Goal: Task Accomplishment & Management: Complete application form

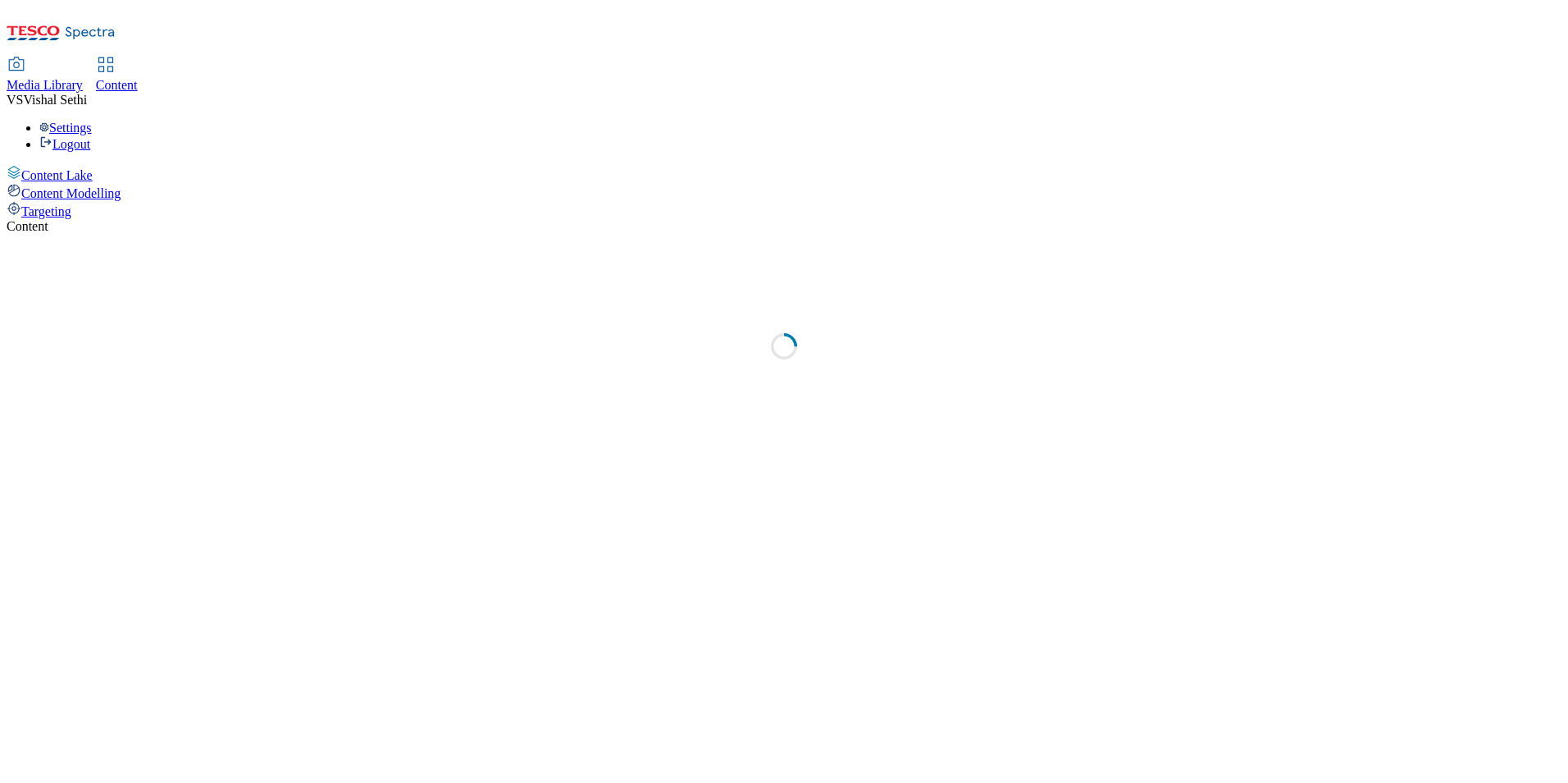
select select "ghs-uk"
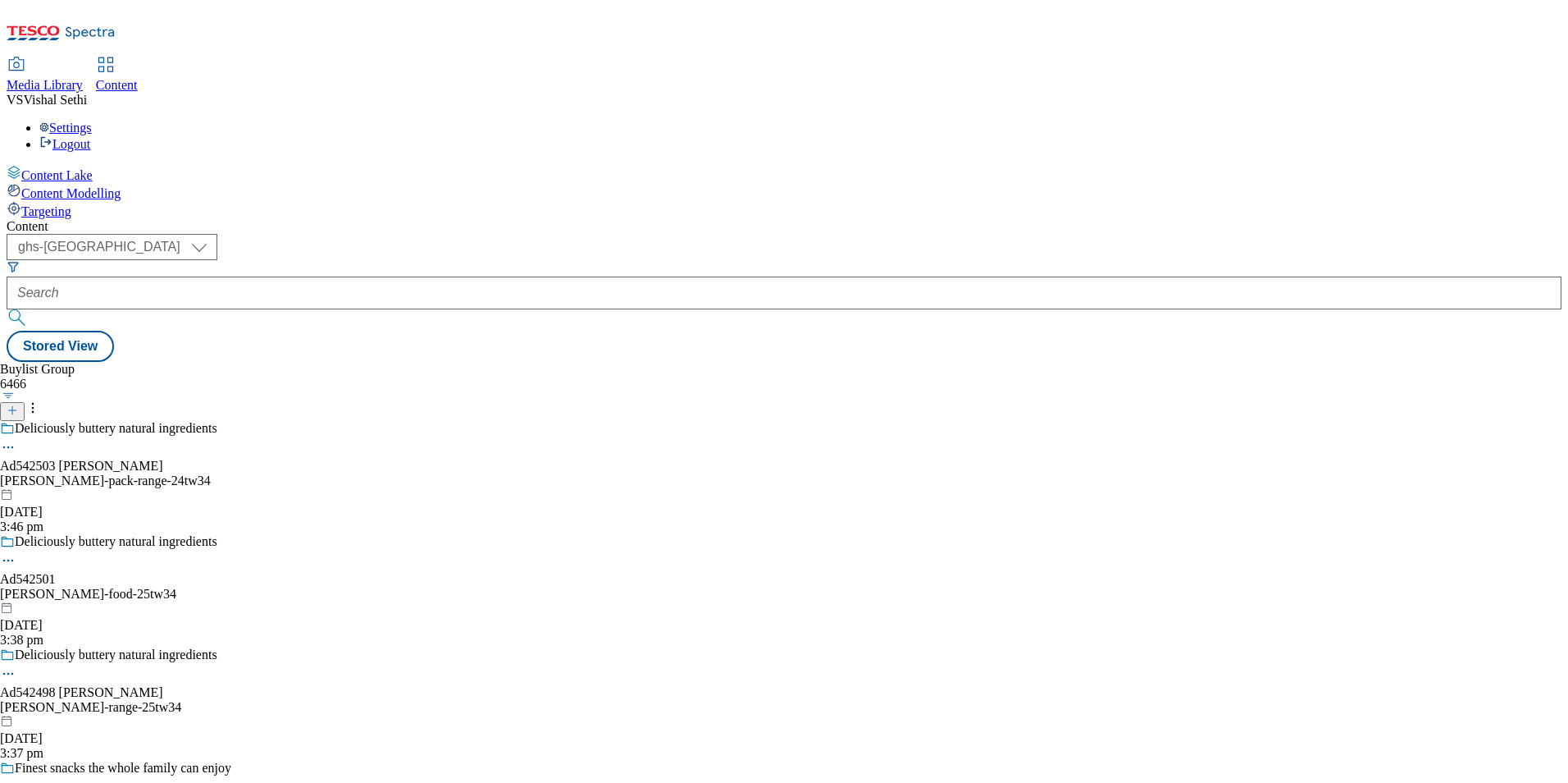
click at [18, 404] on icon at bounding box center [12, 409] width 11 height 11
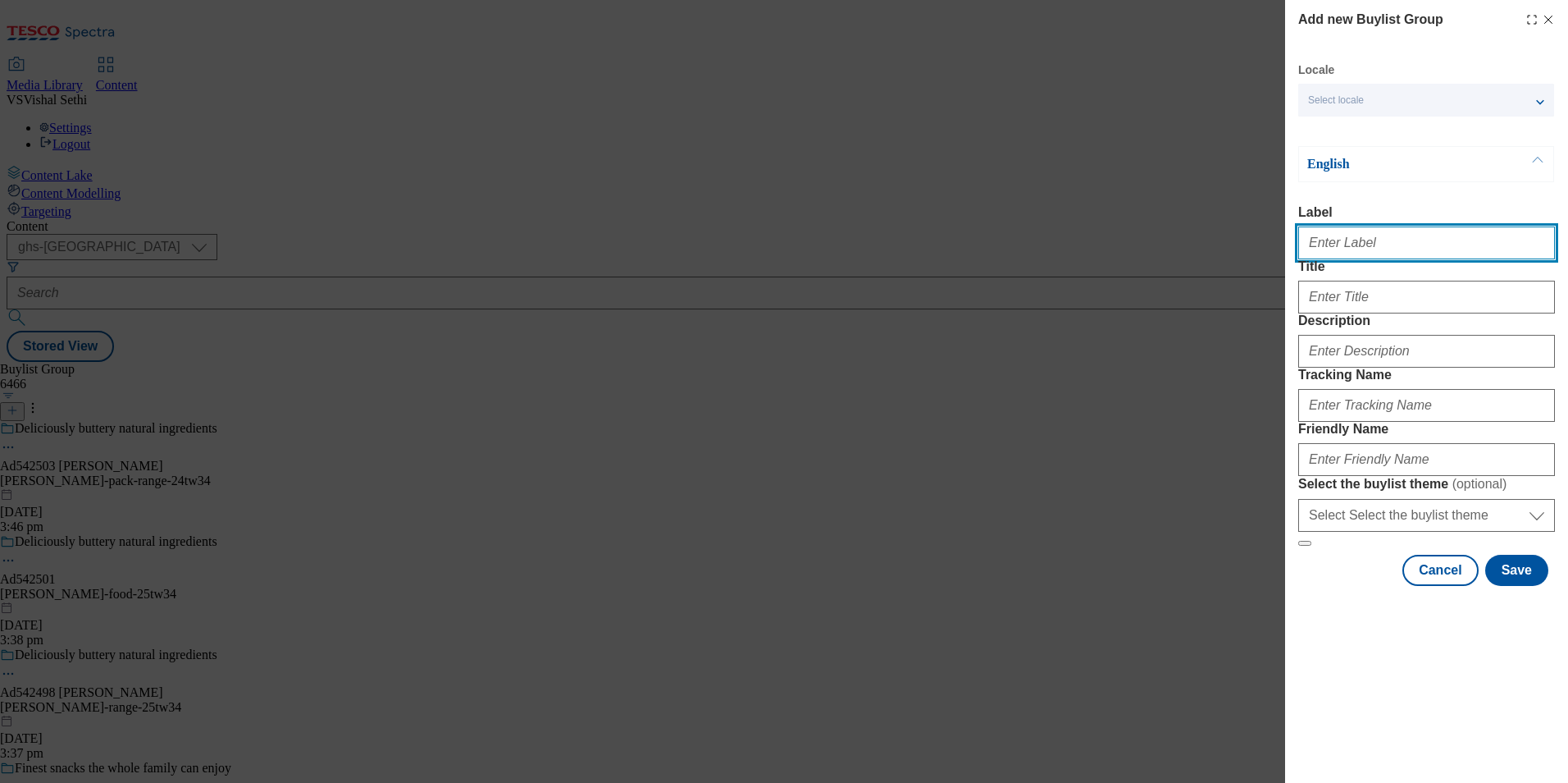
click at [1393, 246] on input "Label" at bounding box center [1426, 243] width 257 height 33
paste input "542438"
type input "Adv"
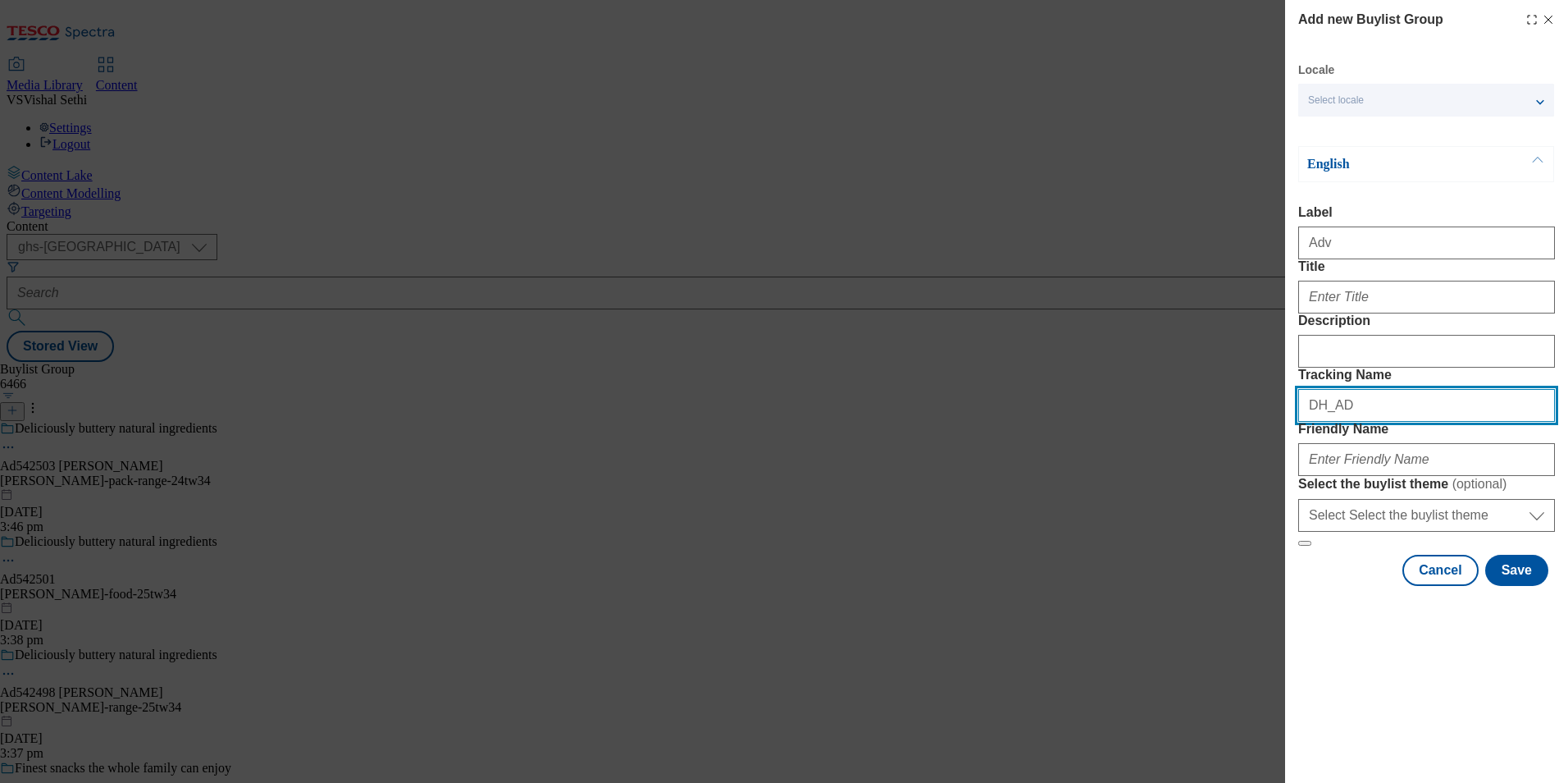
paste input "542438"
type input "DH_AD542438"
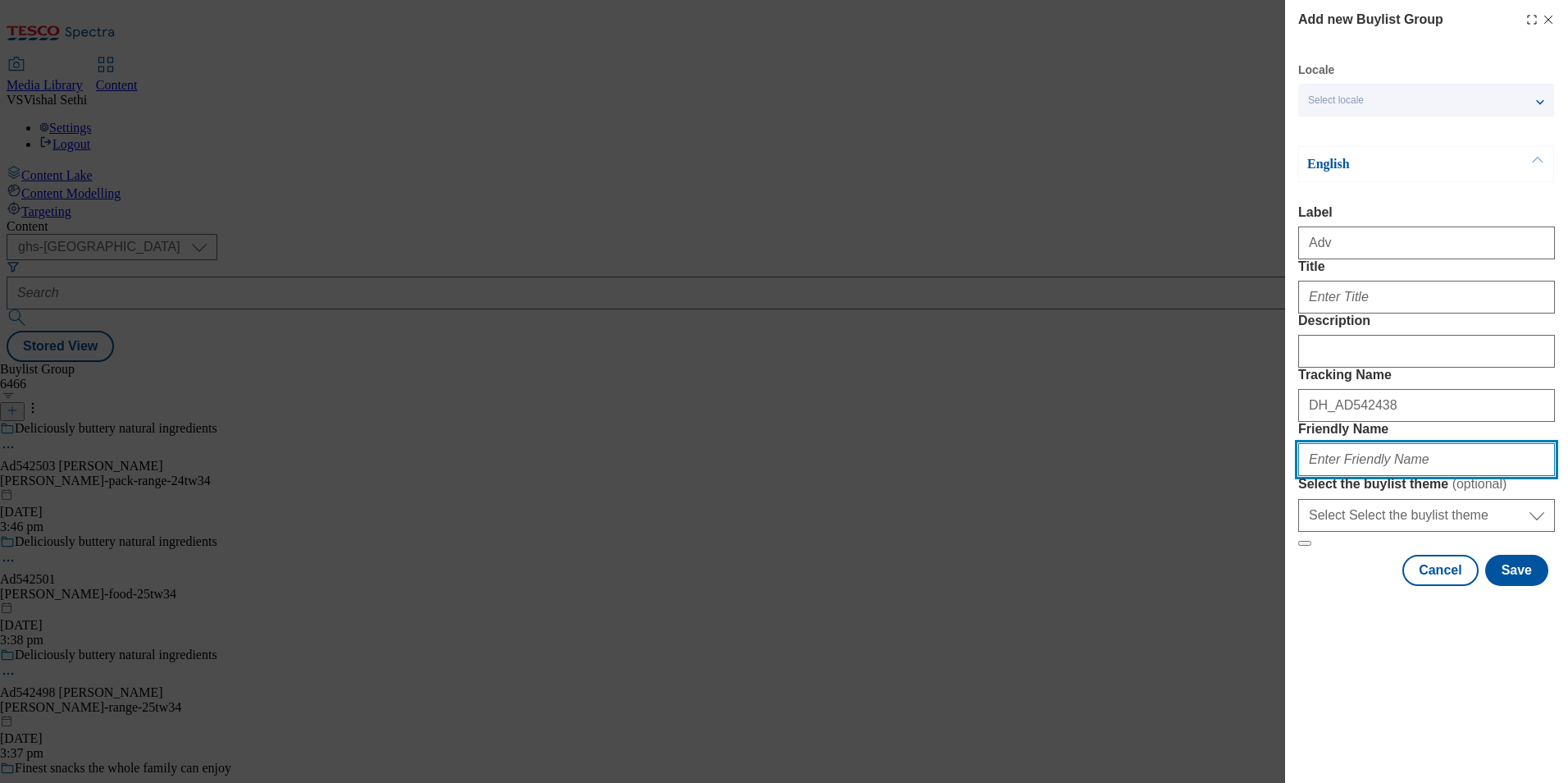
click at [1445, 476] on input "Friendly Name" at bounding box center [1426, 460] width 257 height 33
paste input "upfield-flora-proactiv-25tw34"
paste input "Over 50% of adults have [MEDICAL_DATA]"
type input "upfield-flora-proactiv-25tw34"
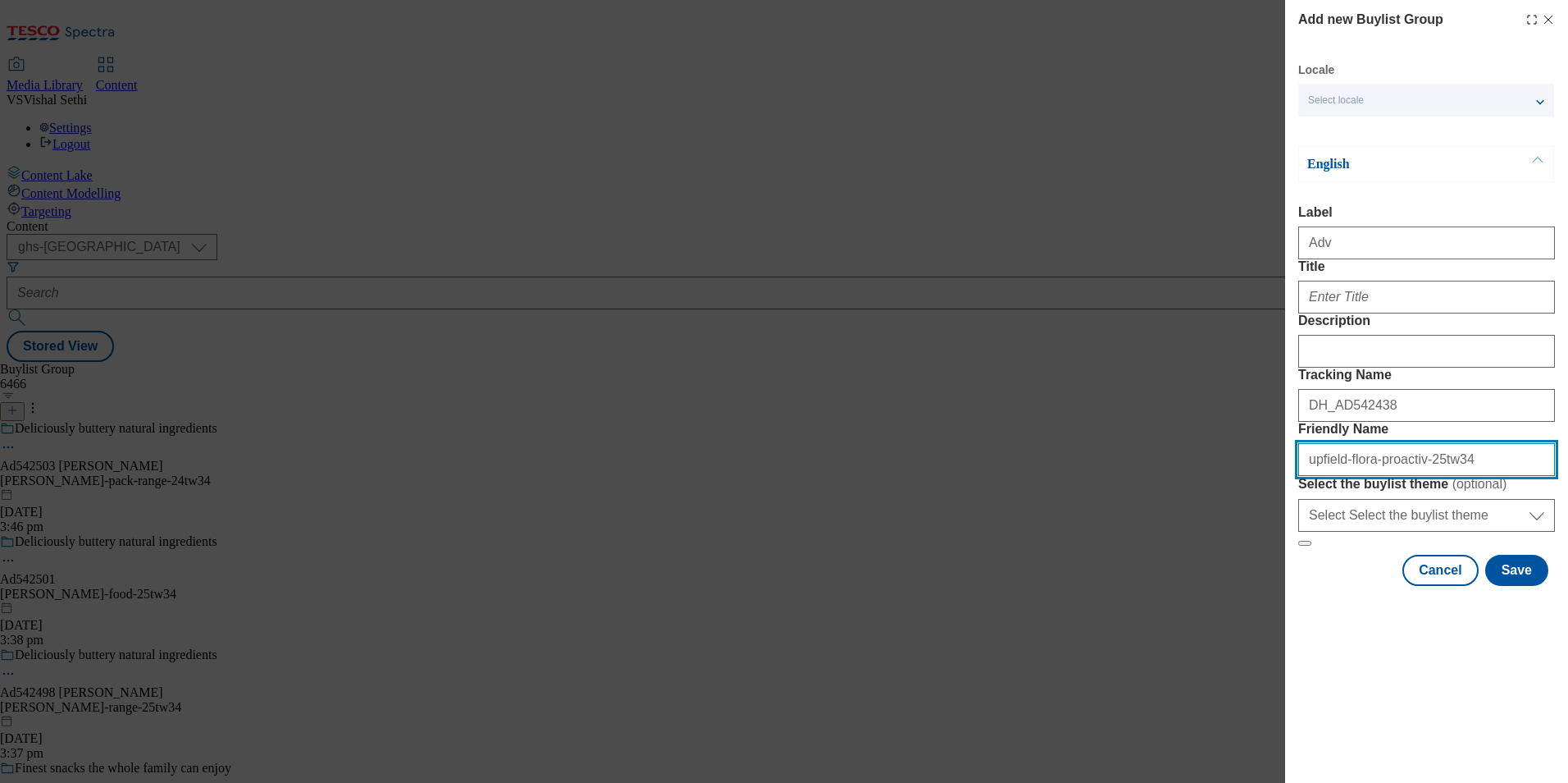
scroll to position [0, 0]
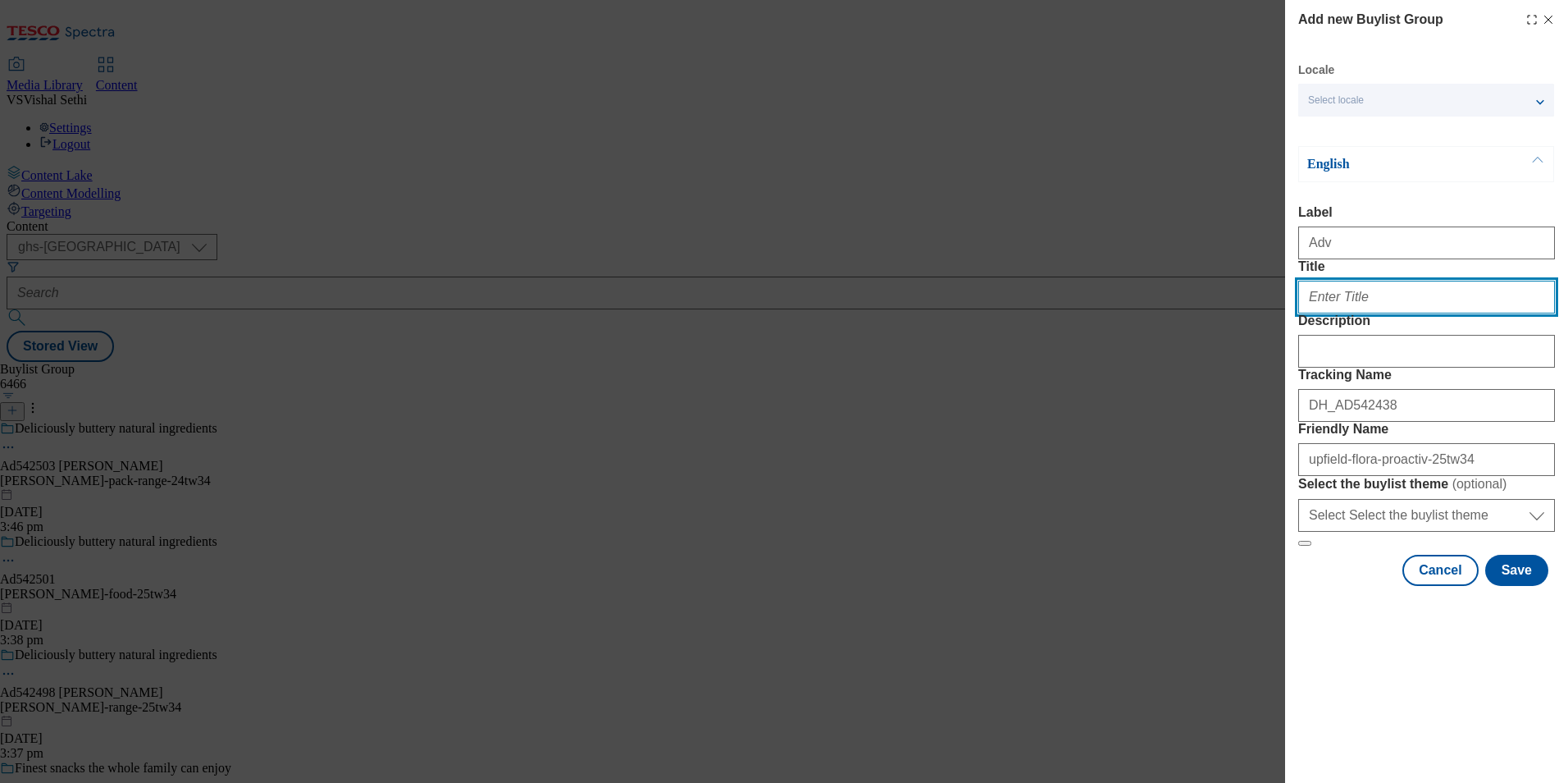
click at [1396, 314] on input "Title" at bounding box center [1426, 297] width 257 height 33
paste input "Over 50% of adults have [MEDICAL_DATA]"
type input "Over 50% of adults have [MEDICAL_DATA]"
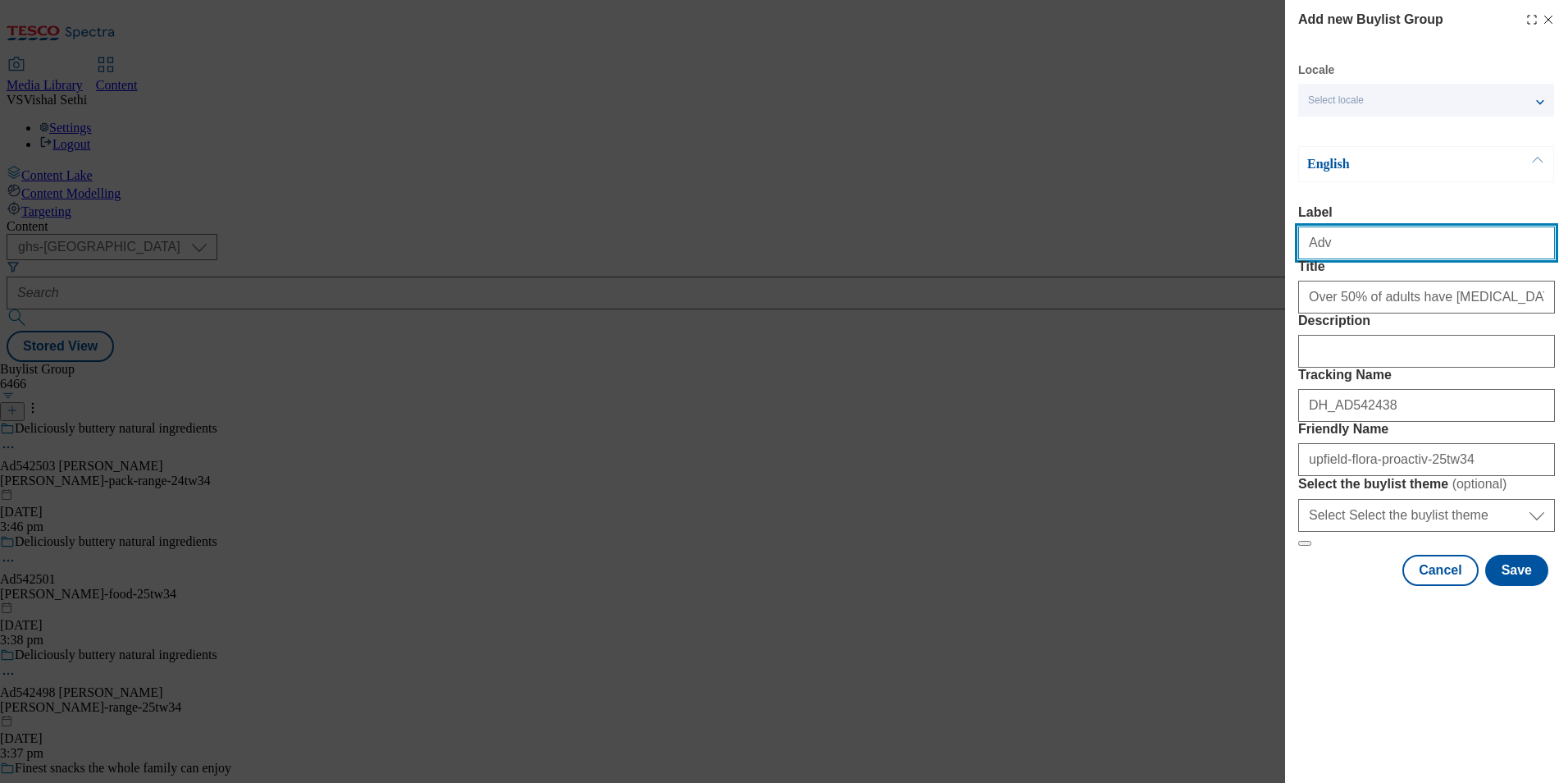
click at [1322, 246] on input "Adv" at bounding box center [1426, 243] width 257 height 33
paste input "542438"
type input "Ad542438"
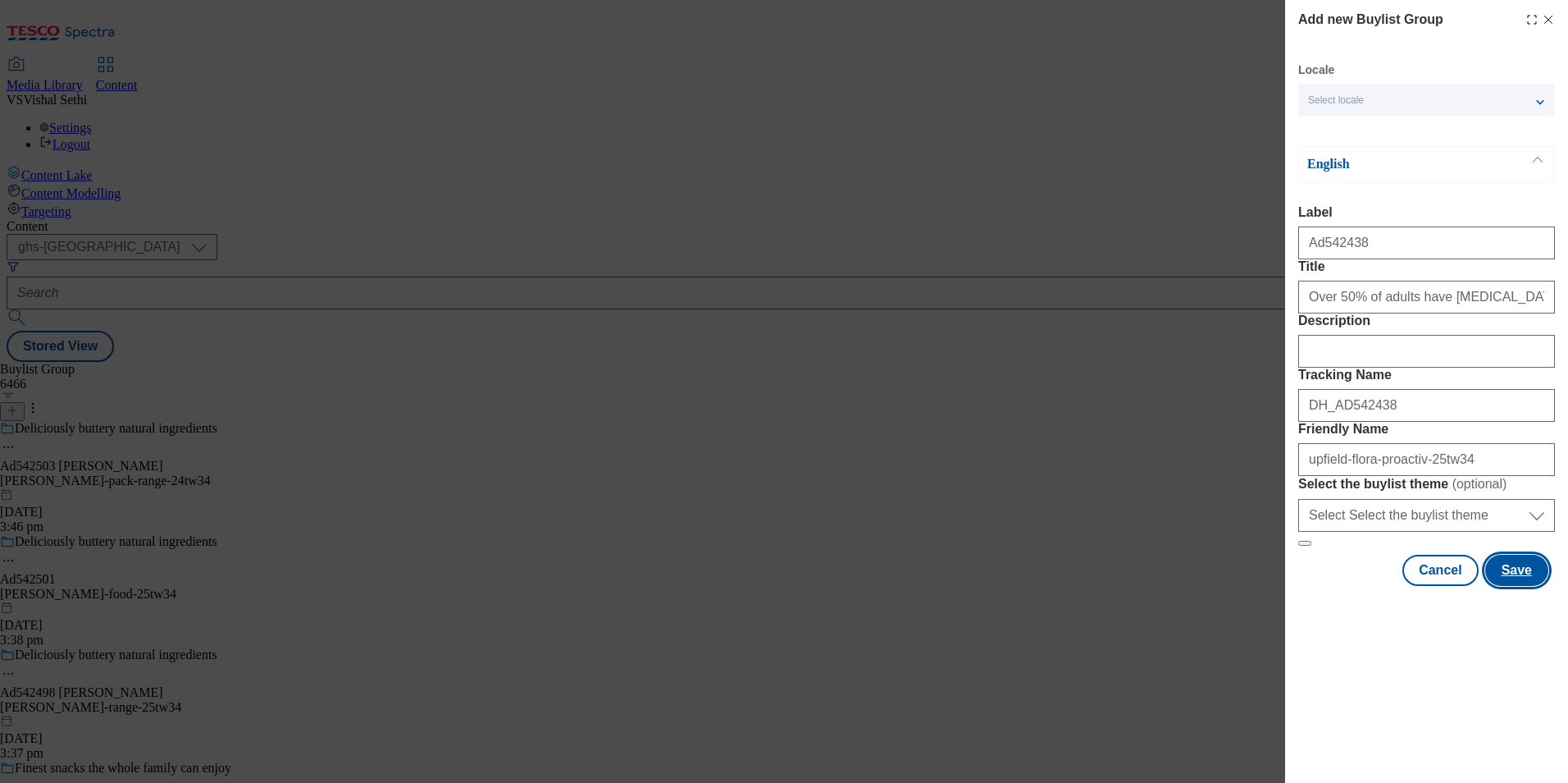
click at [1518, 585] on button "Save" at bounding box center [1517, 570] width 64 height 31
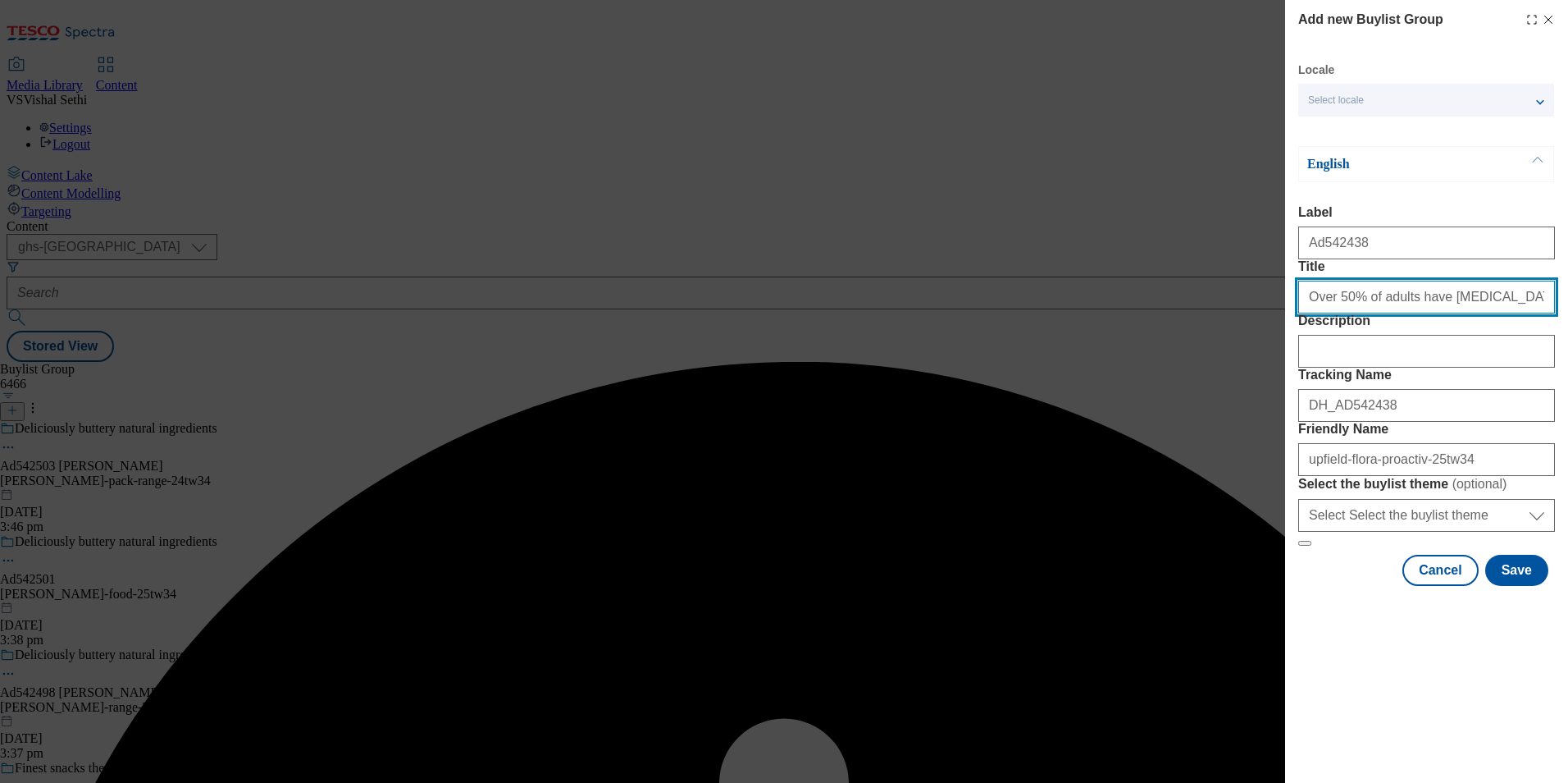
click at [1530, 314] on input "Over 50% of adults have [MEDICAL_DATA]" at bounding box center [1426, 297] width 257 height 33
type input "Over 50% of adults have [MEDICAL_DATA]"
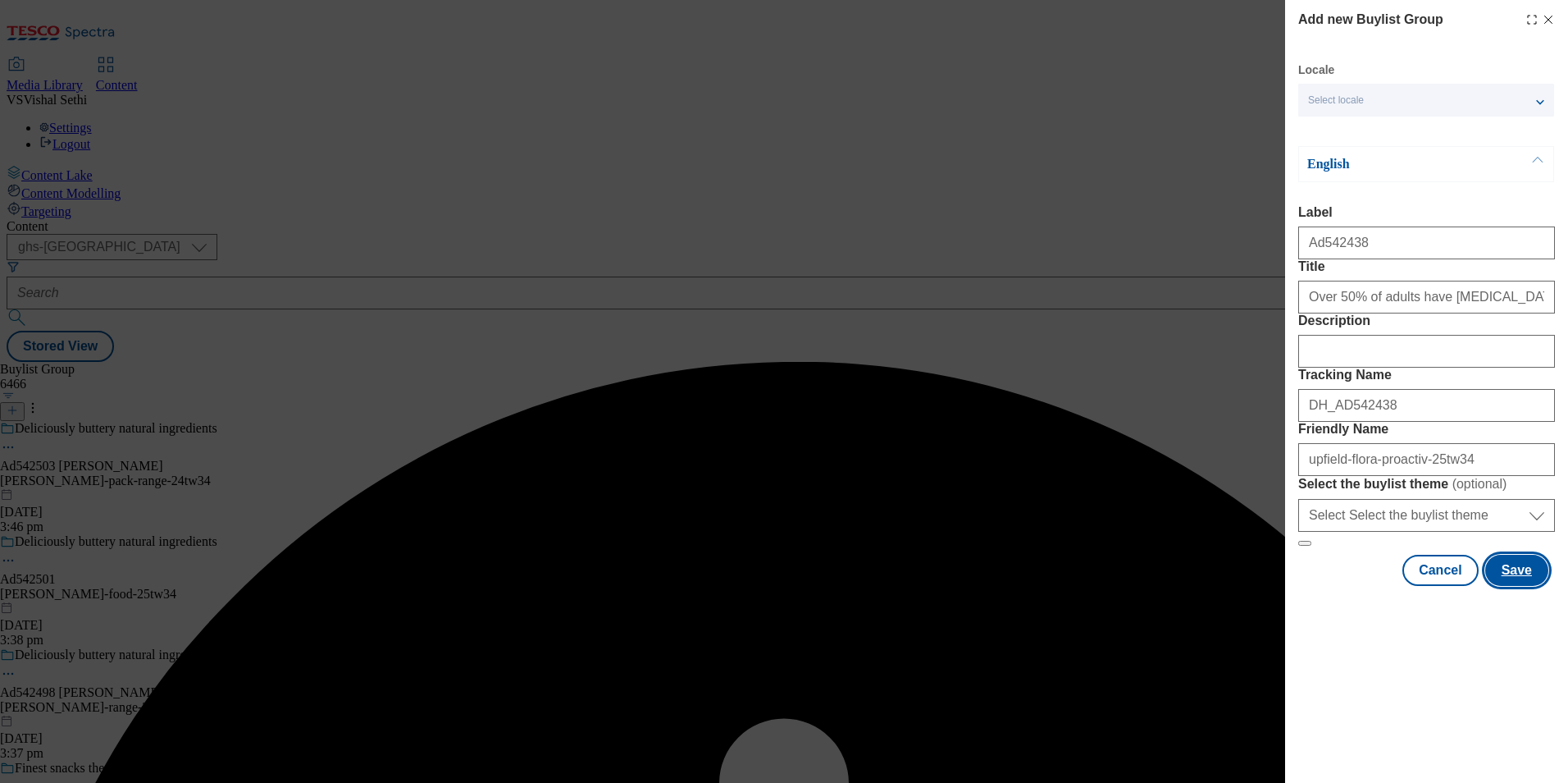
click at [1530, 585] on button "Save" at bounding box center [1517, 570] width 64 height 31
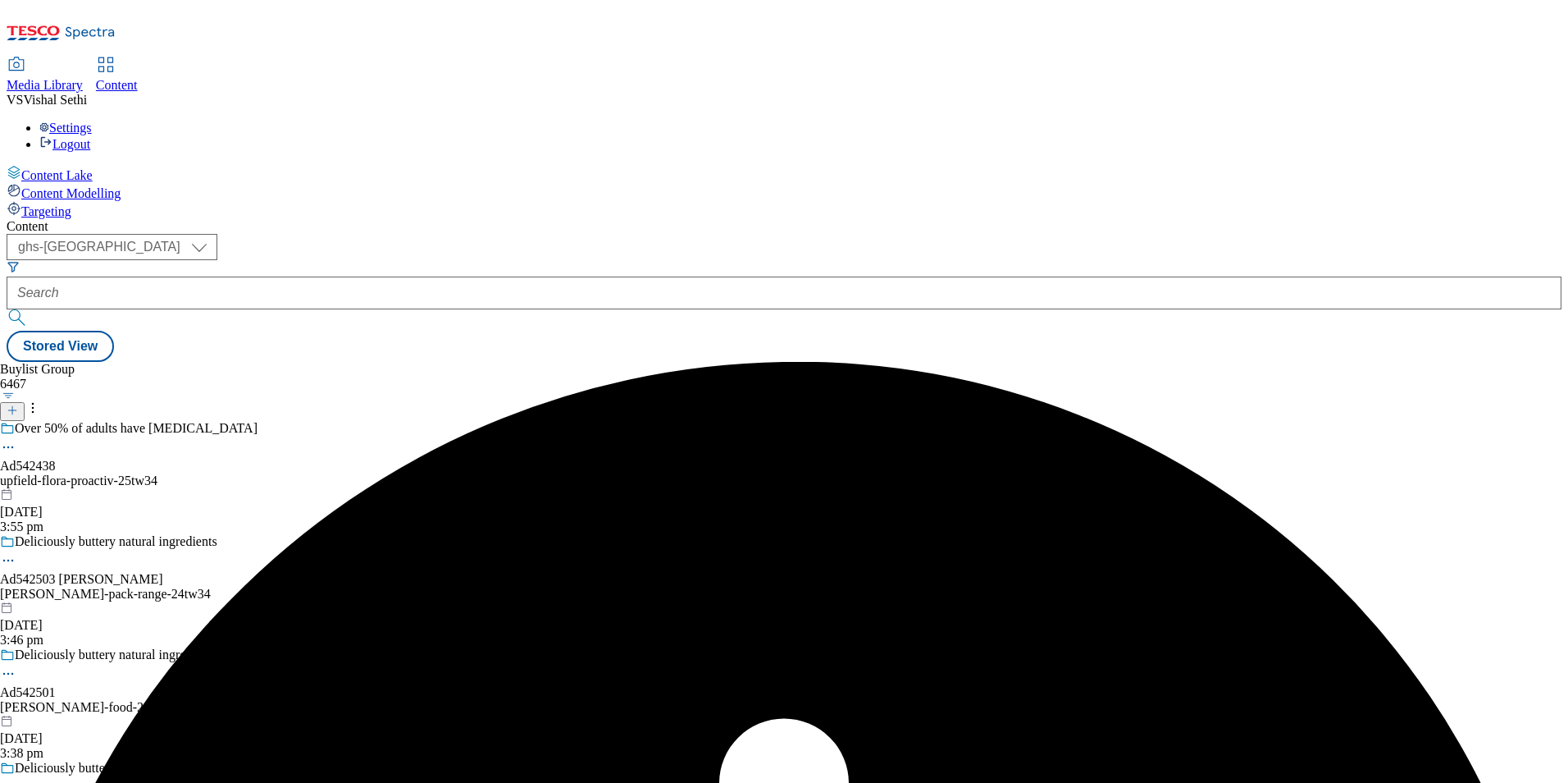
click at [258, 421] on div "Over 50% of adults have high cholesterol Ad542438 upfield-flora-proactiv-25tw34…" at bounding box center [129, 477] width 258 height 113
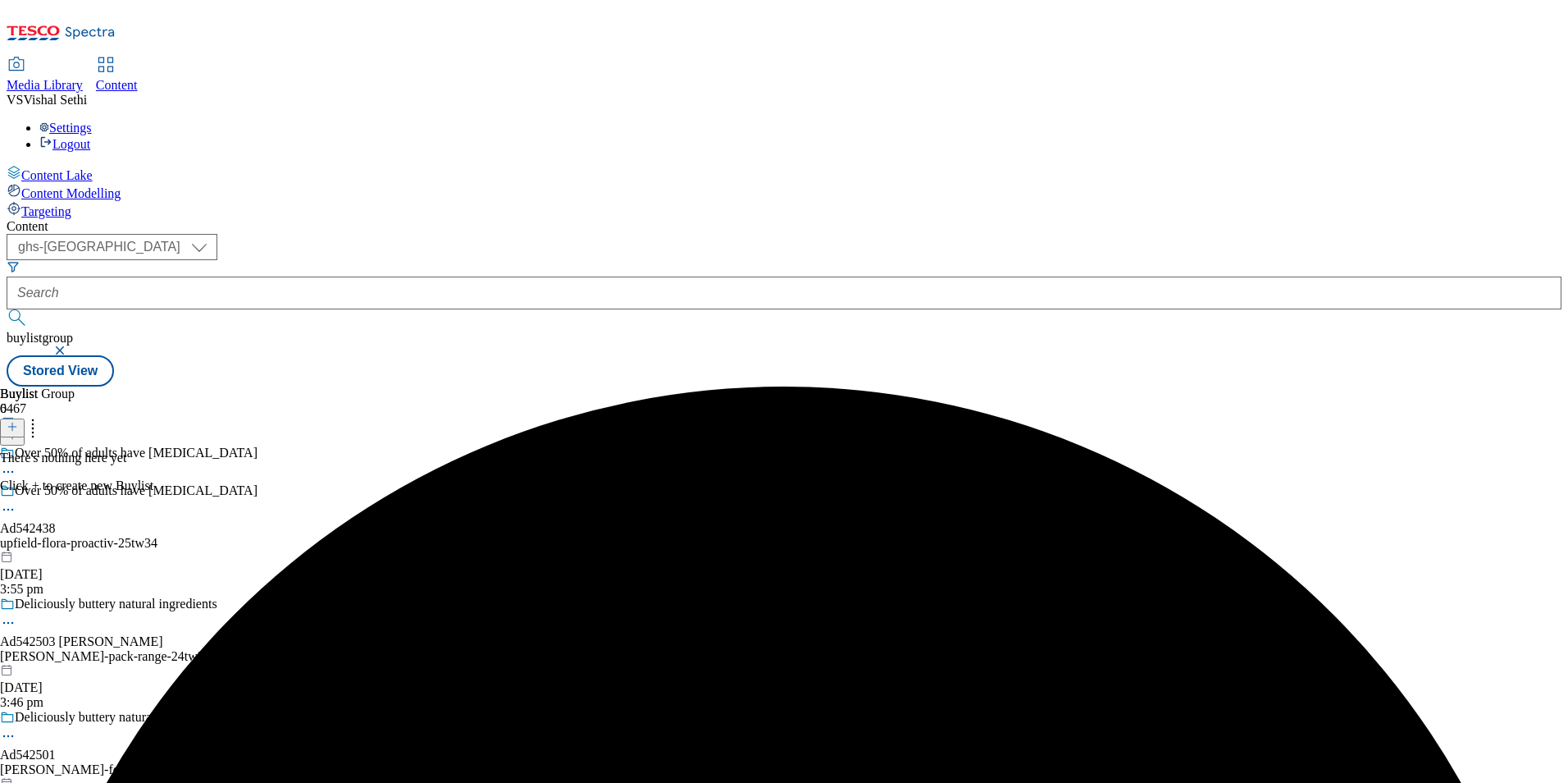
click at [18, 421] on icon at bounding box center [12, 426] width 11 height 11
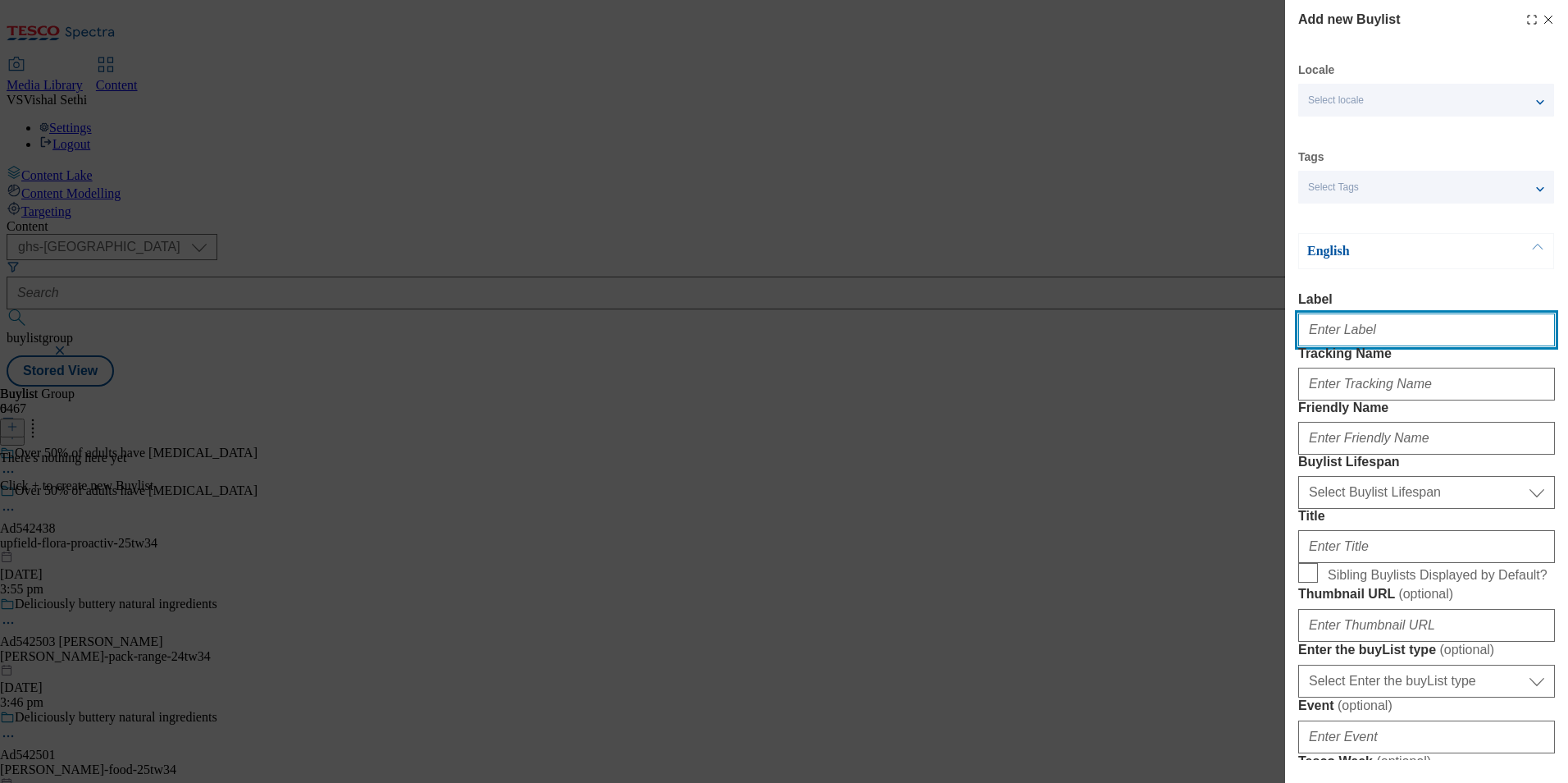
click at [1362, 333] on input "Label" at bounding box center [1426, 330] width 257 height 33
paste input "542438"
type input "Ad542438"
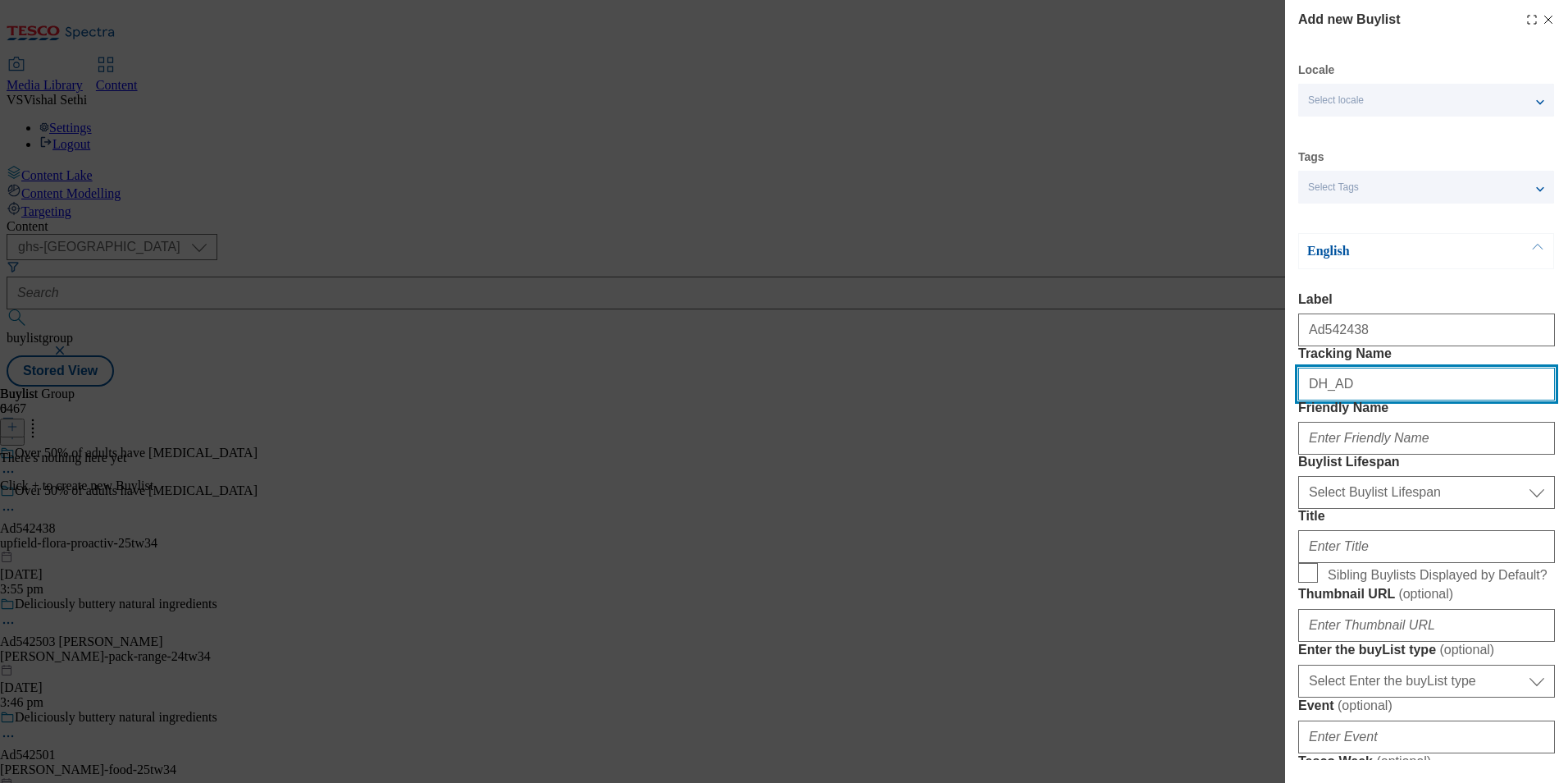
paste input "542438"
type input "DH_AD542438"
click at [1208, 631] on div "Add new Buylist Locale Select locale English Welsh Tags Select Tags fnf marketp…" at bounding box center [784, 391] width 1568 height 783
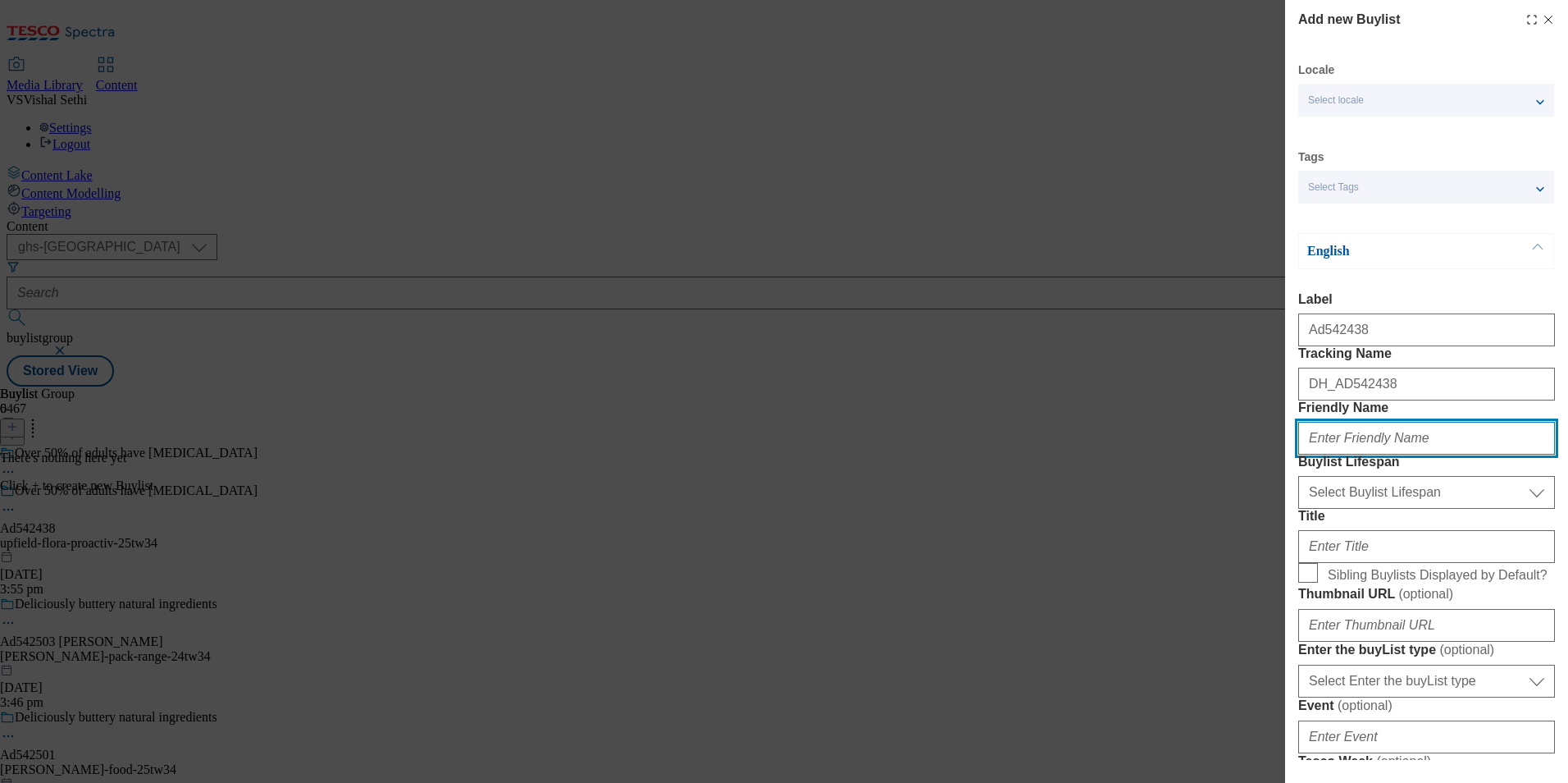
click at [1392, 455] on input "Friendly Name" at bounding box center [1426, 438] width 257 height 33
paste input "upfield"
type input "upfield"
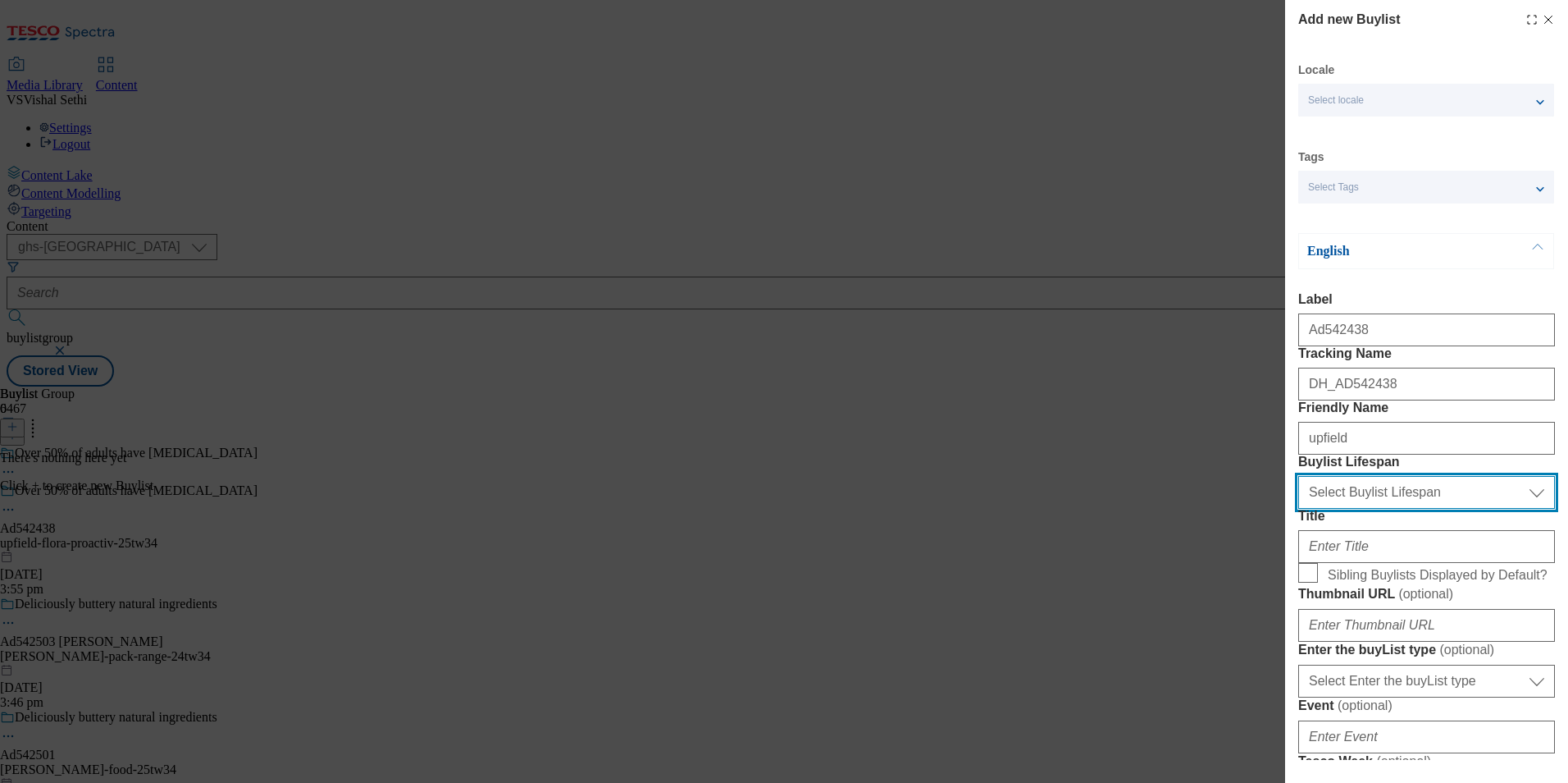
click at [1450, 509] on select "Select Buylist Lifespan evergreen seasonal tactical" at bounding box center [1426, 492] width 257 height 33
select select "tactical"
click at [1298, 509] on select "Select Buylist Lifespan evergreen seasonal tactical" at bounding box center [1426, 492] width 257 height 33
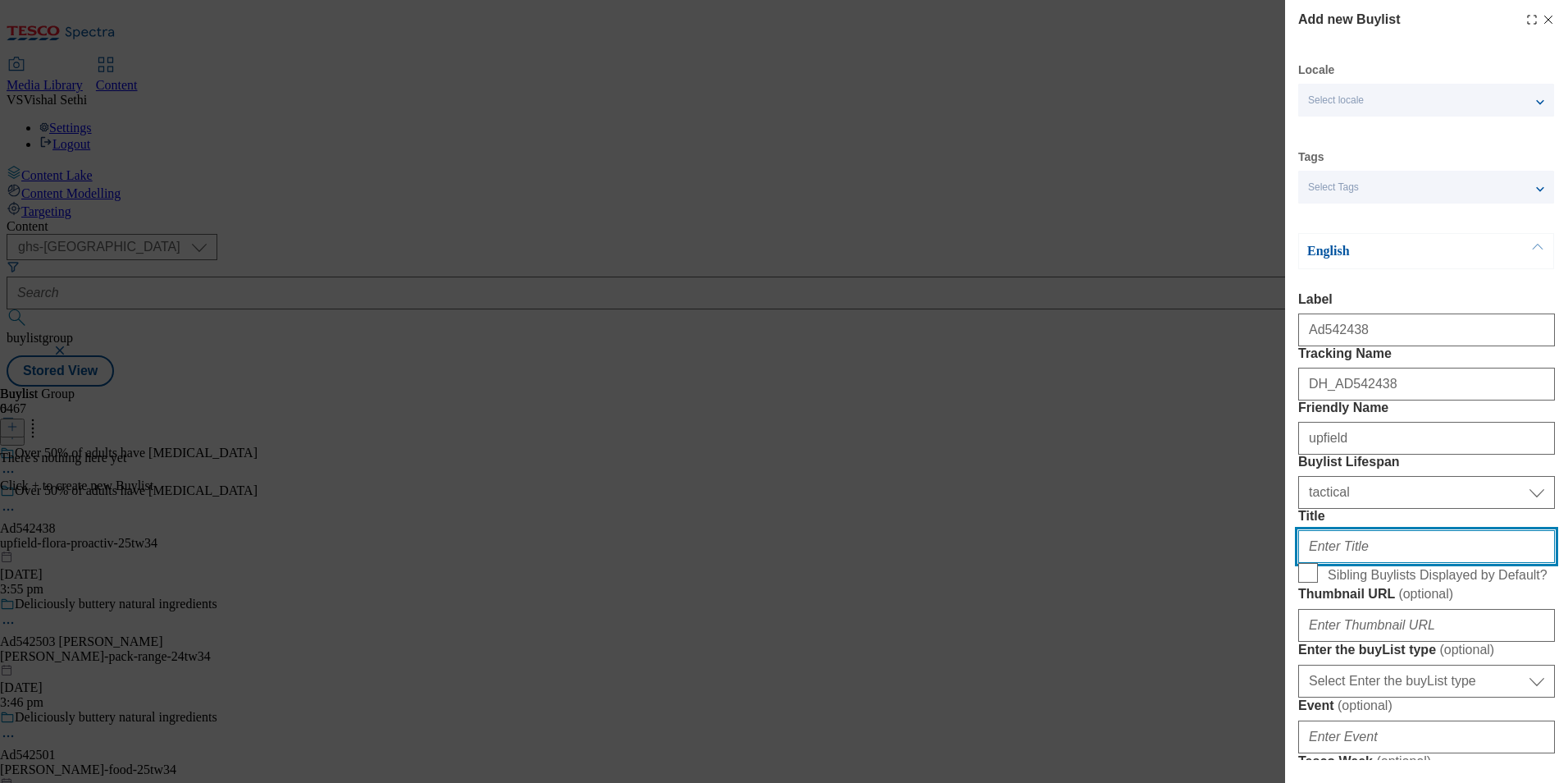
click at [1385, 563] on input "Title" at bounding box center [1426, 546] width 257 height 33
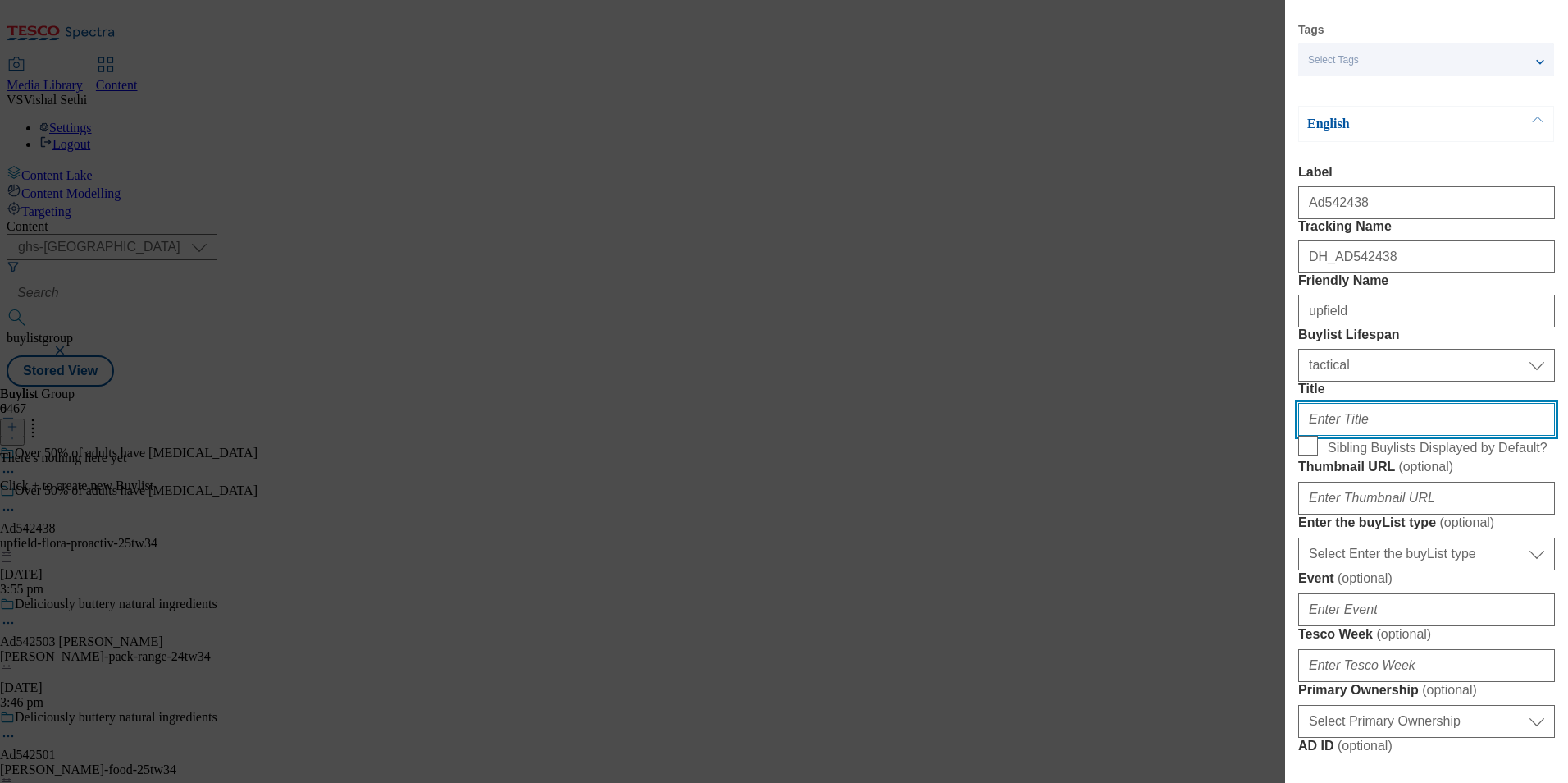
scroll to position [246, 0]
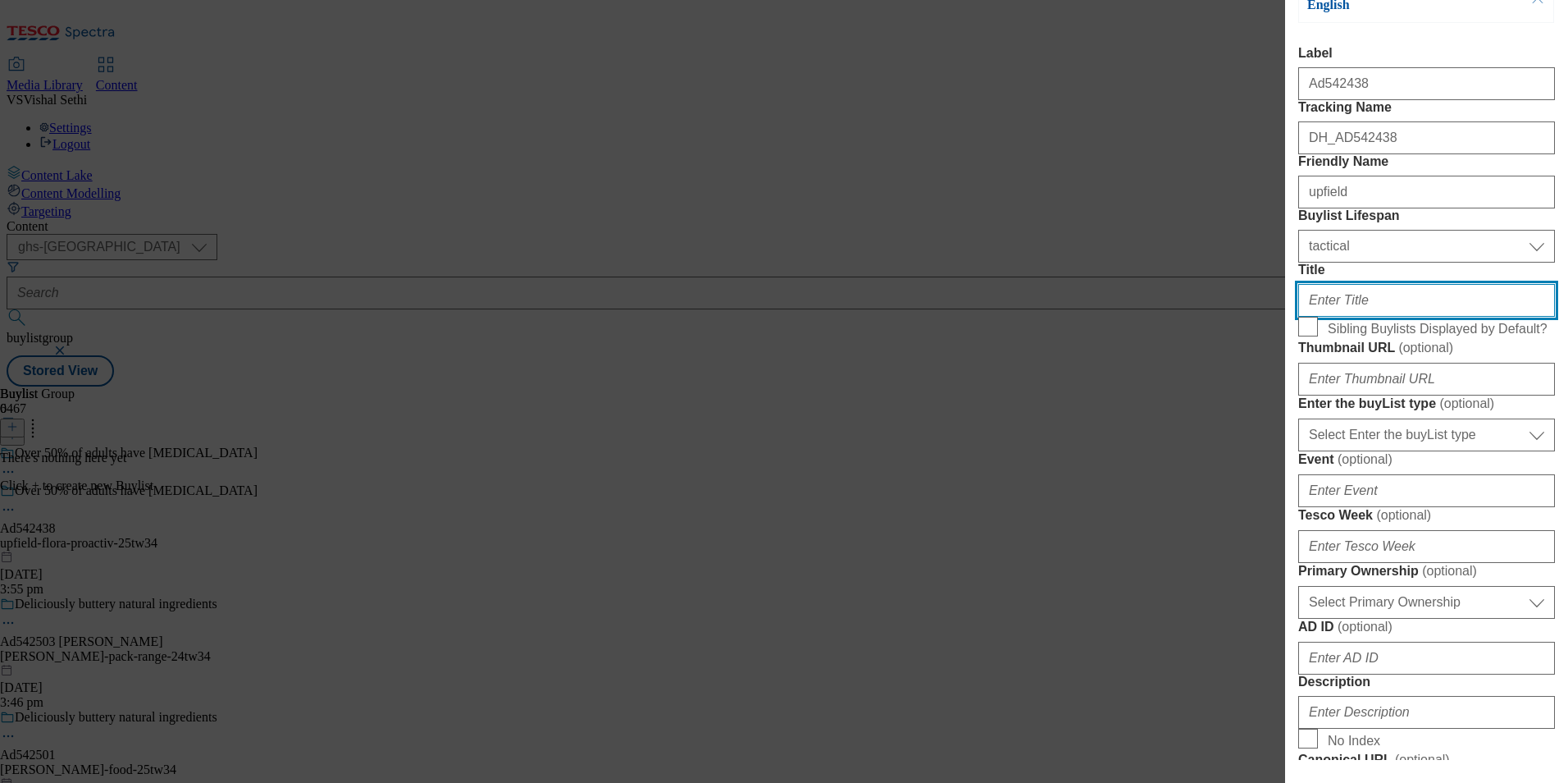
paste input "Start lowering yours today"
type input "Start lowering yours today"
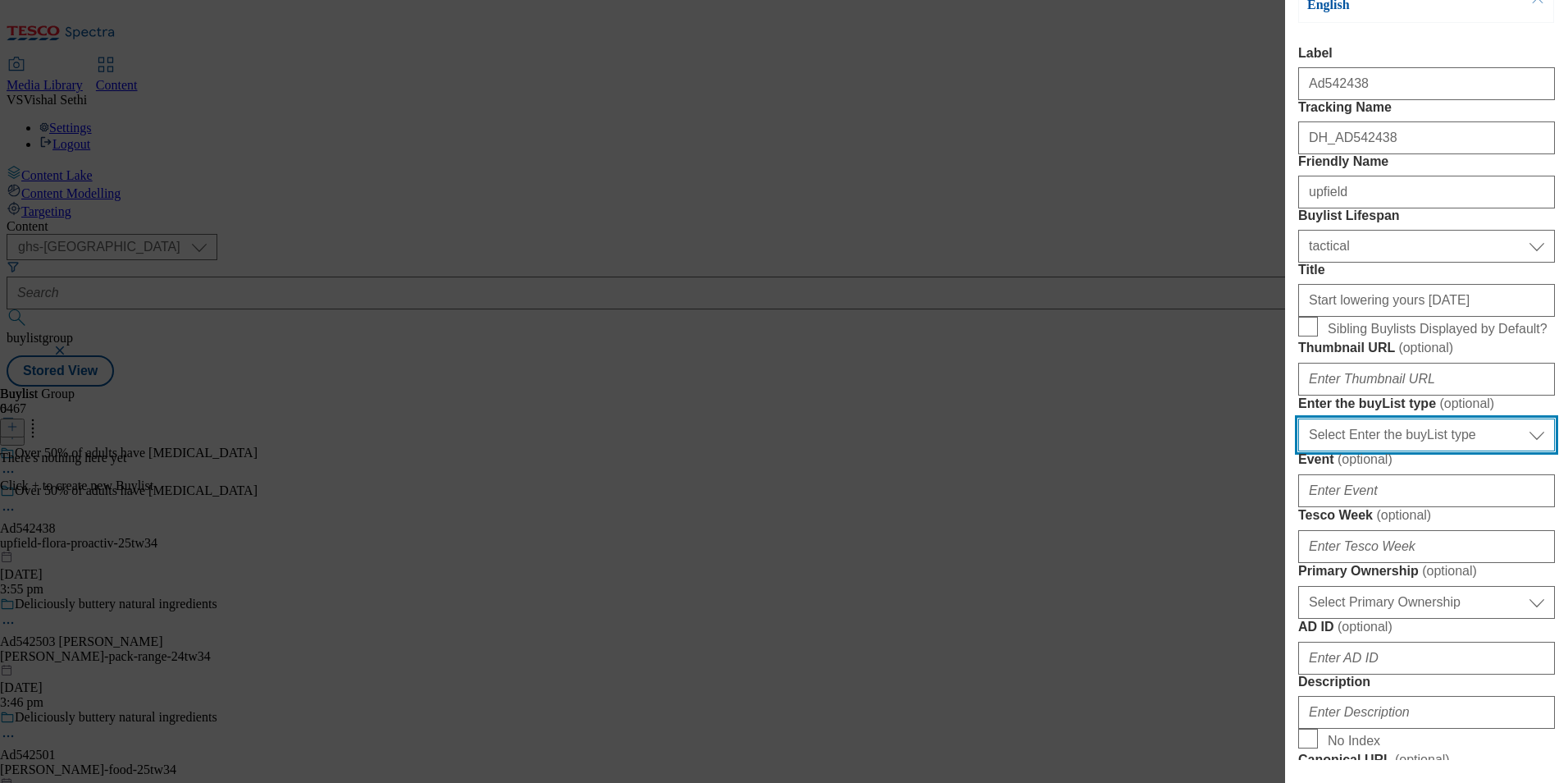
click at [1430, 451] on select "Select Enter the buyList type event supplier funded long term >4 weeks supplier…" at bounding box center [1426, 435] width 257 height 33
select select "supplier funded short term 1-3 weeks"
click at [1298, 451] on select "Select Enter the buyList type event supplier funded long term >4 weeks supplier…" at bounding box center [1426, 435] width 257 height 33
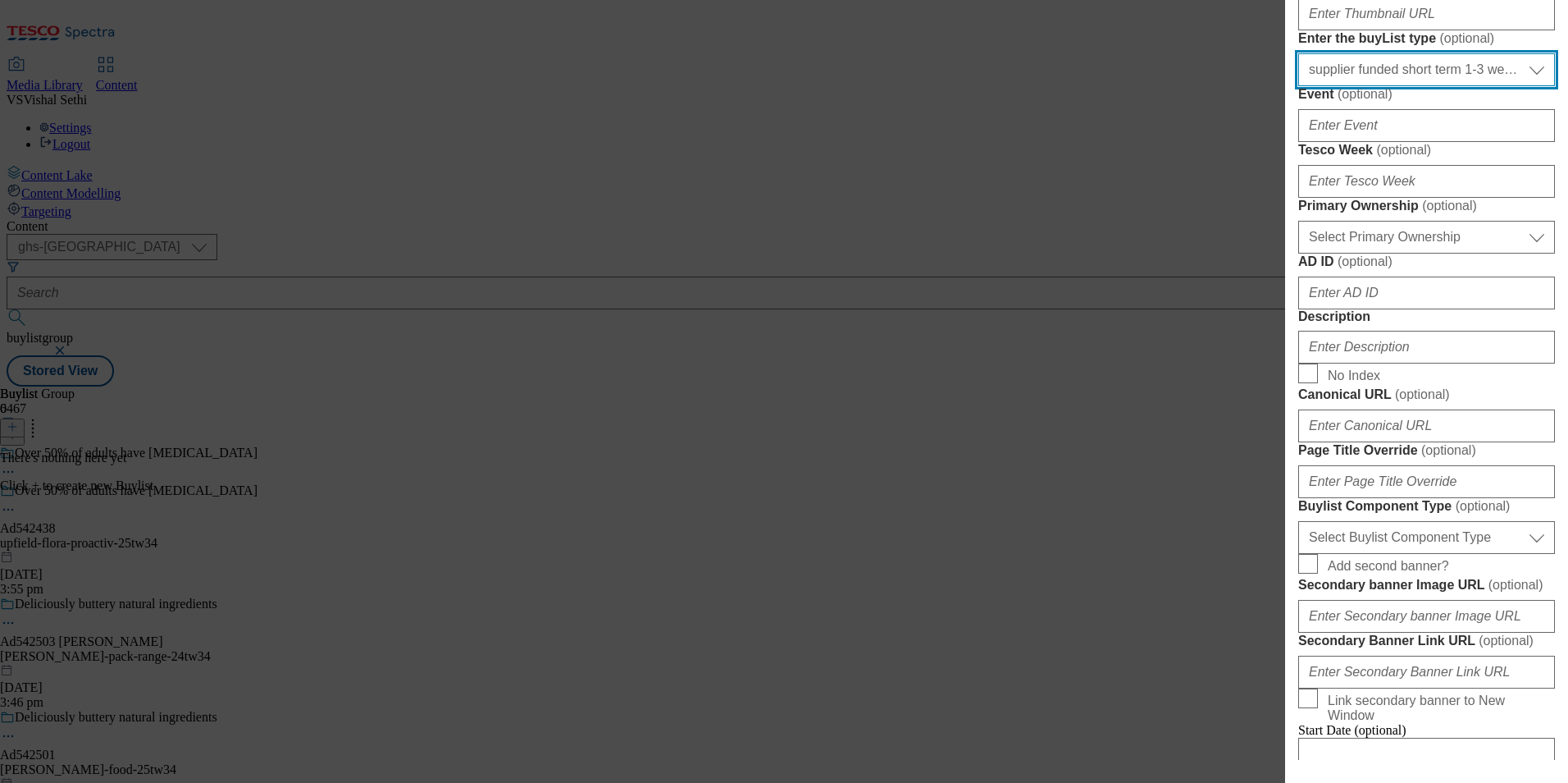
scroll to position [656, 0]
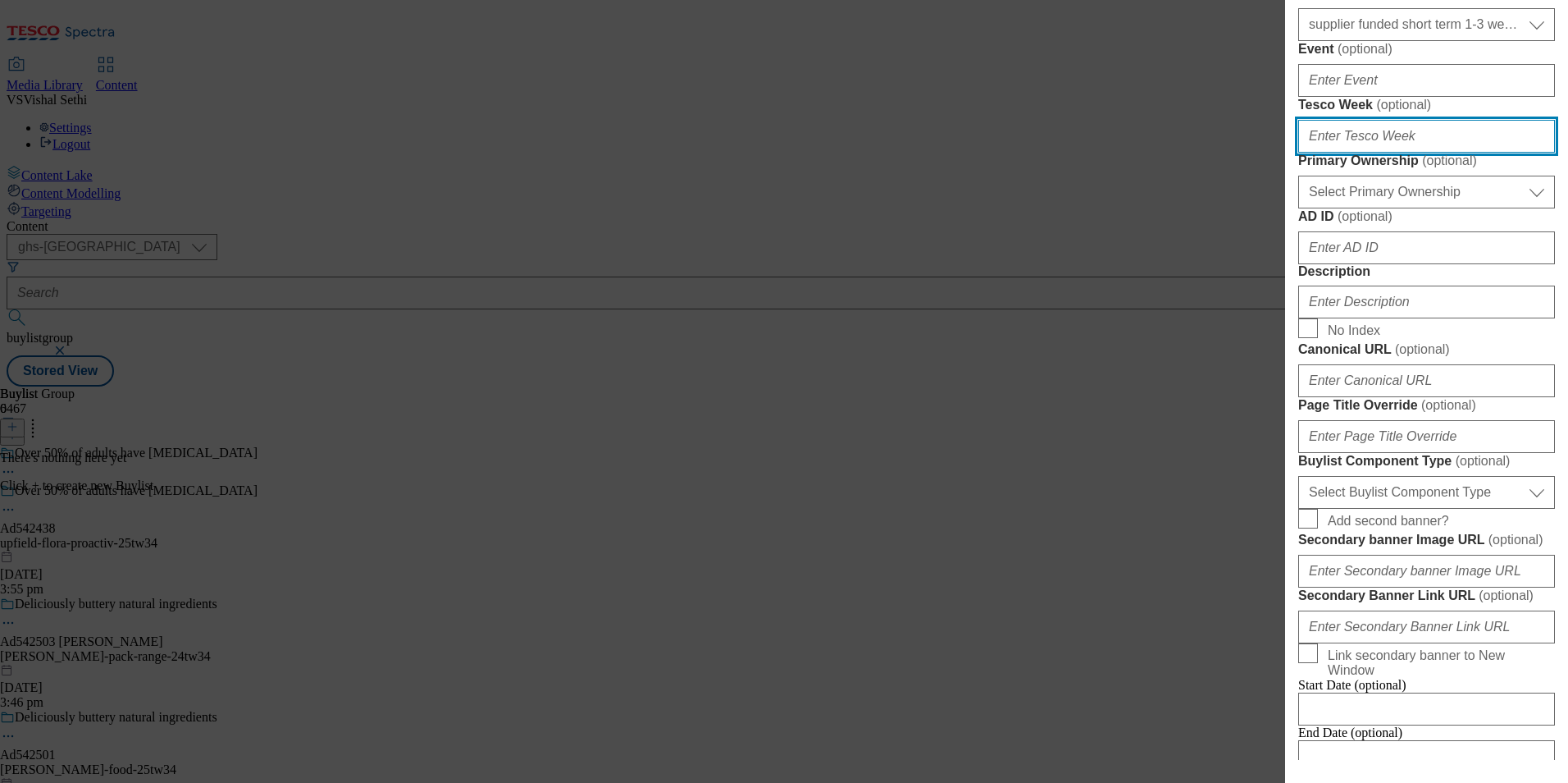
click at [1396, 152] on input "Tesco Week ( optional )" at bounding box center [1426, 137] width 257 height 33
type input "34"
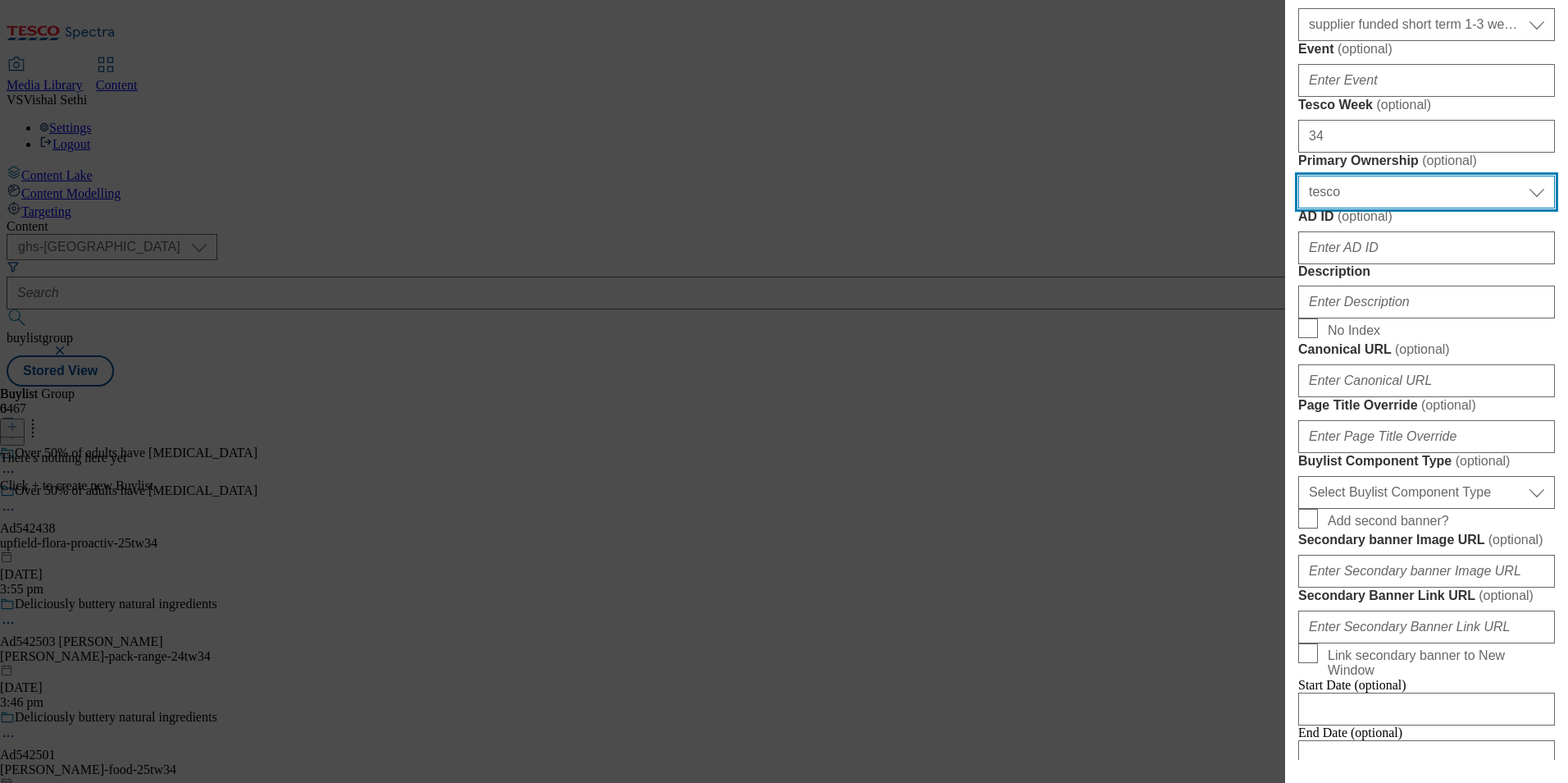
select select "dunnhumby"
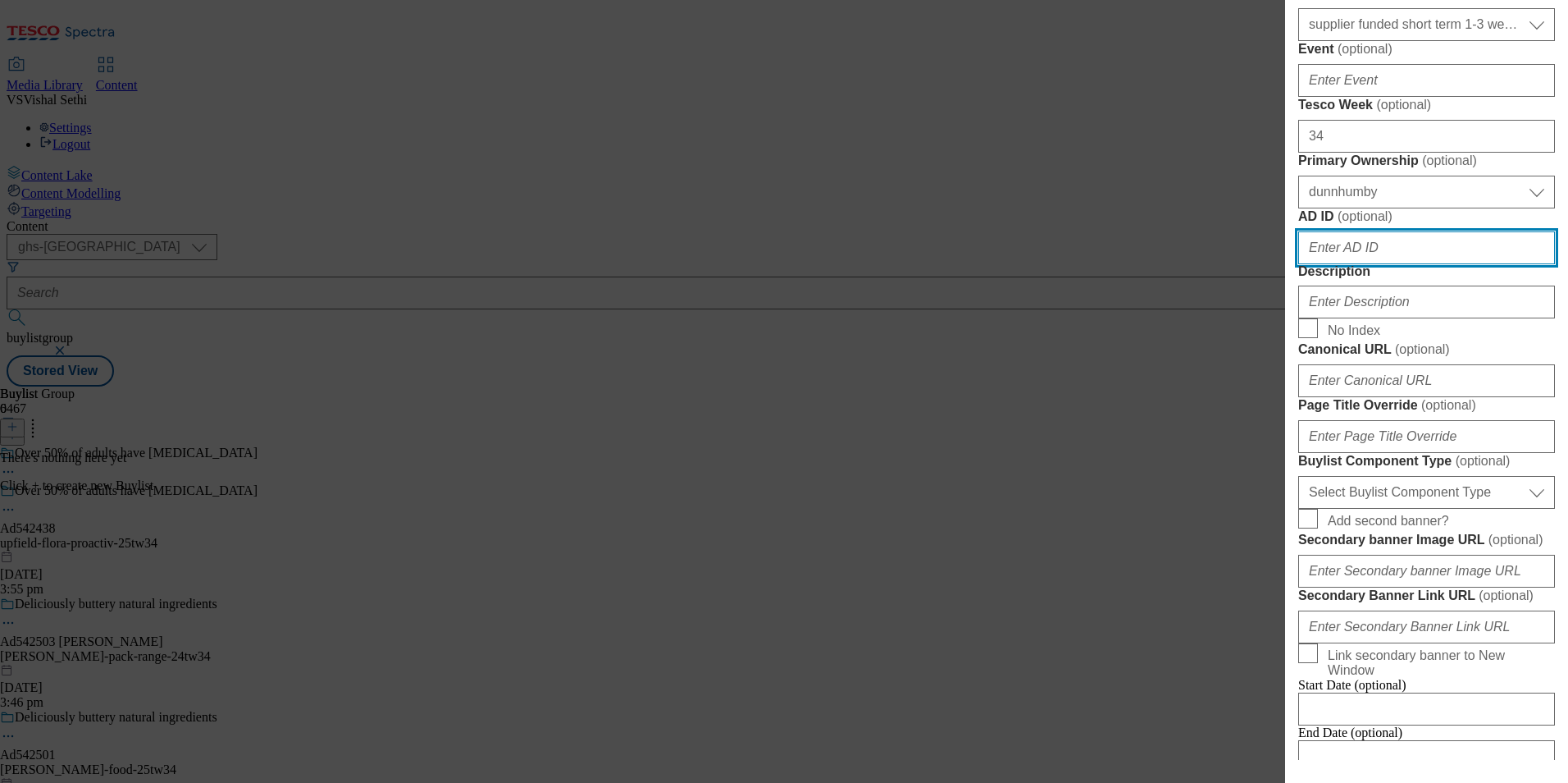
paste input "542438"
type input "542438"
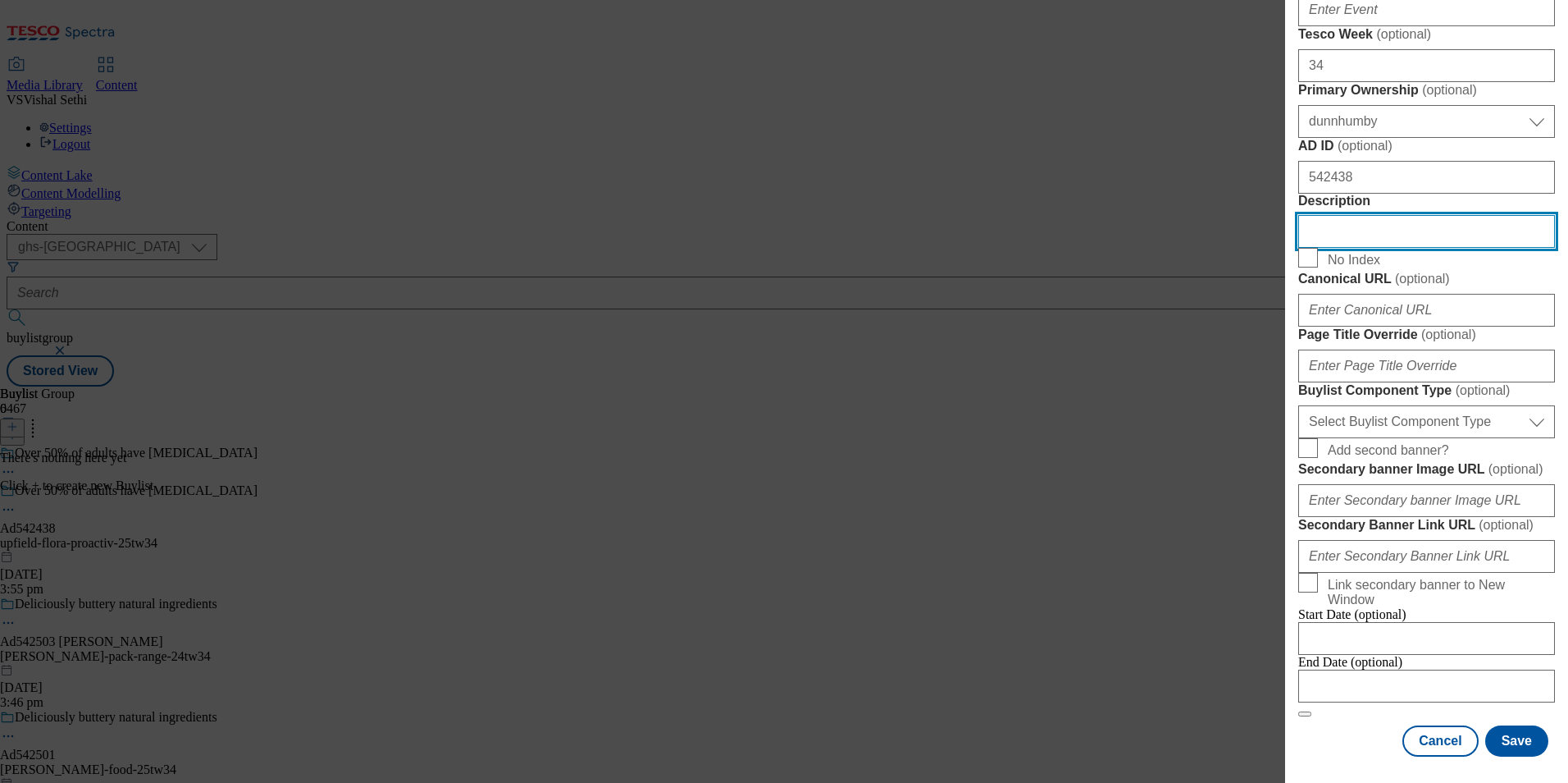
scroll to position [1231, 0]
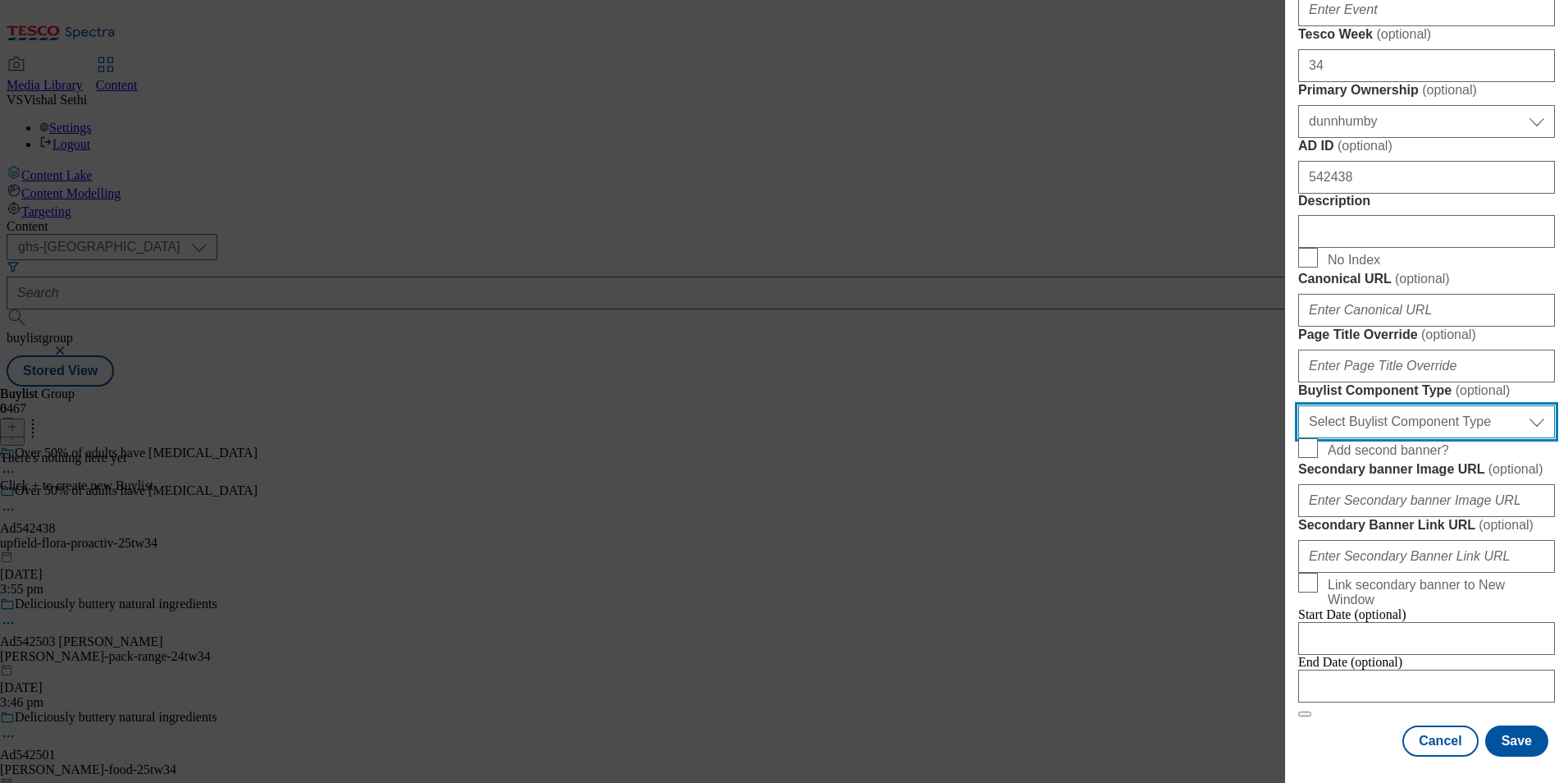
drag, startPoint x: 1430, startPoint y: 341, endPoint x: 1430, endPoint y: 359, distance: 18.0
click at [1430, 405] on select "Select Buylist Component Type Banner Competition Header Meal" at bounding box center [1426, 422] width 257 height 33
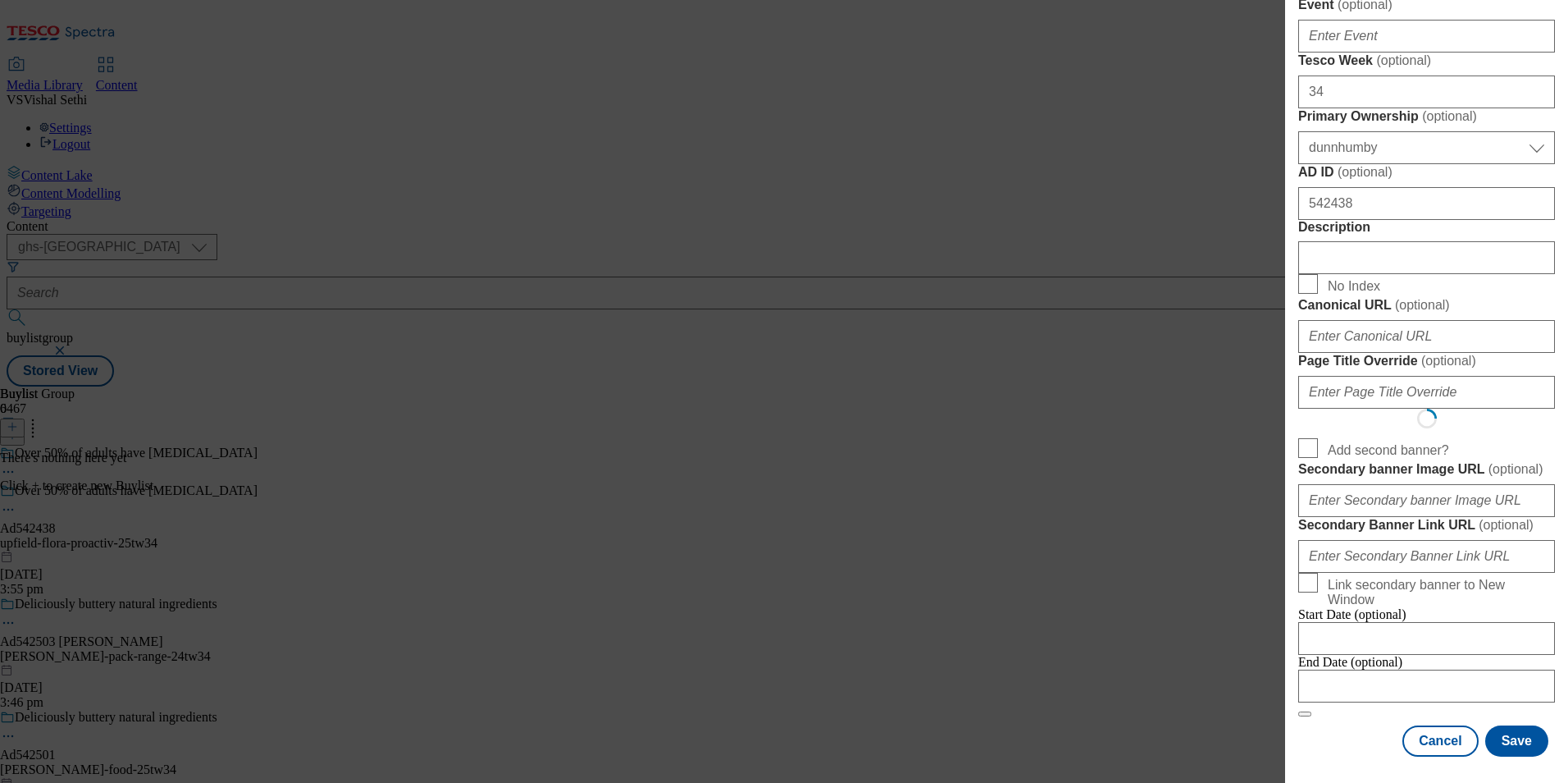
select select "Banner"
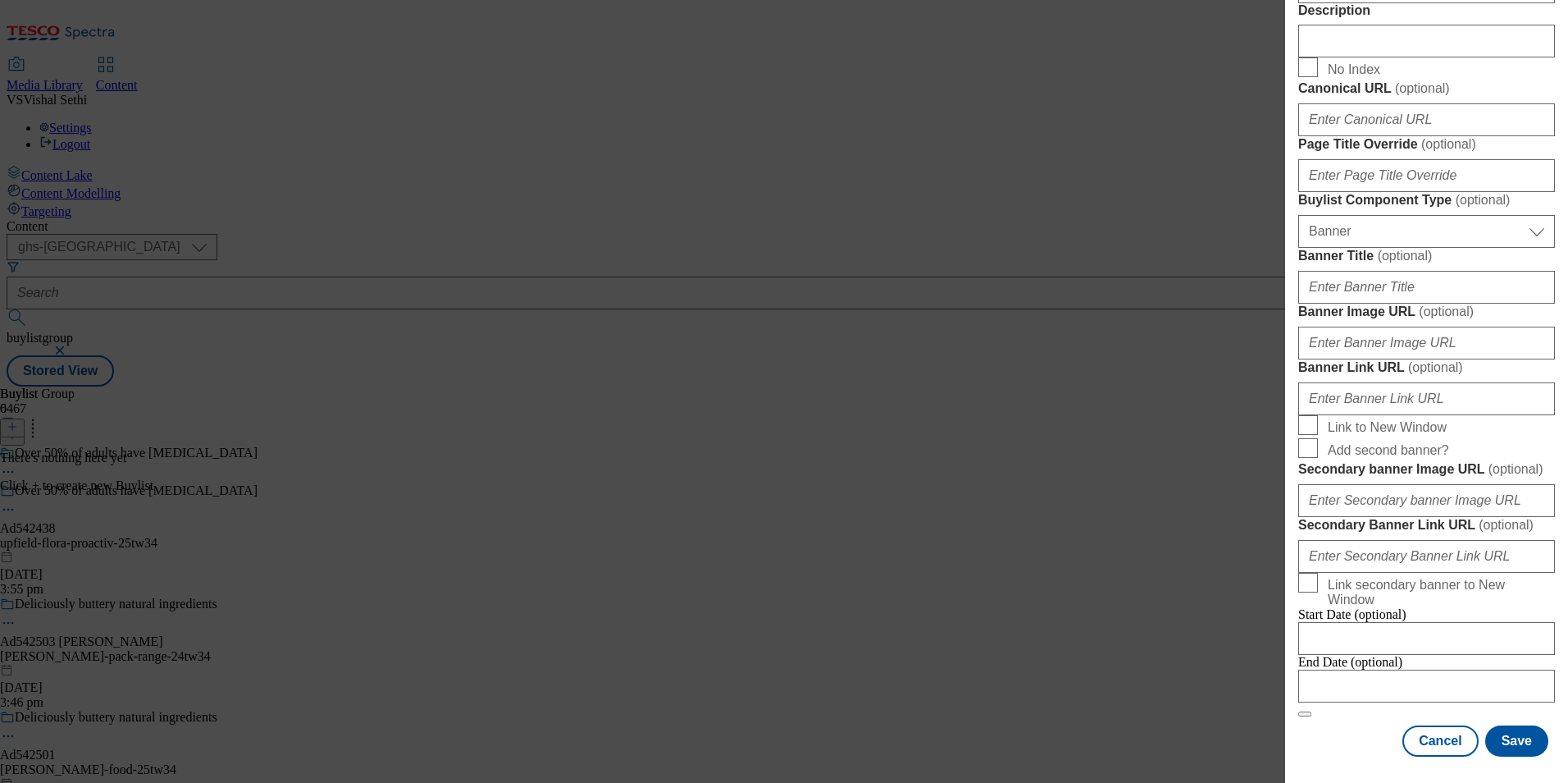
scroll to position [1618, 0]
click at [1419, 682] on input "Modal" at bounding box center [1426, 686] width 257 height 33
select select "2025"
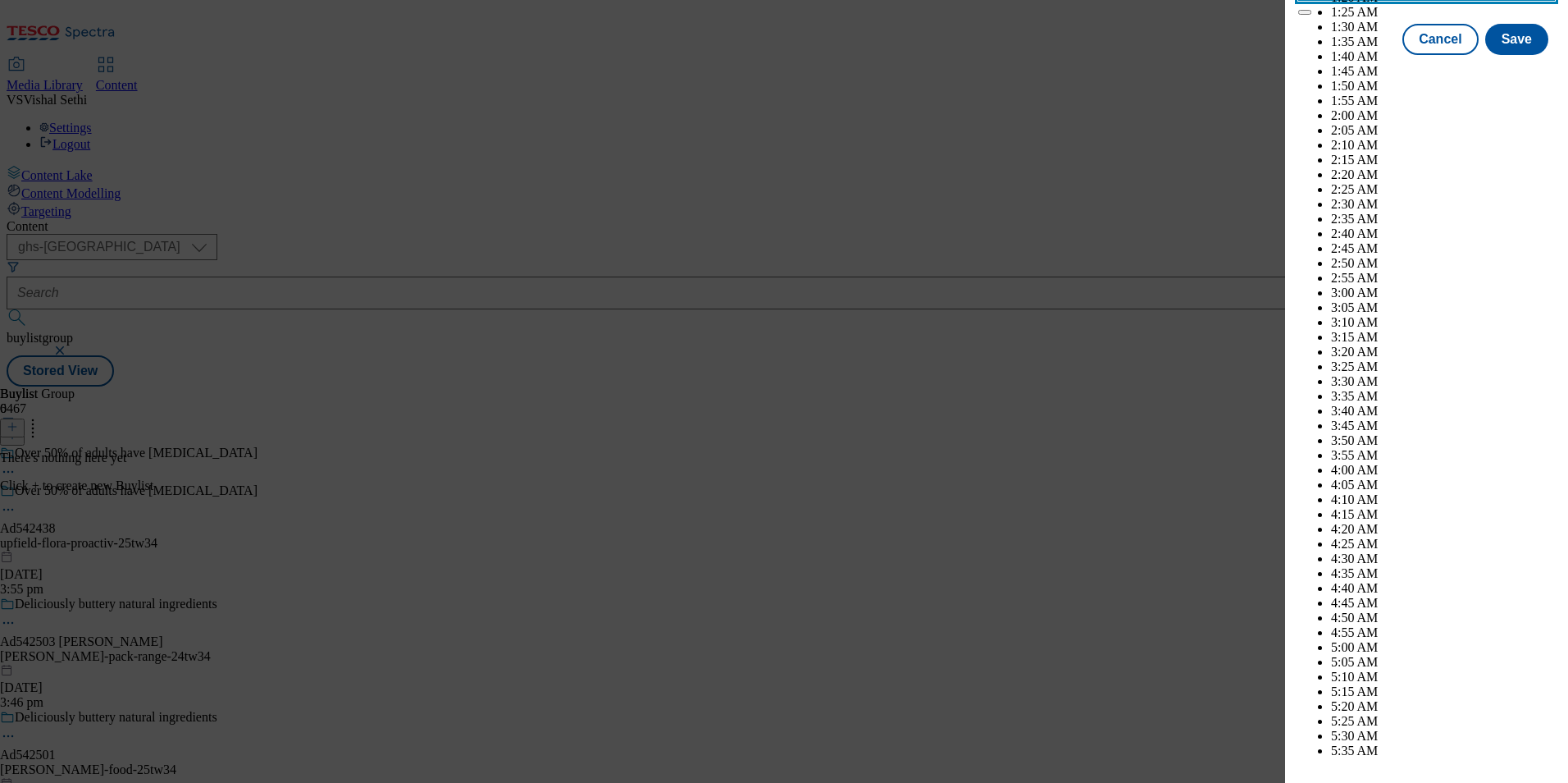
scroll to position [5786, 0]
select select "December"
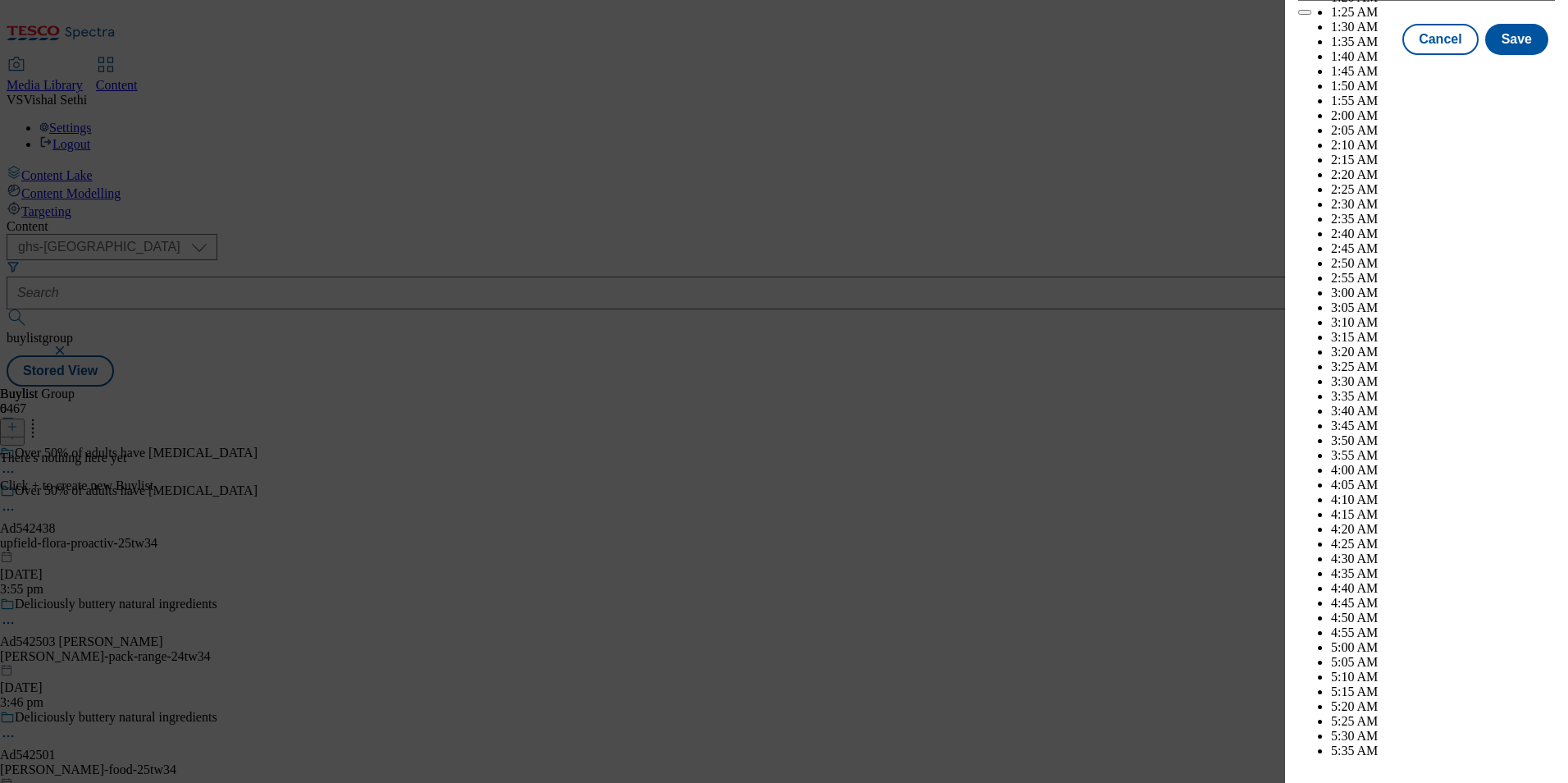
select select "2026"
select select "January"
click at [1527, 70] on button "Save" at bounding box center [1517, 54] width 64 height 31
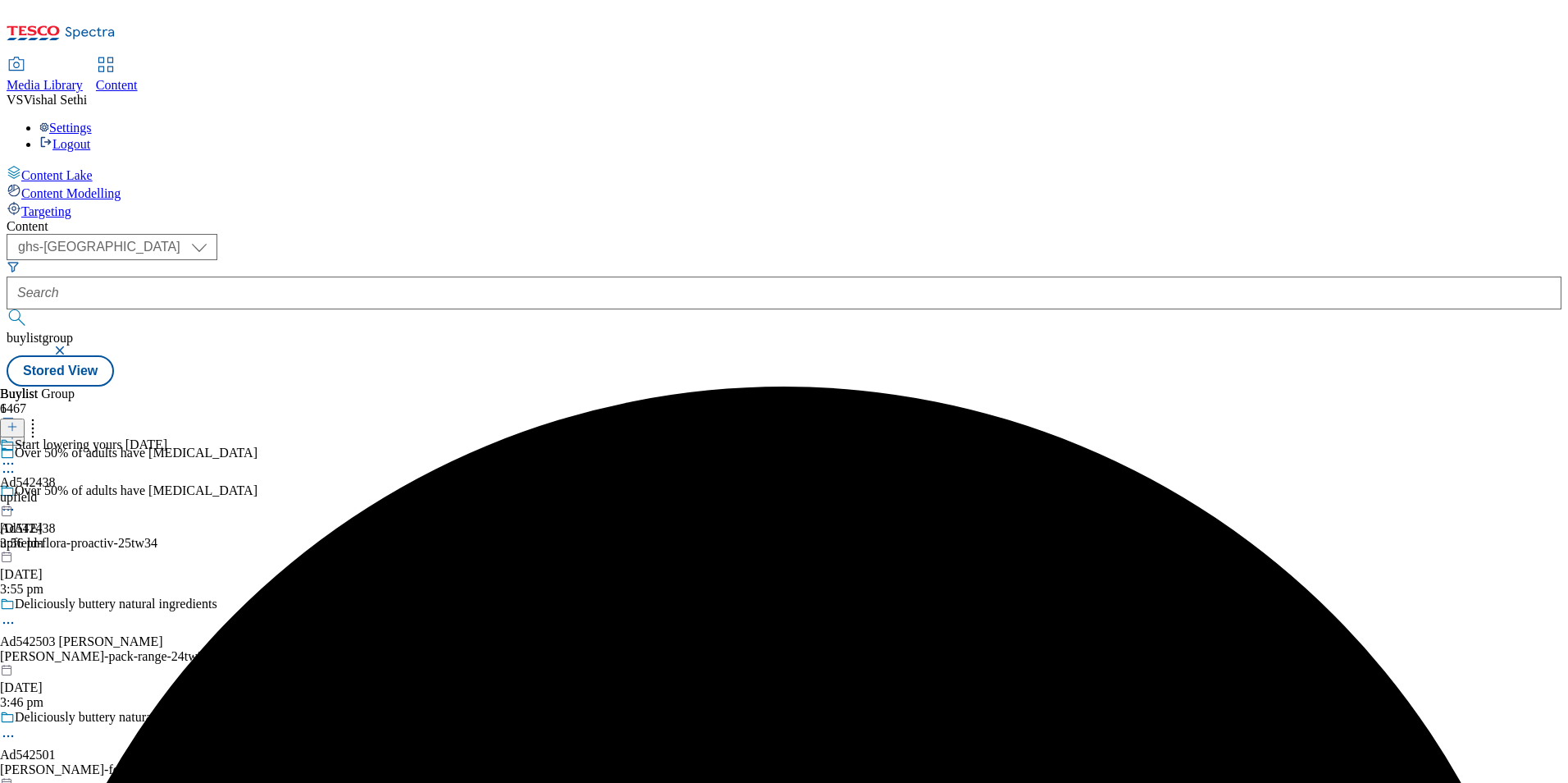
click at [167, 489] on div "upfield" at bounding box center [84, 496] width 167 height 15
click at [18, 421] on icon at bounding box center [12, 426] width 11 height 11
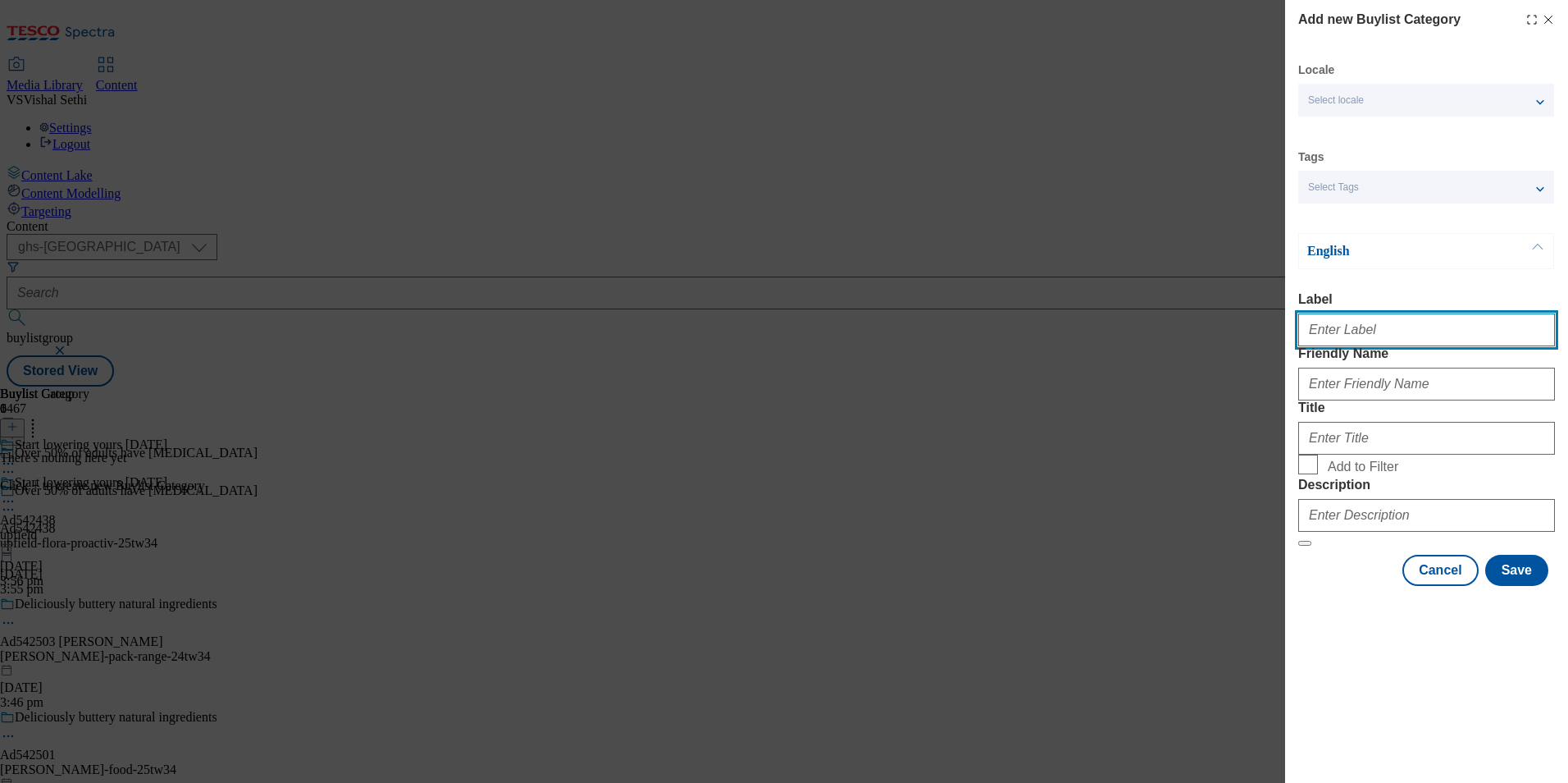
click at [1388, 346] on input "Label" at bounding box center [1426, 330] width 257 height 33
paste input "542438"
type input "Ad542438"
click at [1334, 585] on div "Cancel Save" at bounding box center [1426, 570] width 257 height 31
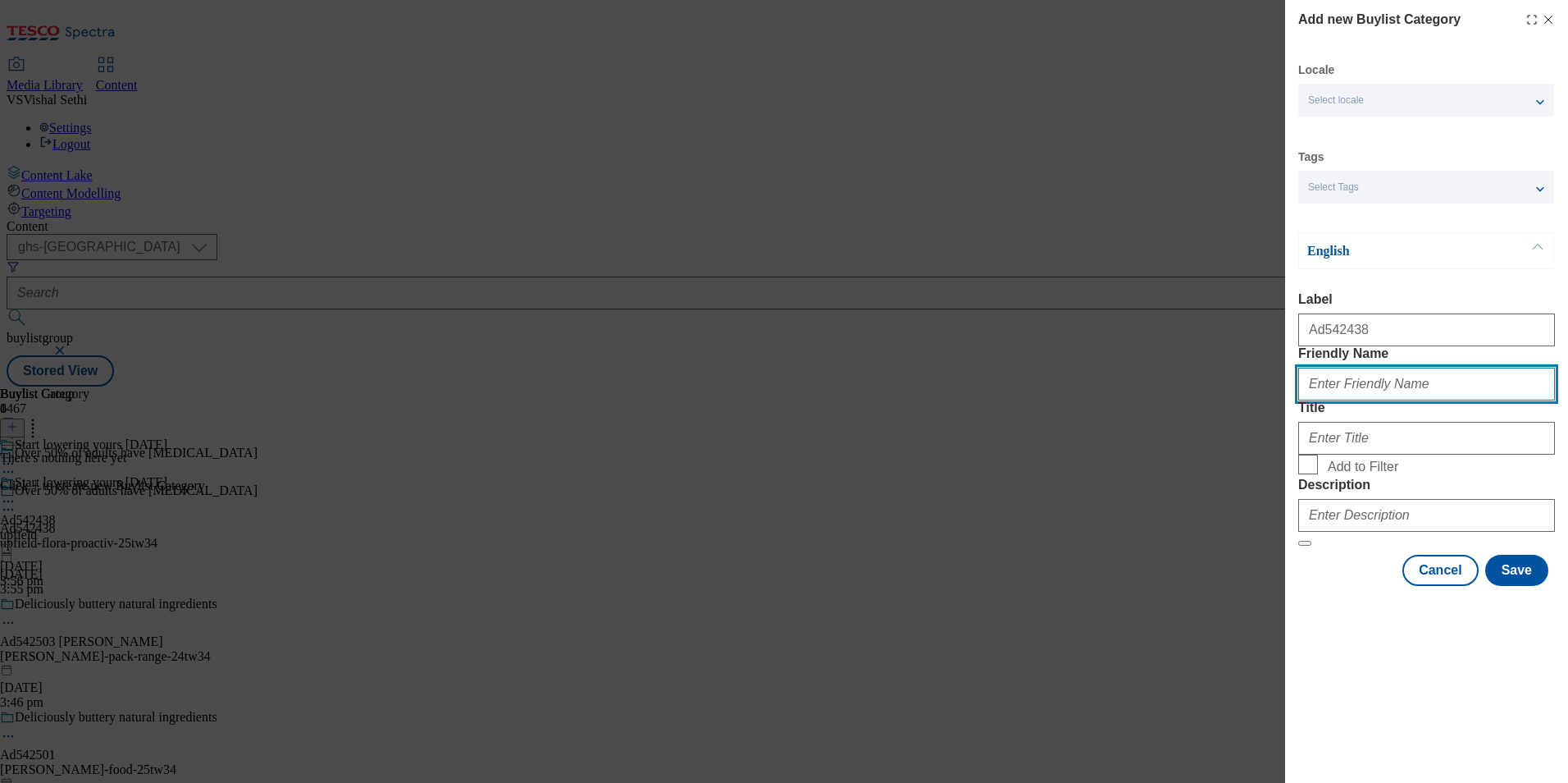
click at [1435, 401] on input "Friendly Name" at bounding box center [1426, 384] width 257 height 33
paste input "upfield-flora-proactiv"
type input "upfield-flora-proactiv"
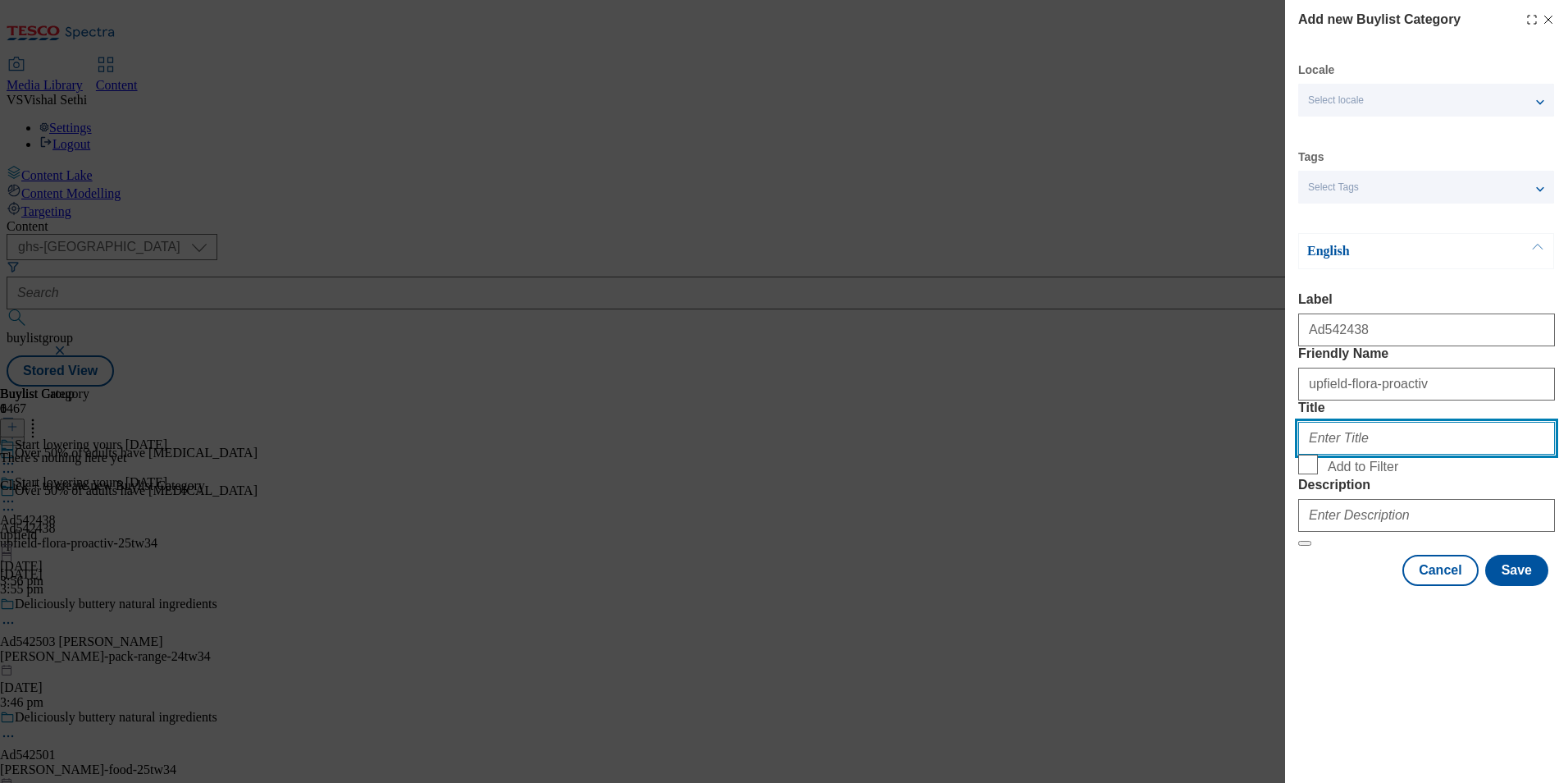
paste input "Upfield Foods UK Limited"
type input "Upfield Foods UK Limited"
click at [1420, 531] on div "Modal" at bounding box center [1426, 511] width 257 height 39
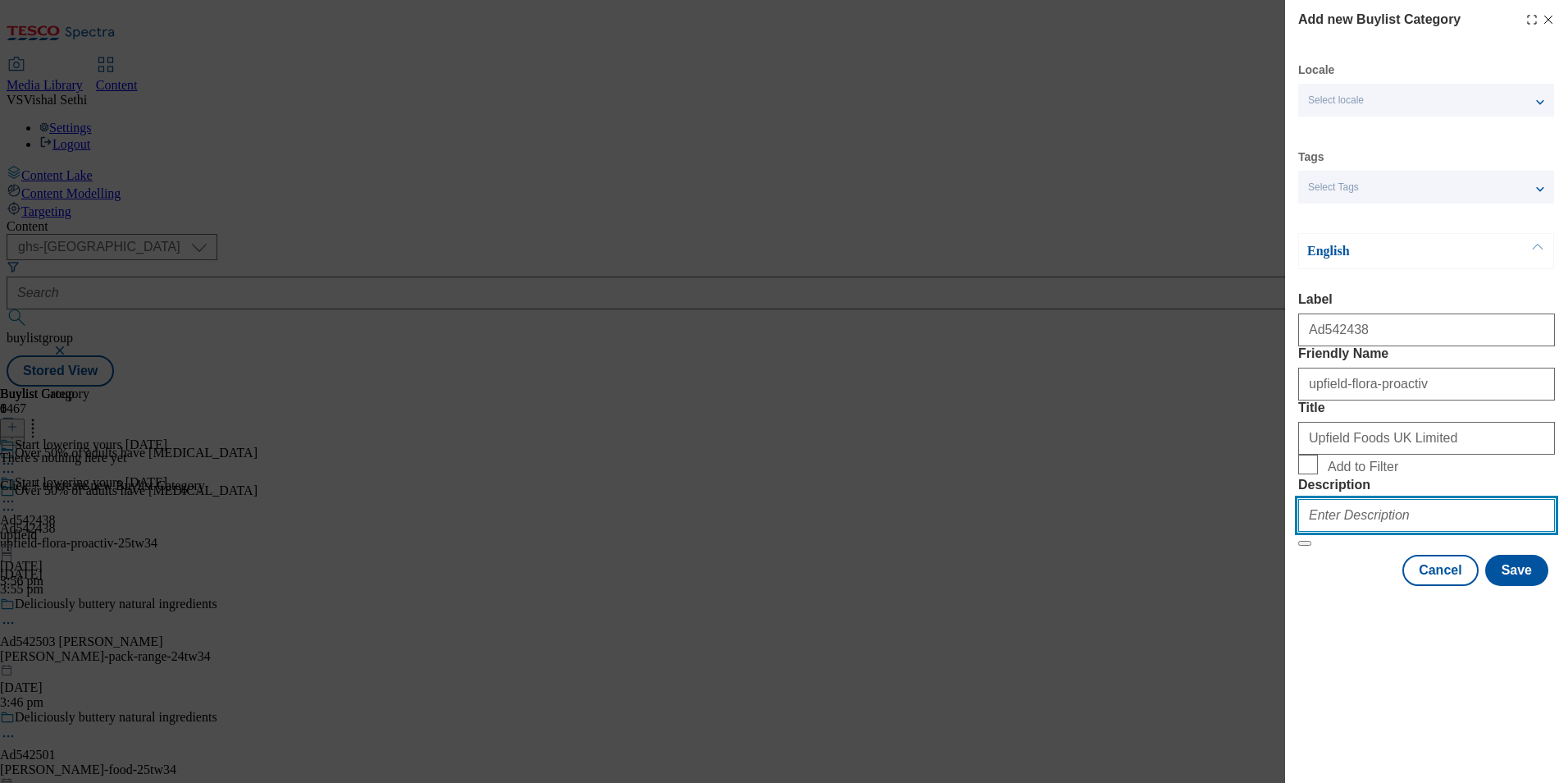
click at [1434, 531] on input "Description" at bounding box center [1426, 516] width 257 height 33
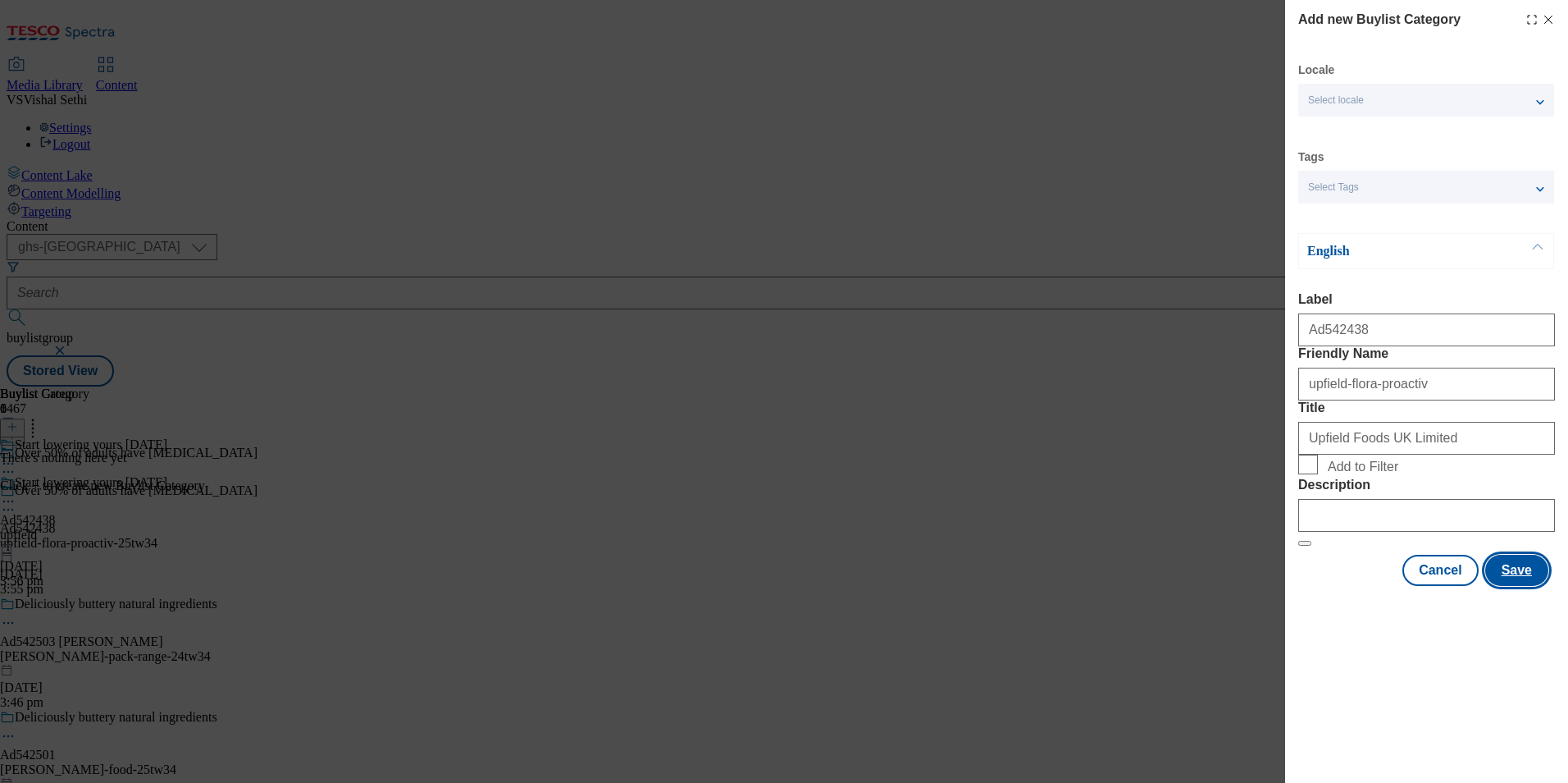
click at [1492, 585] on button "Save" at bounding box center [1517, 570] width 64 height 31
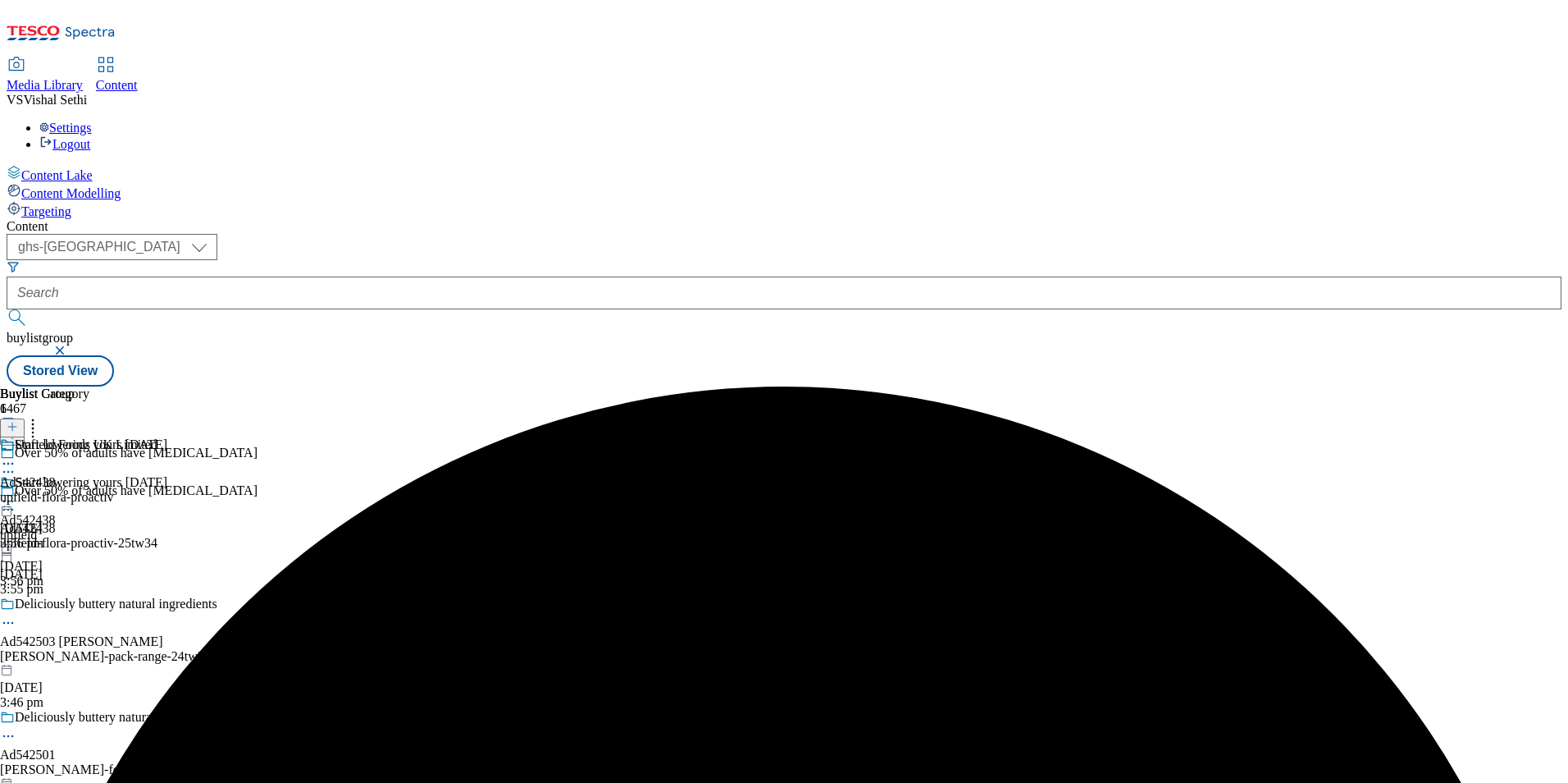
click at [158, 437] on div "Upfield Foods UK Limited Ad542438 upfield-flora-proactiv 8 Oct 2025 3:56 pm" at bounding box center [78, 494] width 158 height 113
click at [18, 421] on icon at bounding box center [12, 426] width 11 height 11
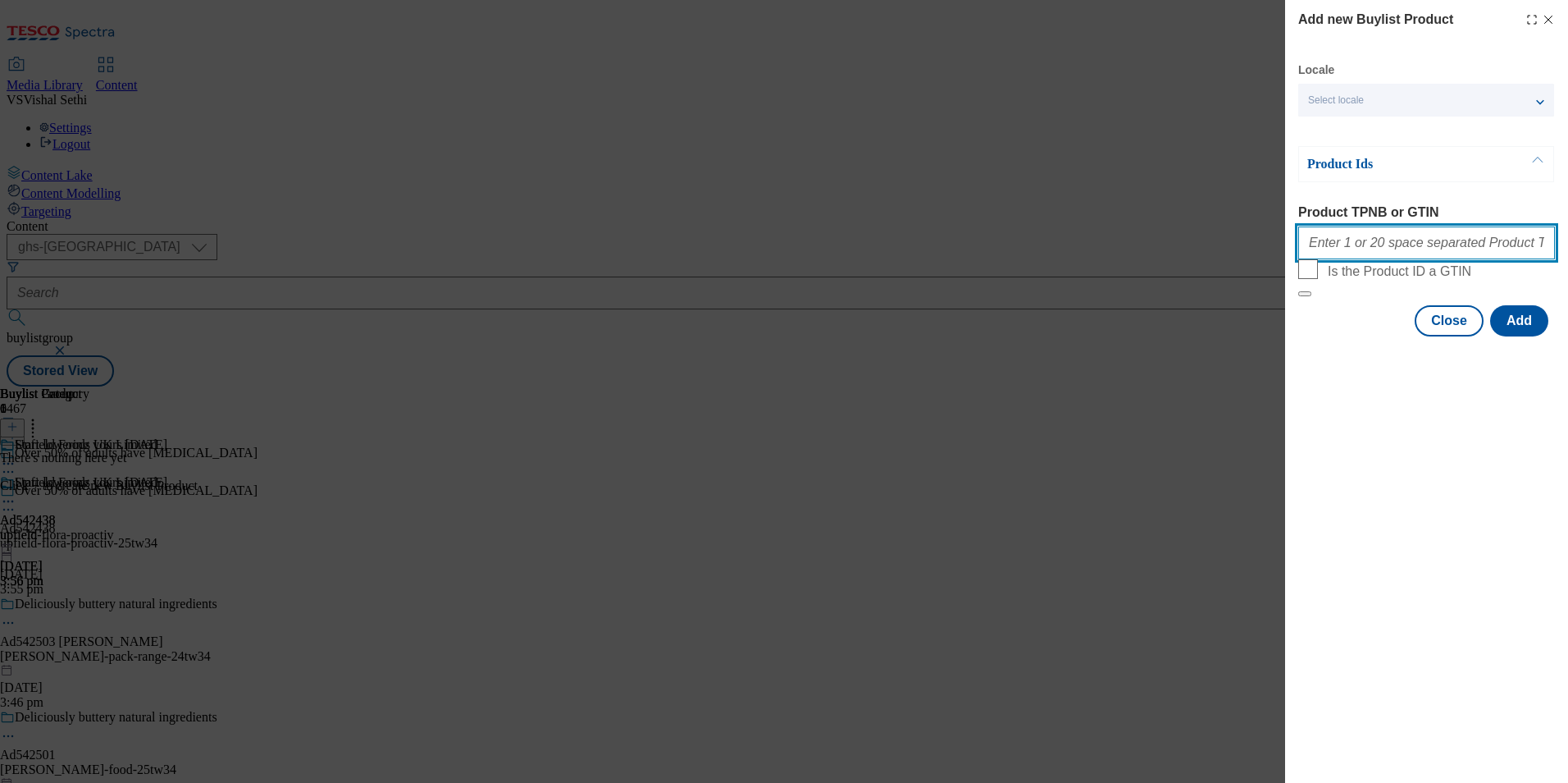
drag, startPoint x: 1427, startPoint y: 255, endPoint x: 1449, endPoint y: 272, distance: 27.8
click at [1427, 255] on input "Product TPNB or GTIN" at bounding box center [1426, 243] width 257 height 33
paste input "90991549 90924918 91173848 71432890"
type input "90991549 90924918 91173848 71432890"
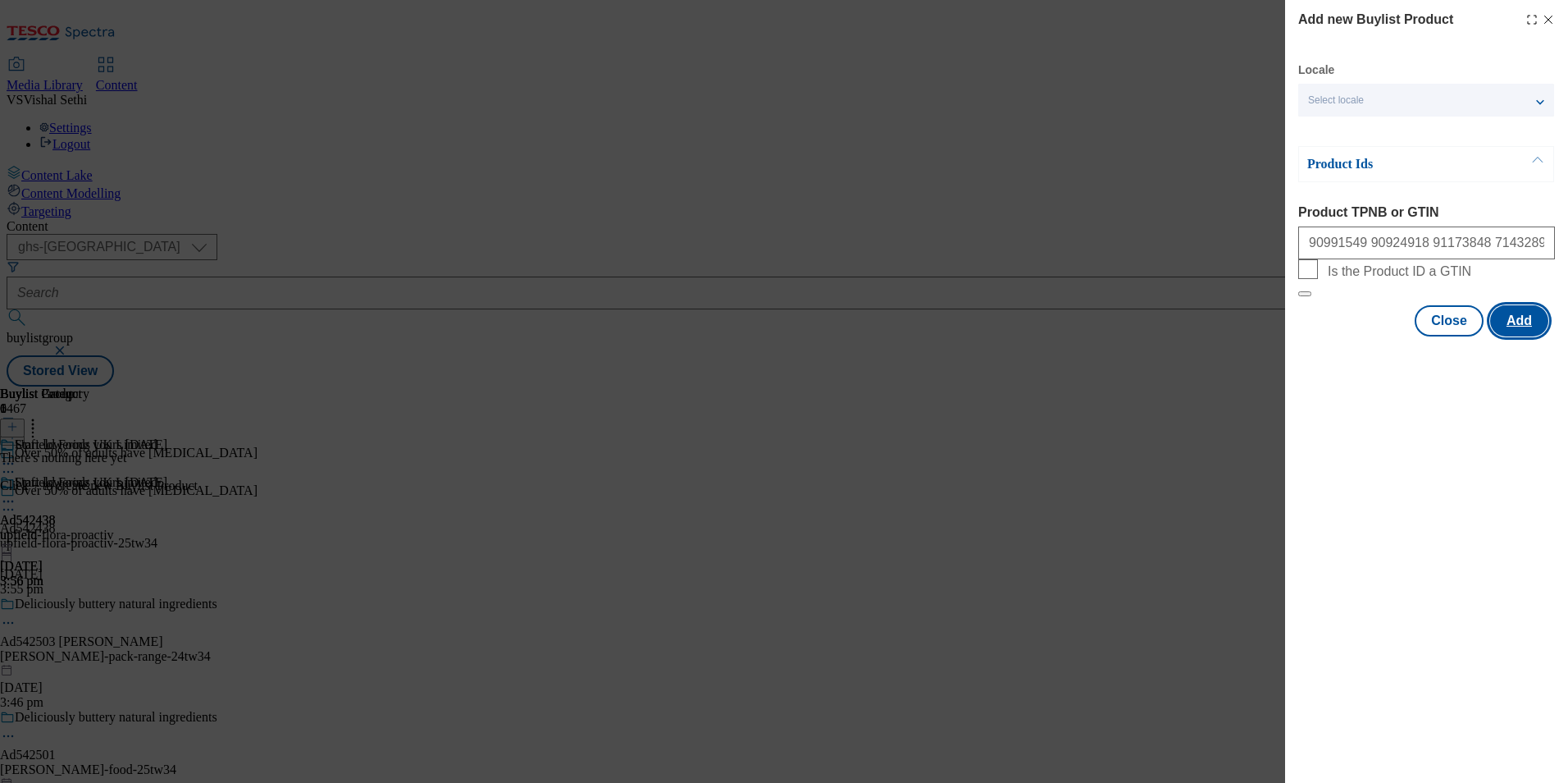
click at [1513, 336] on button "Add" at bounding box center [1518, 321] width 58 height 31
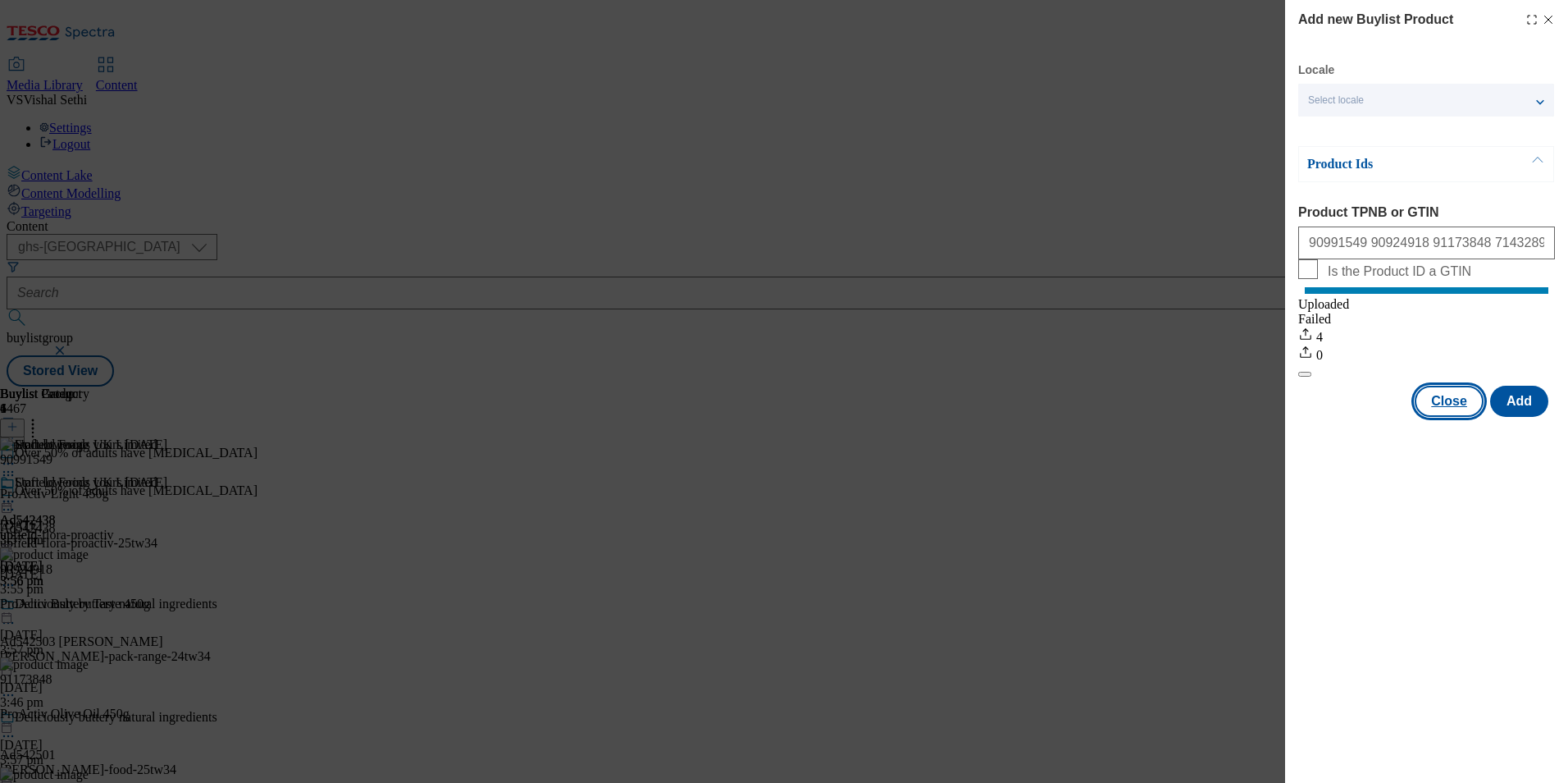
click at [1452, 416] on button "Close" at bounding box center [1449, 402] width 69 height 31
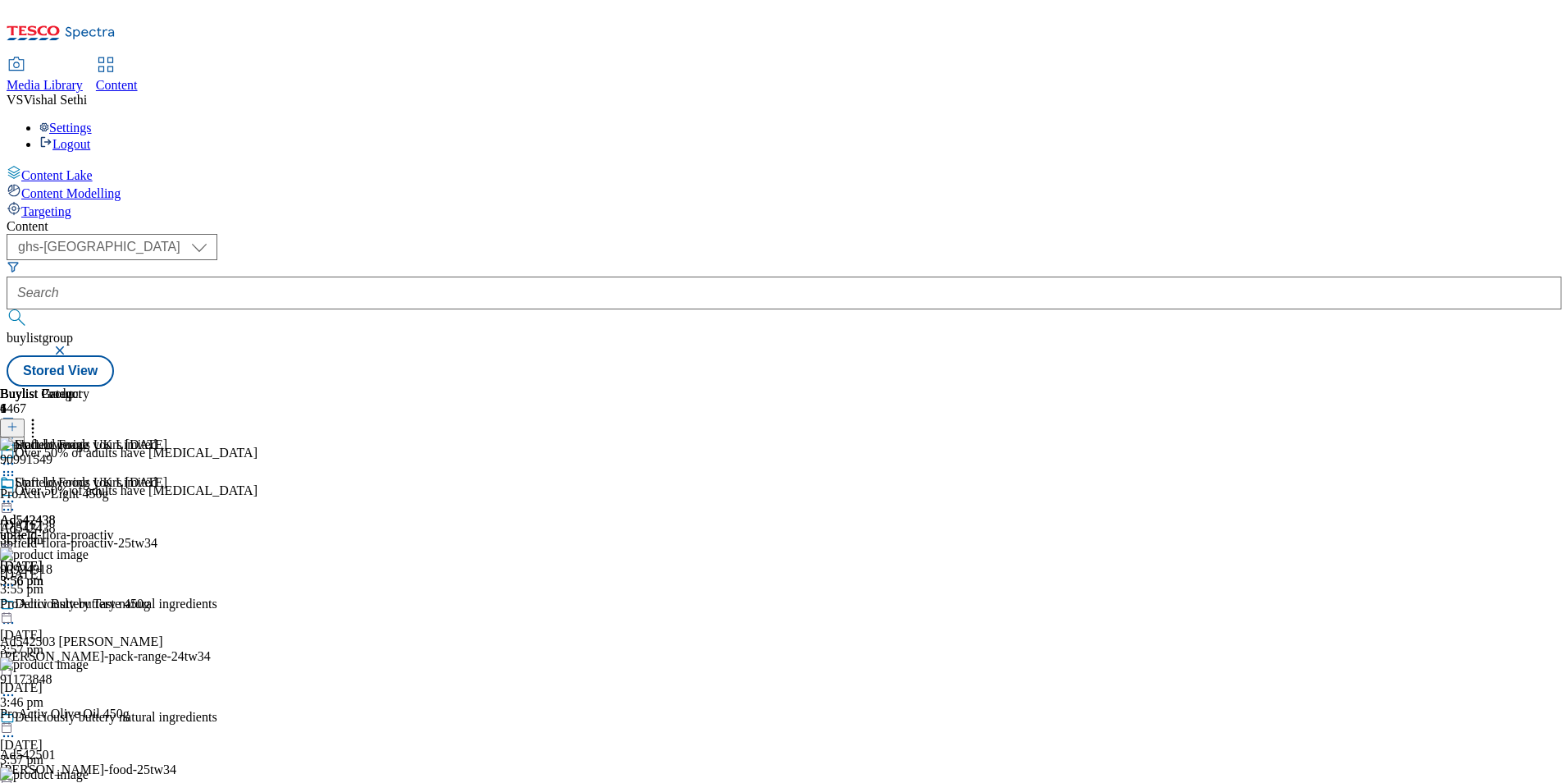
click at [17, 501] on icon at bounding box center [8, 509] width 17 height 17
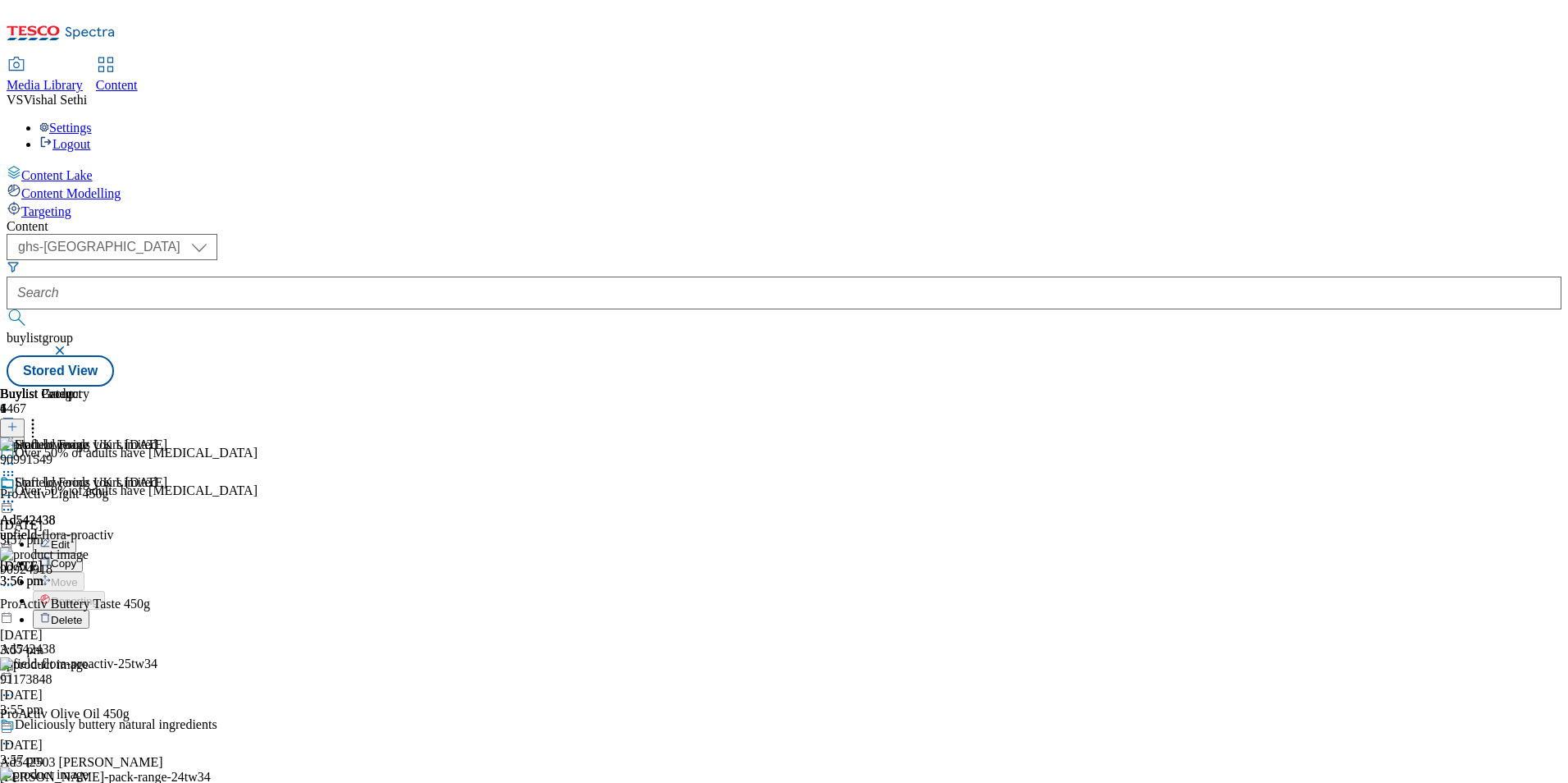
click at [70, 538] on span "Edit" at bounding box center [60, 544] width 19 height 12
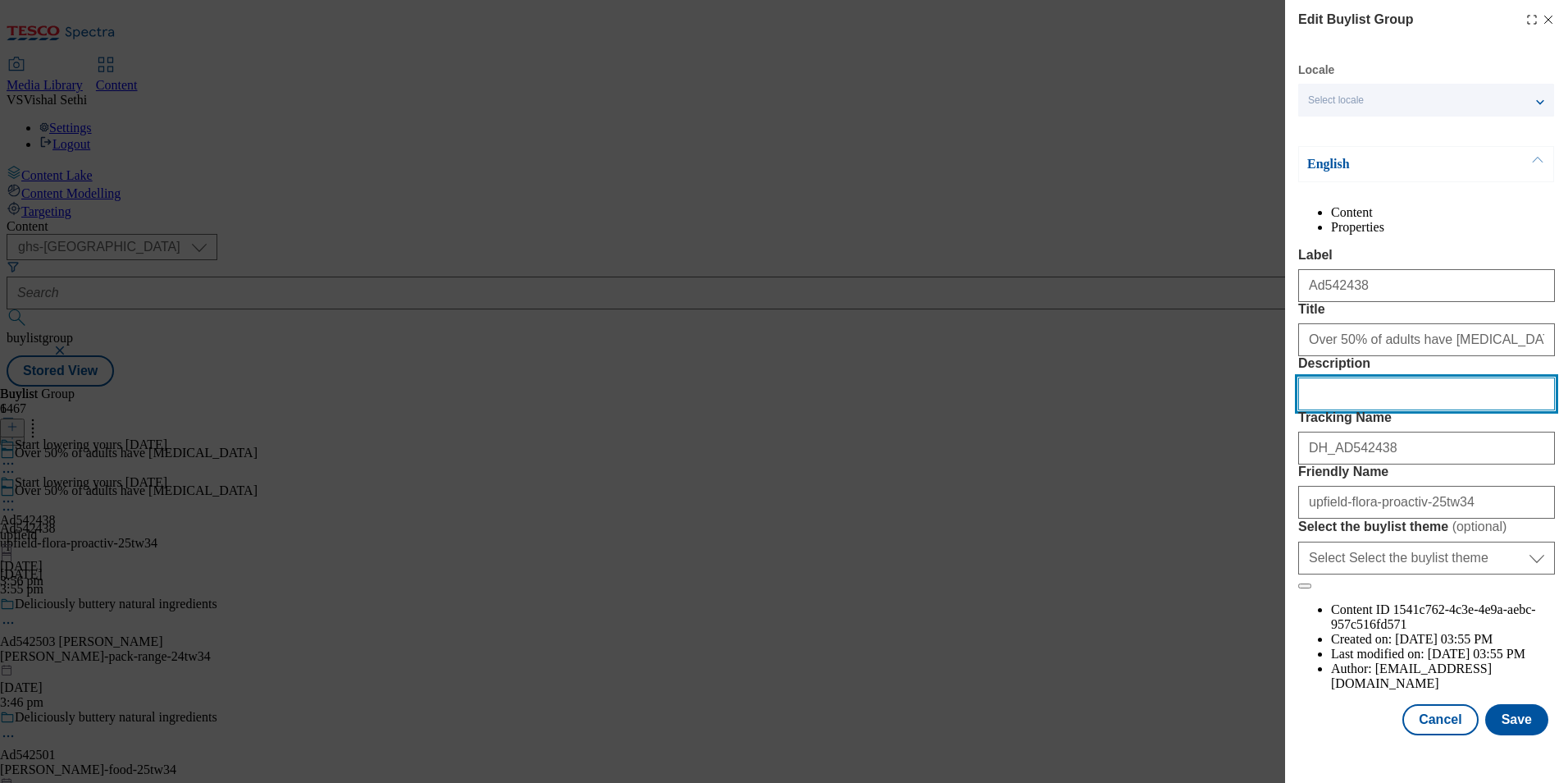
click at [1461, 410] on input "Description" at bounding box center [1426, 394] width 257 height 33
paste input "ProActiv Light 450g"
type input "ProActiv Light 450g"
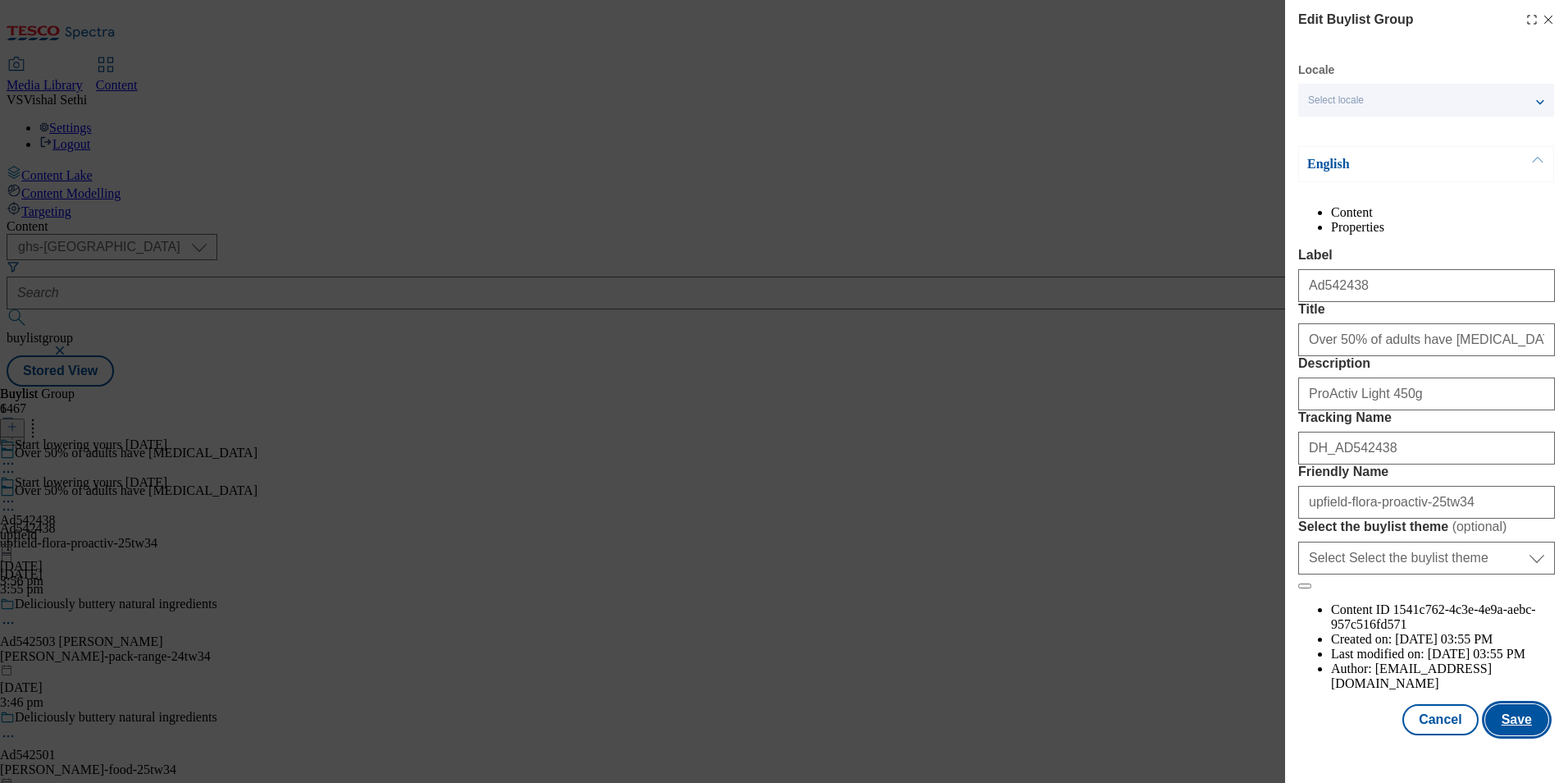
click at [1509, 735] on button "Save" at bounding box center [1517, 719] width 64 height 31
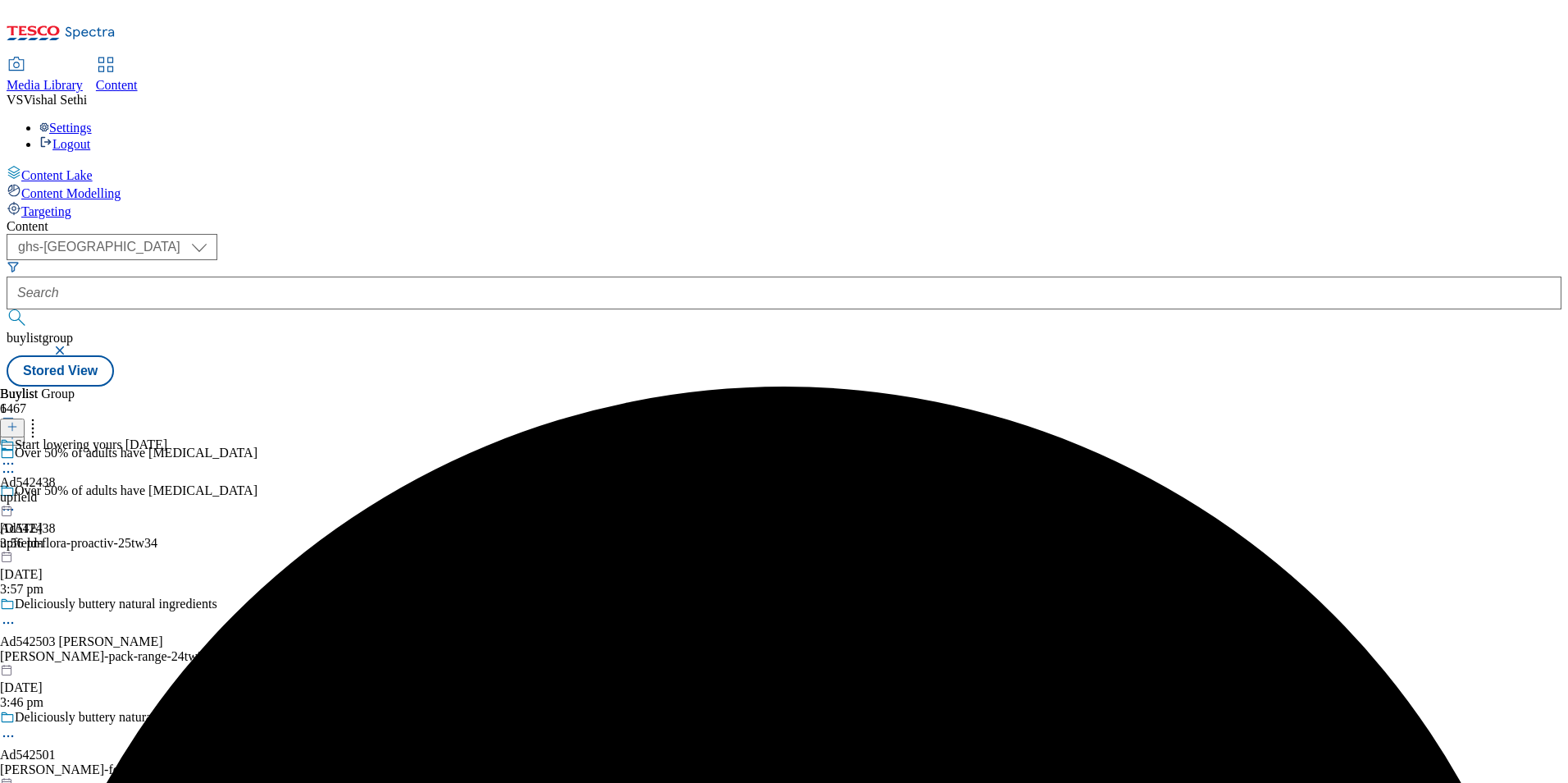
click at [17, 456] on icon at bounding box center [8, 463] width 17 height 17
click at [70, 492] on span "Edit" at bounding box center [60, 498] width 19 height 12
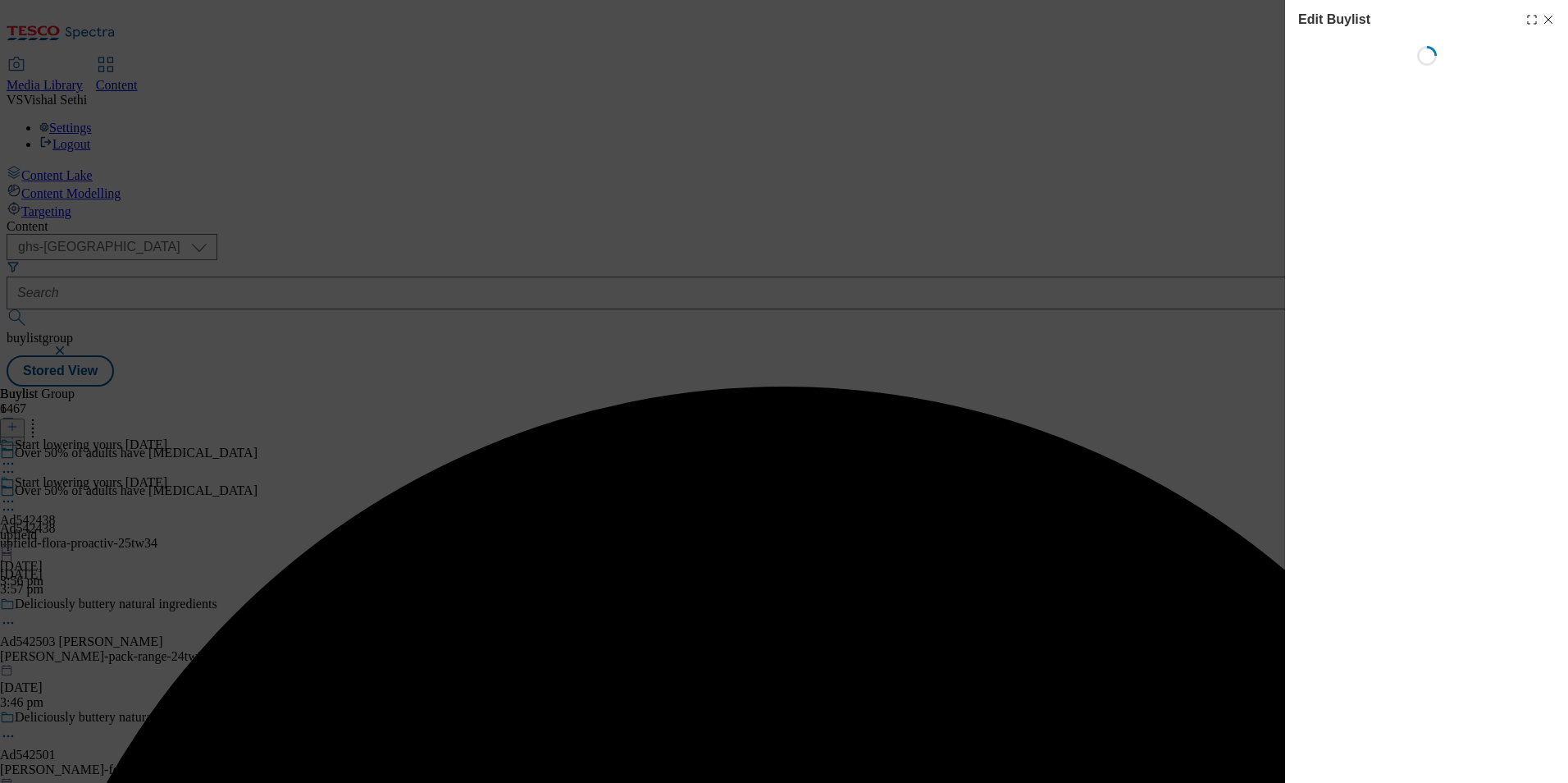
select select "tactical"
select select "supplier funded short term 1-3 weeks"
select select "dunnhumby"
select select "Banner"
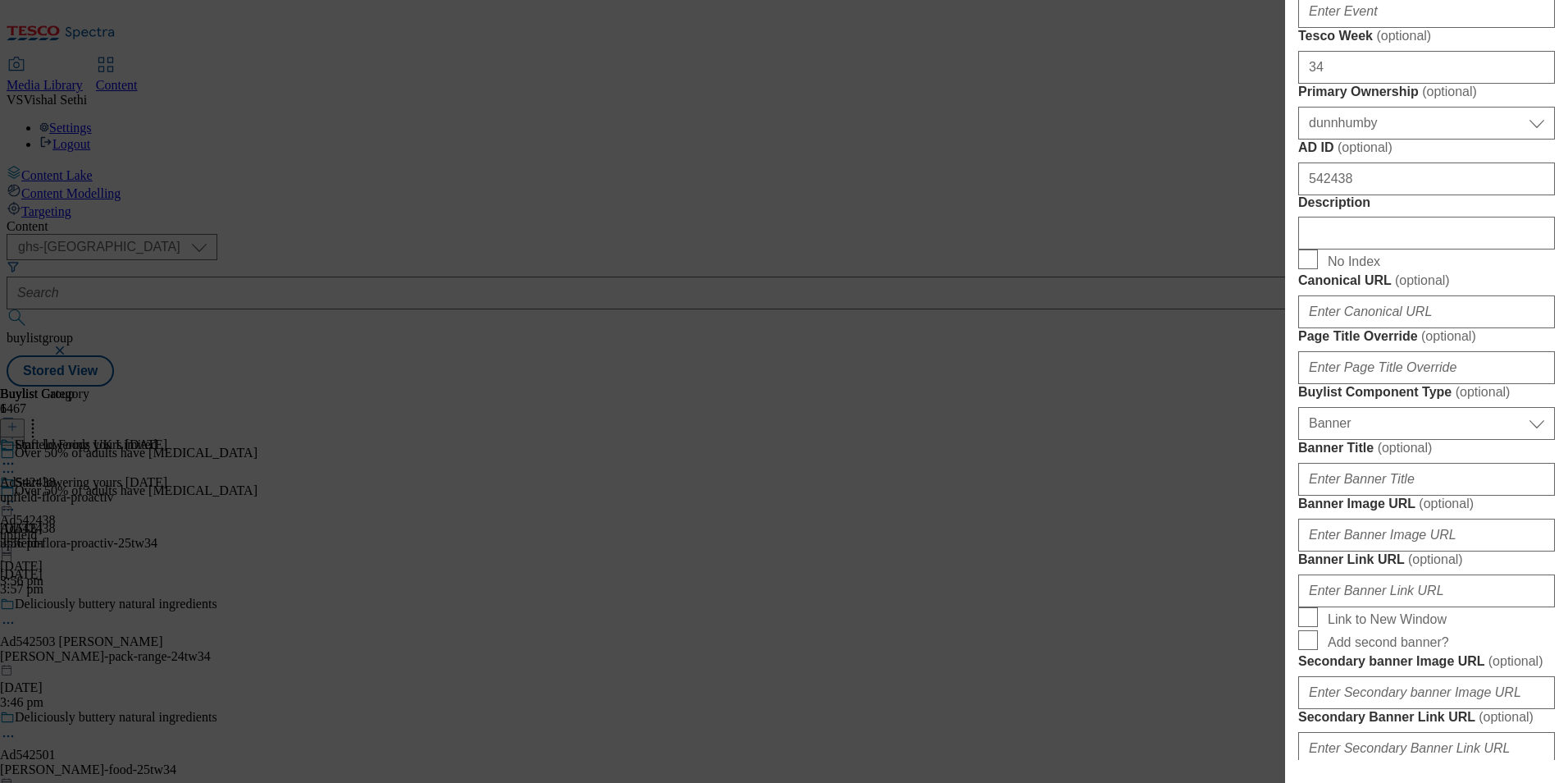
scroll to position [820, 0]
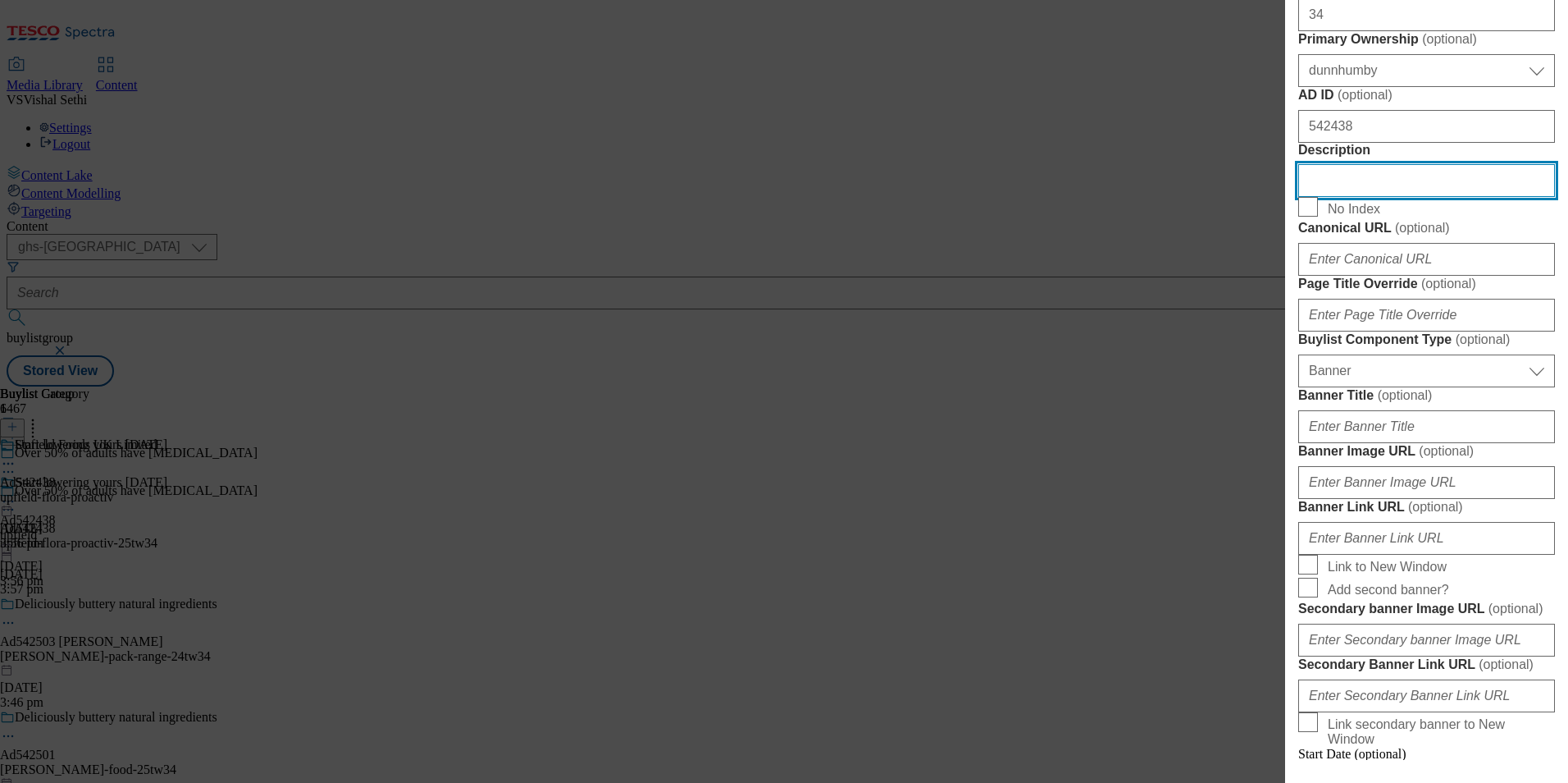
click at [1390, 197] on input "Description" at bounding box center [1426, 180] width 257 height 33
paste input "ProActiv Light 450g"
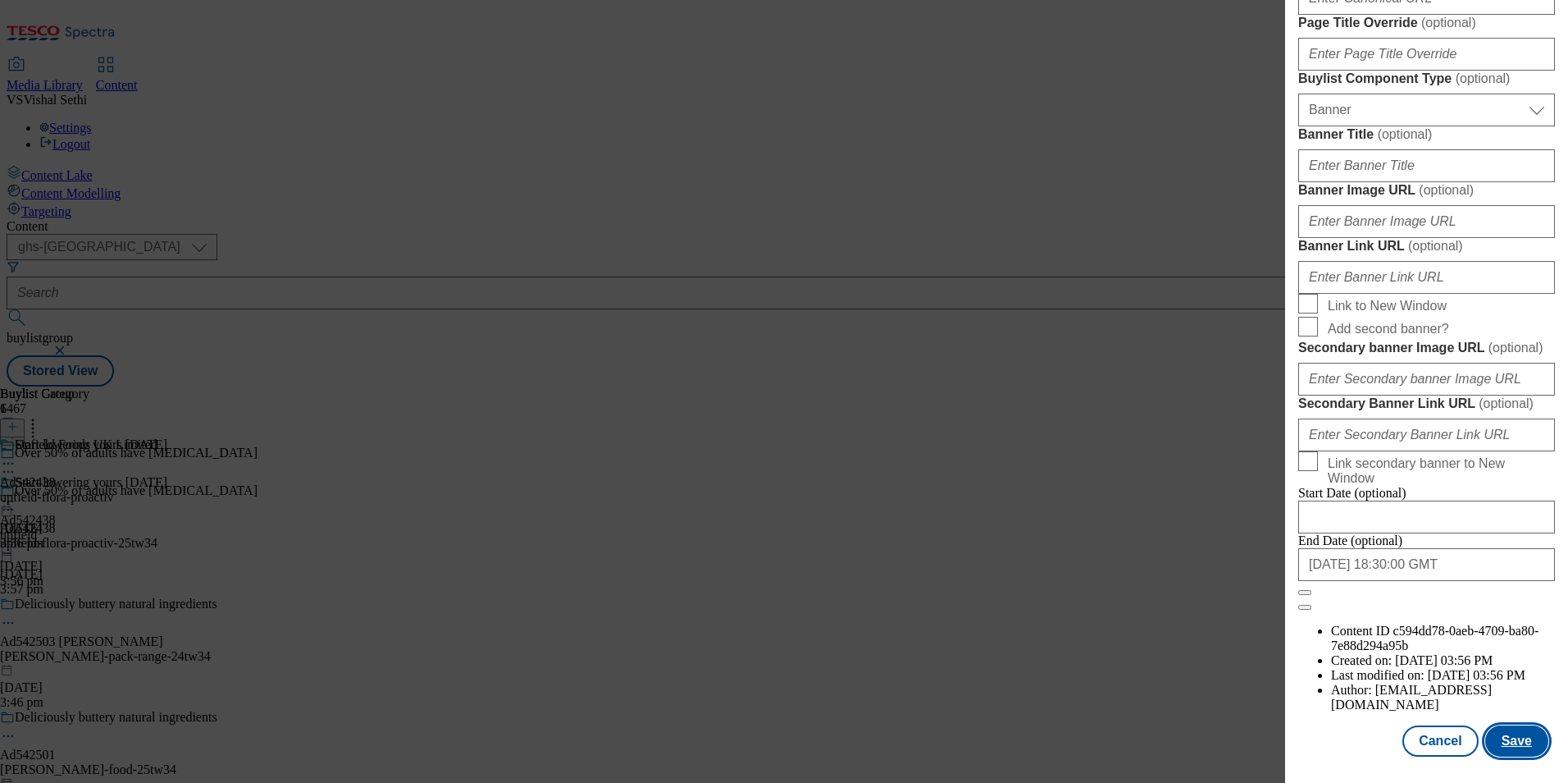
scroll to position [1691, 0]
type input "ProActiv Light 450g"
click at [1504, 744] on button "Save" at bounding box center [1517, 741] width 64 height 31
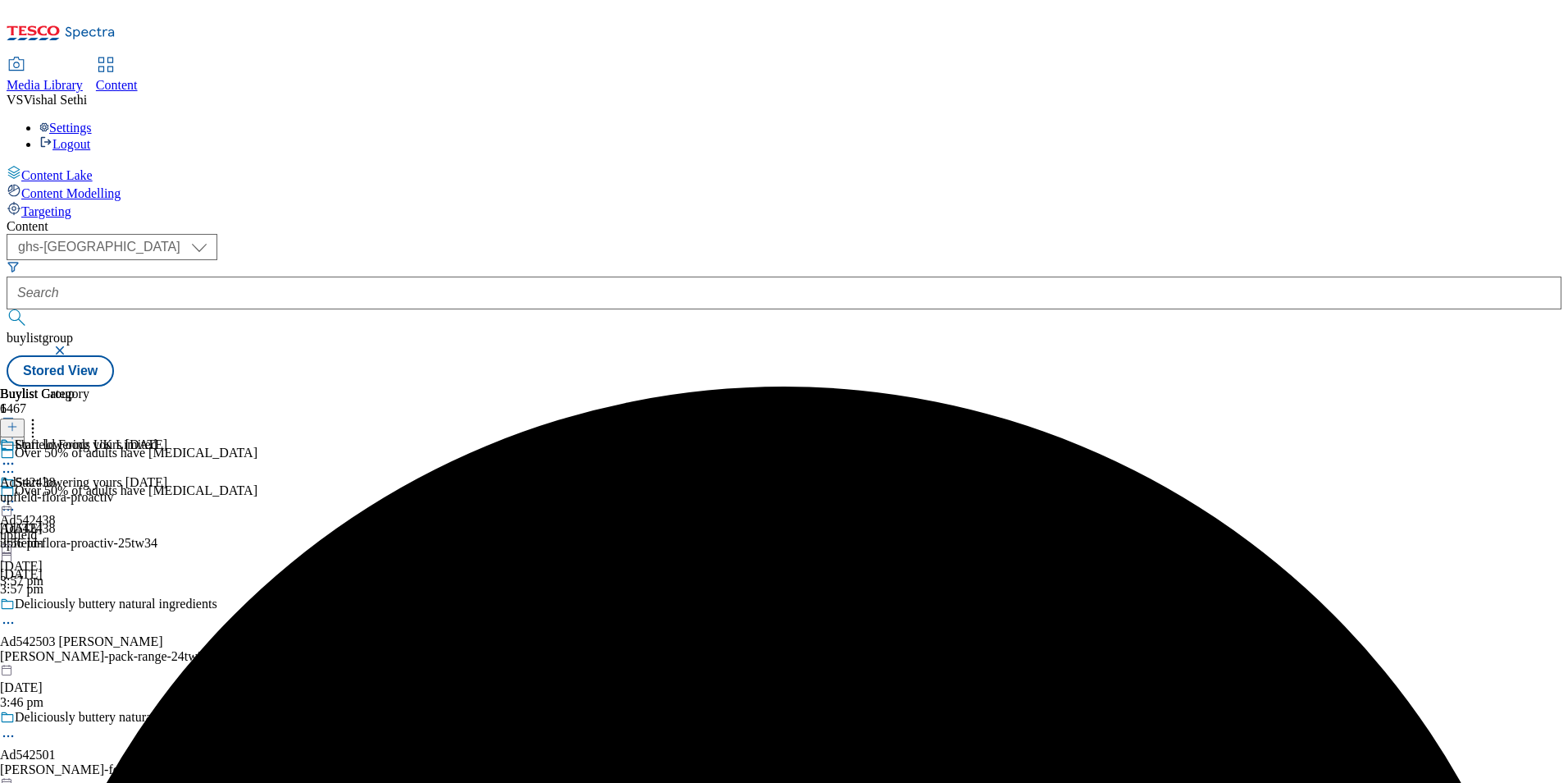
click at [10, 462] on circle at bounding box center [8, 463] width 3 height 3
click at [70, 492] on span "Edit" at bounding box center [60, 498] width 19 height 12
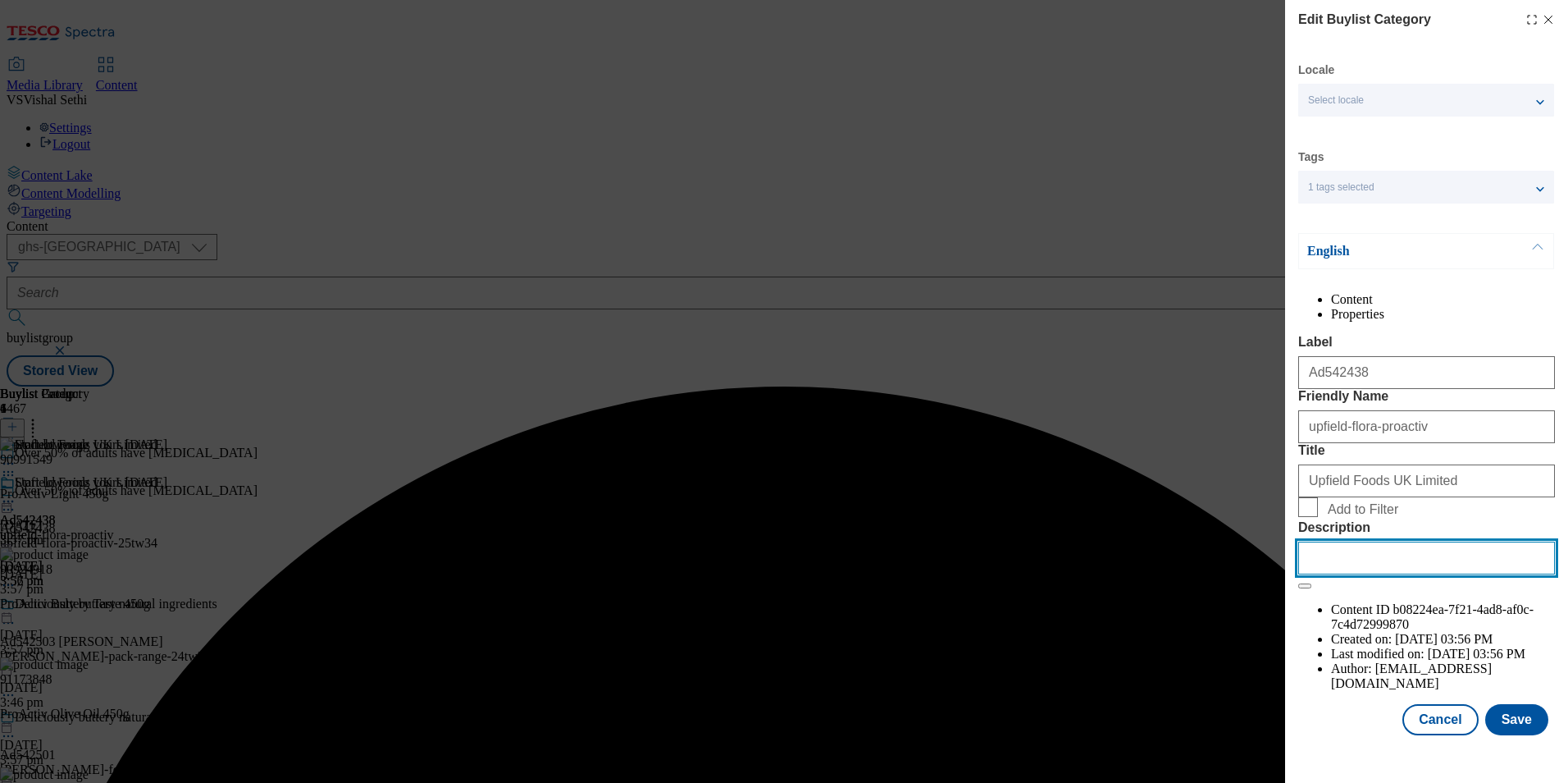
click at [1437, 574] on input "Description" at bounding box center [1426, 558] width 257 height 33
paste input "ProActiv Light 450g"
type input "ProActiv Light 450g"
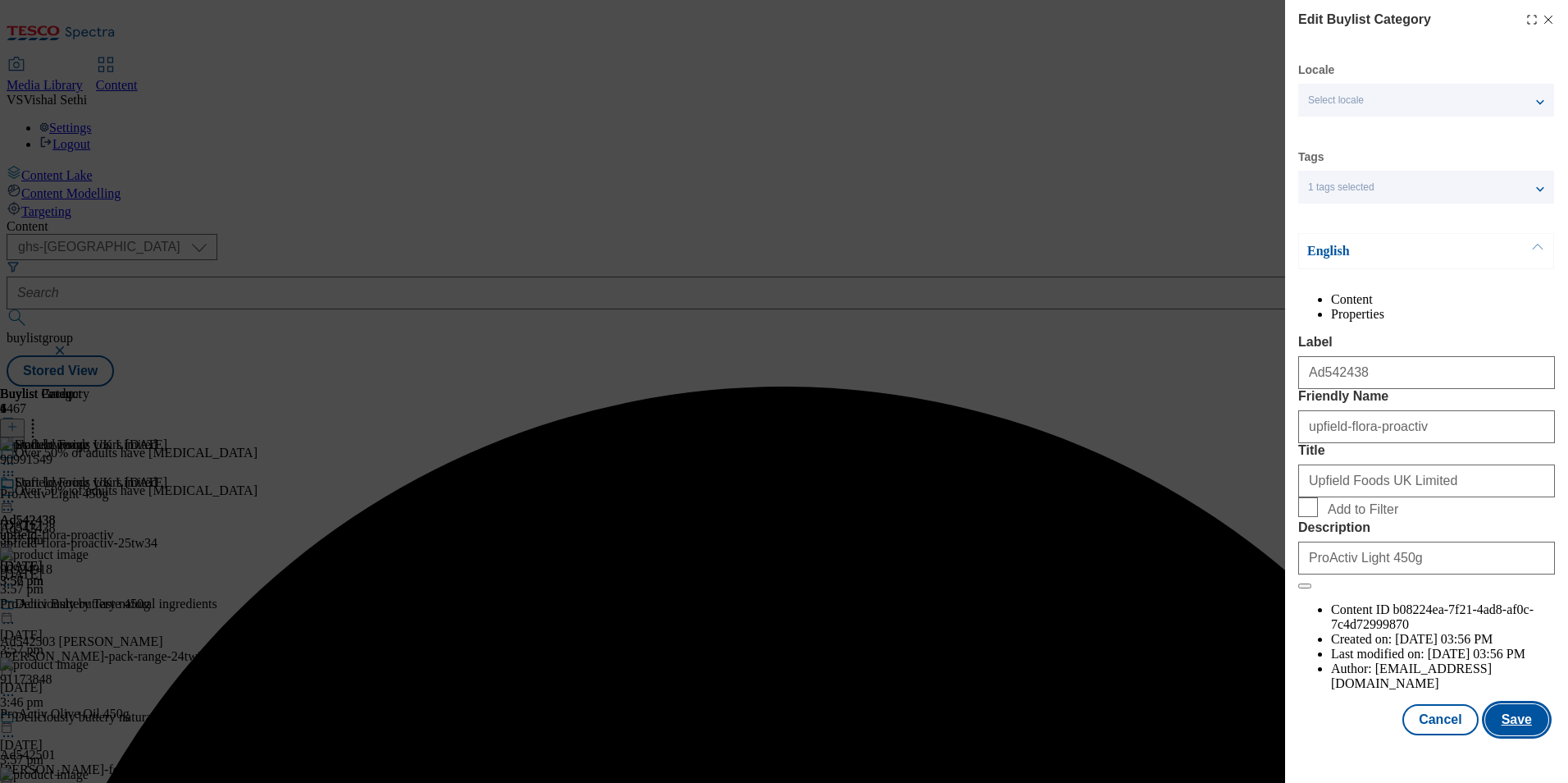
click at [1520, 735] on button "Save" at bounding box center [1517, 719] width 64 height 31
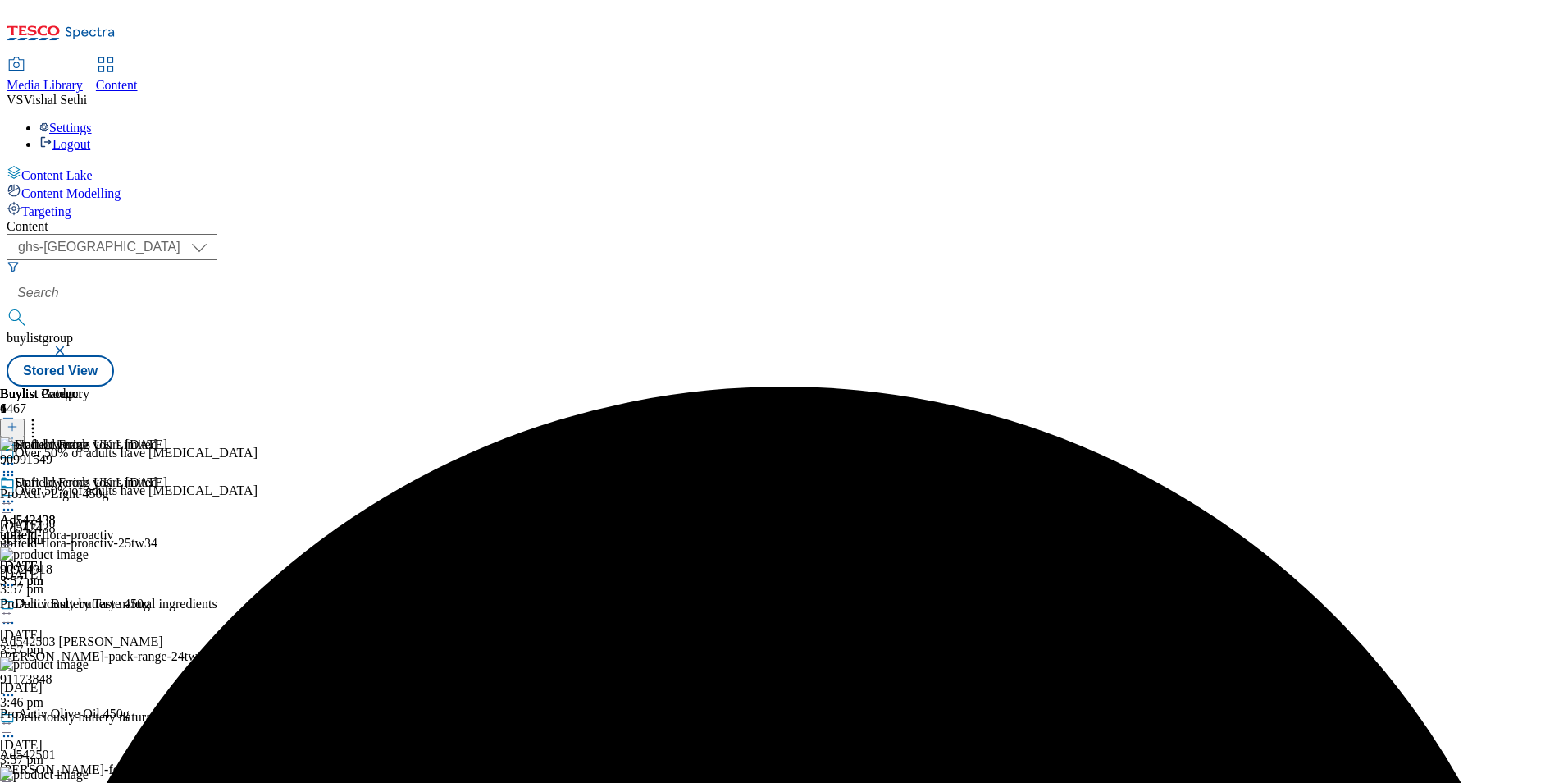
click at [17, 493] on icon at bounding box center [8, 501] width 17 height 17
click at [90, 605] on span "Preview" at bounding box center [70, 611] width 38 height 12
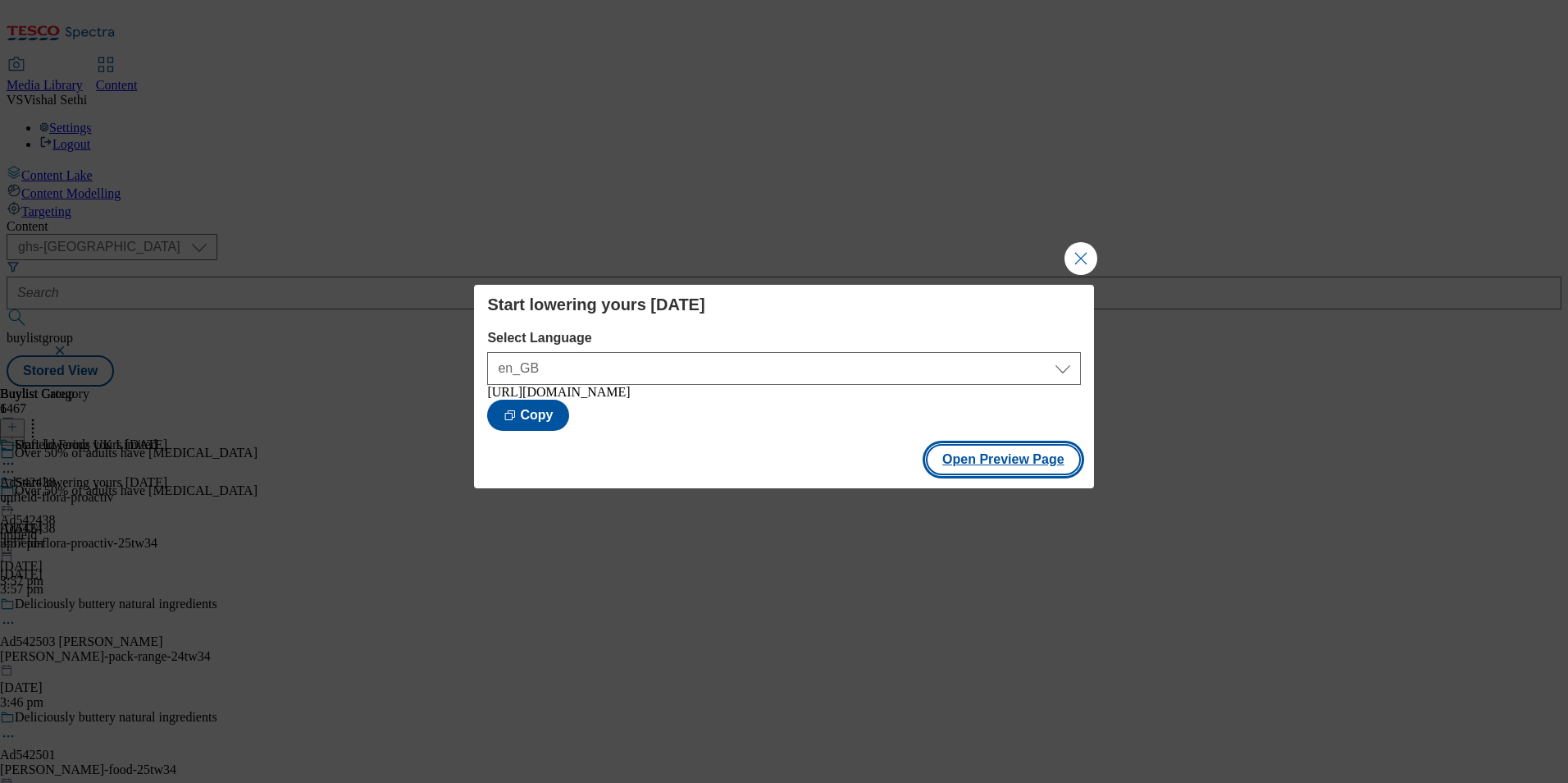
click at [1025, 457] on button "Open Preview Page" at bounding box center [1003, 460] width 155 height 31
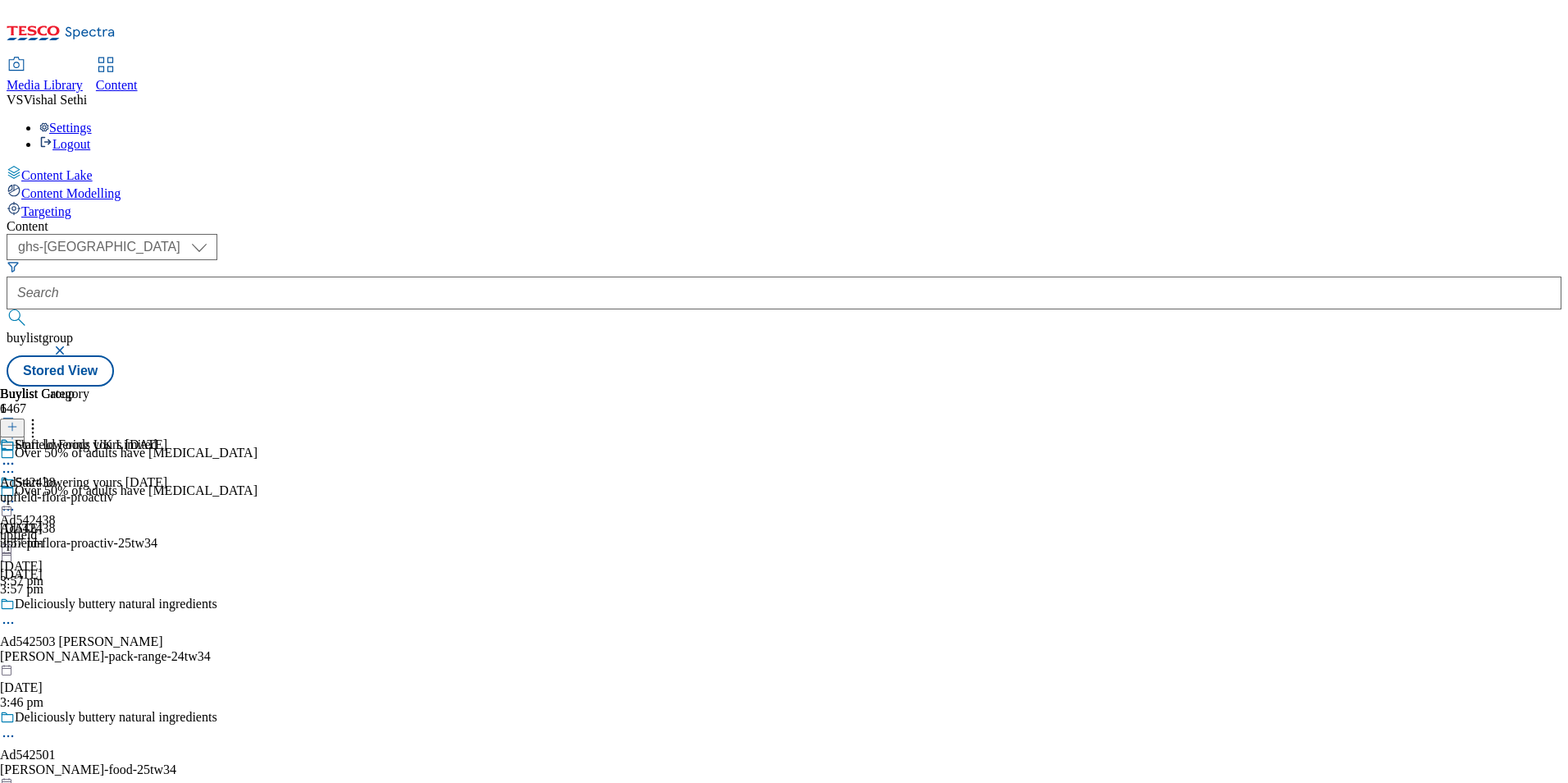
click at [17, 493] on icon at bounding box center [8, 501] width 17 height 17
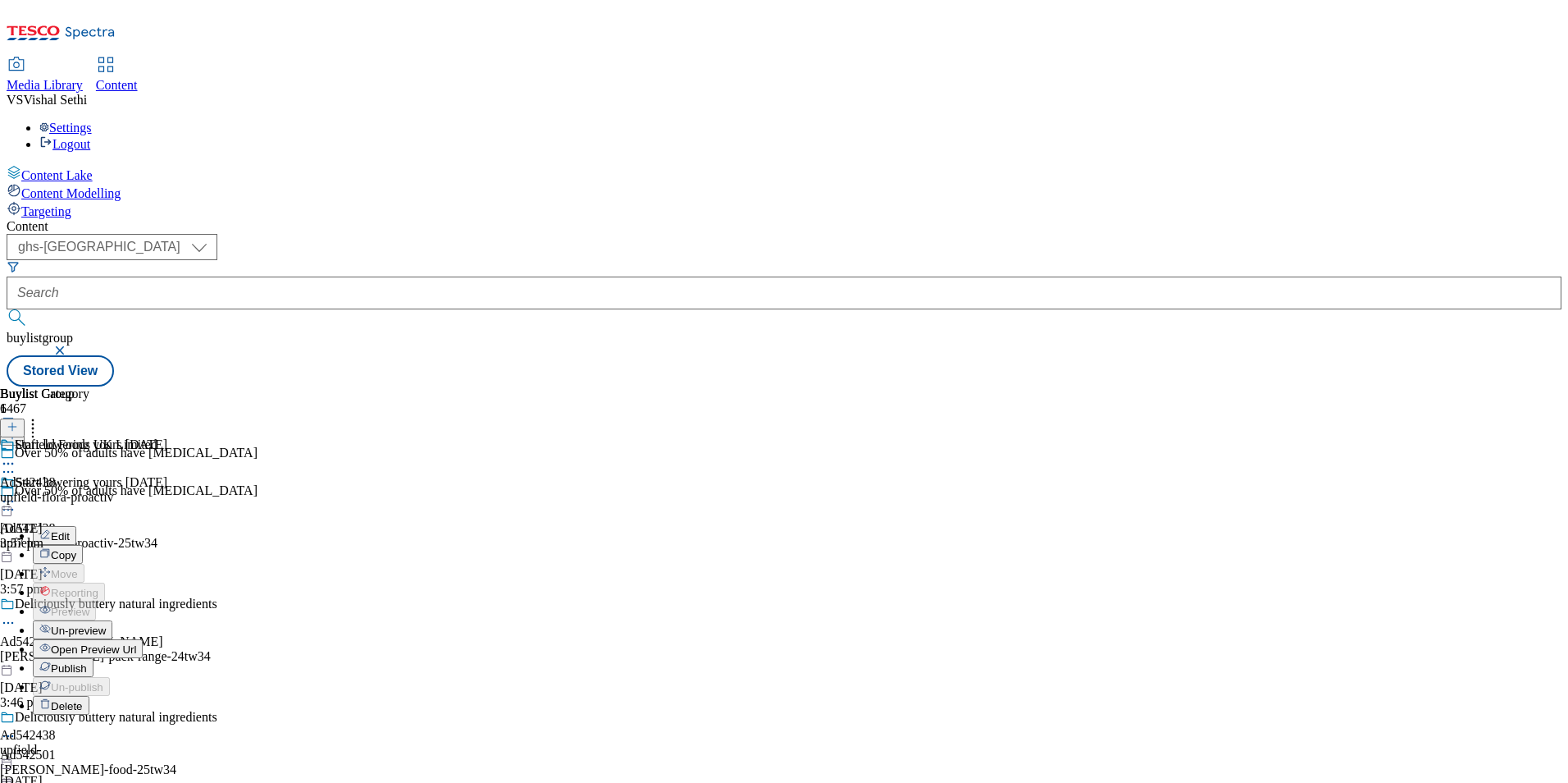
click at [87, 662] on span "Publish" at bounding box center [68, 668] width 36 height 12
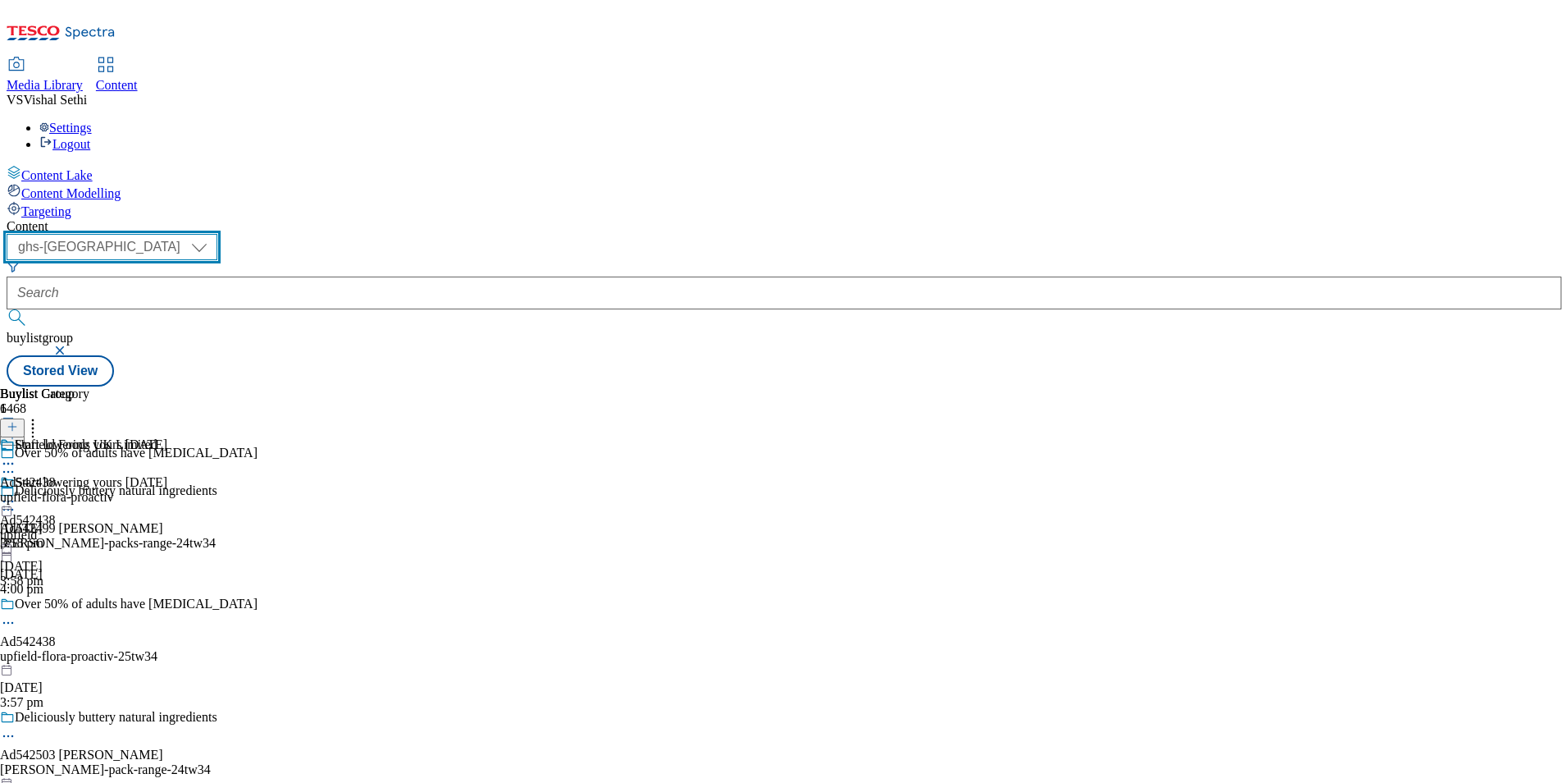
click at [218, 233] on select "ghs-roi ghs-uk" at bounding box center [112, 246] width 211 height 26
click at [213, 233] on select "ghs-roi ghs-uk" at bounding box center [112, 246] width 211 height 26
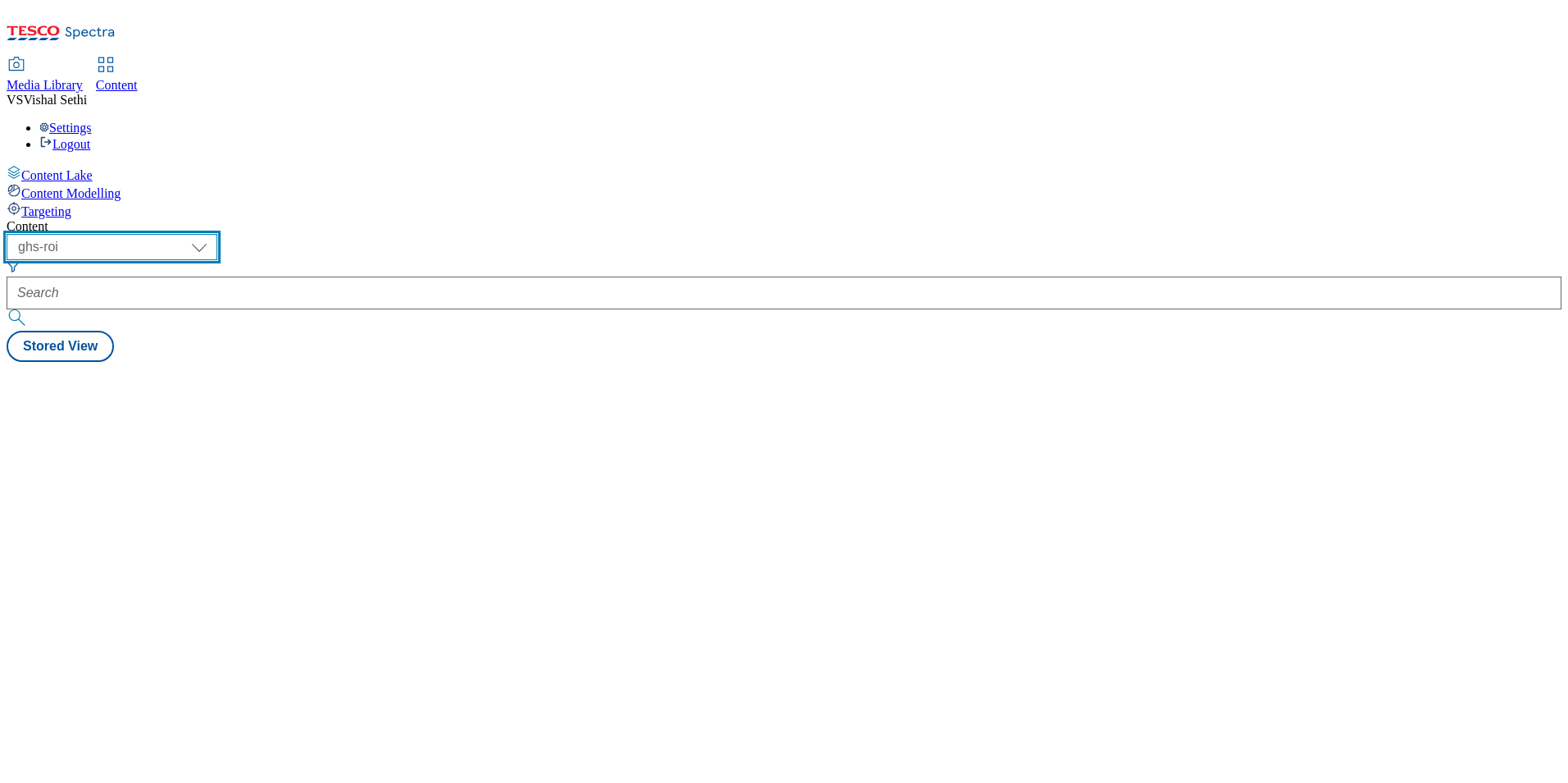
drag, startPoint x: 289, startPoint y: 119, endPoint x: 301, endPoint y: 136, distance: 20.8
click at [218, 233] on select "ghs-roi ghs-uk" at bounding box center [112, 246] width 211 height 26
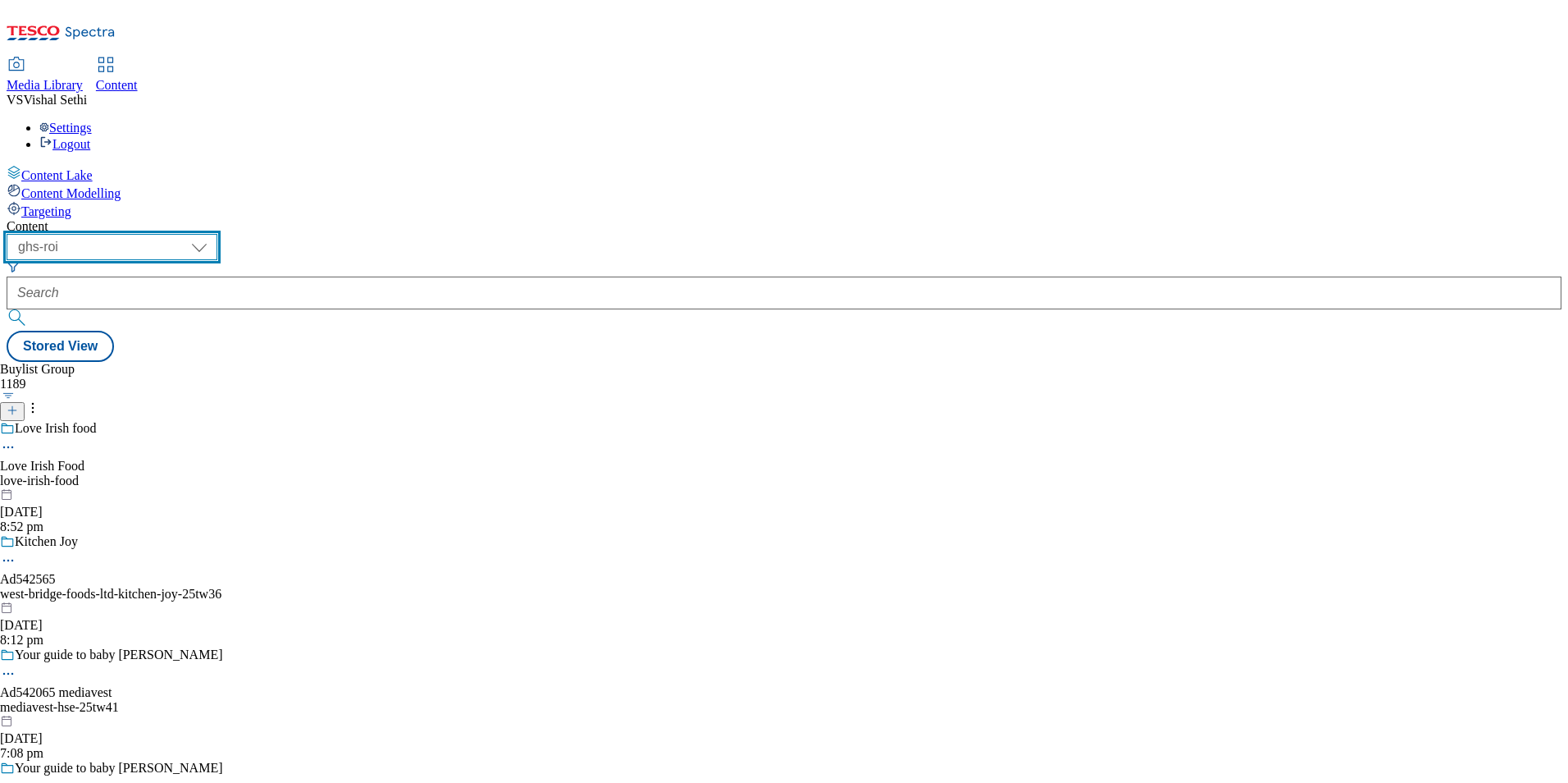
select select "ghs-[GEOGRAPHIC_DATA]"
click at [213, 233] on select "ghs-roi ghs-uk" at bounding box center [112, 246] width 211 height 26
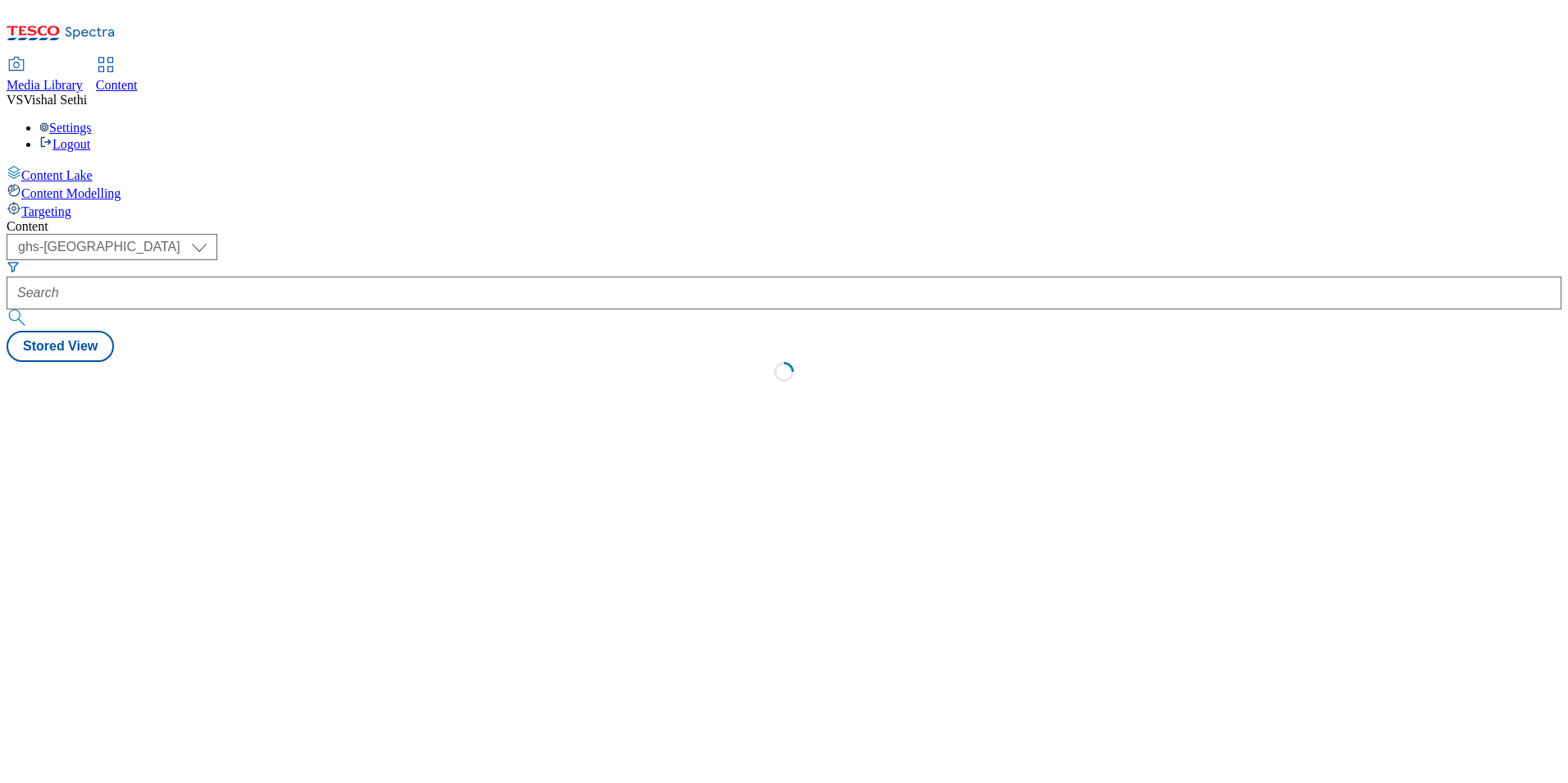
click at [642, 58] on div "Media Library Content VS Vishal Sethi Settings Logout" at bounding box center [784, 105] width 1555 height 93
select select "ghs-[GEOGRAPHIC_DATA]"
